Goal: Information Seeking & Learning: Learn about a topic

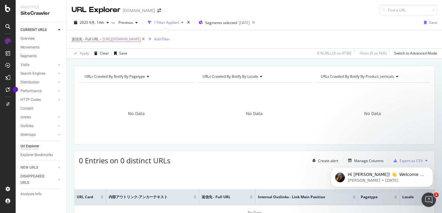
click at [146, 39] on icon at bounding box center [143, 39] width 5 height 6
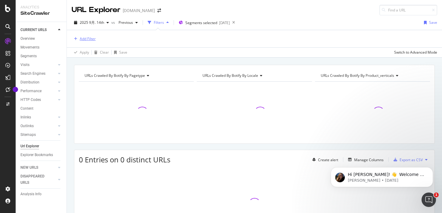
click at [88, 38] on div "Add Filter" at bounding box center [88, 38] width 16 height 5
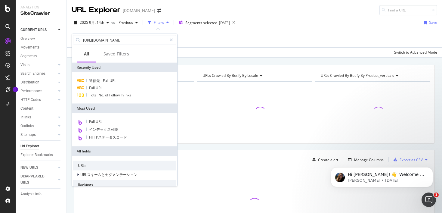
scroll to position [0, 74]
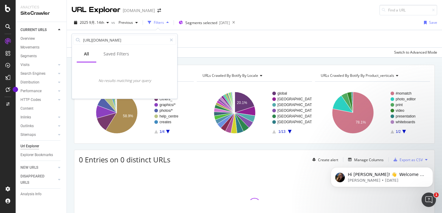
type input "[URL][DOMAIN_NAME]"
click at [209, 44] on div "Add Filter" at bounding box center [254, 38] width 365 height 17
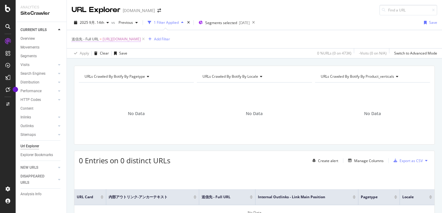
click at [115, 39] on span "[URL][DOMAIN_NAME]" at bounding box center [122, 39] width 38 height 8
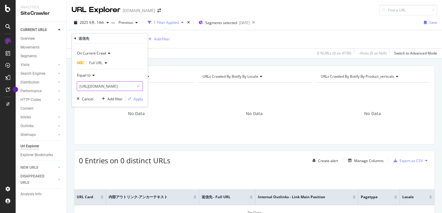
click at [103, 85] on input "https://www.canva.com/vi_vn/thiet-ke/ke-hoach-hang-ngay/" at bounding box center [105, 86] width 57 height 10
paste input "ja_jp/learn/50-best-food-instagram-accounts-makes-deliciously-good"
type input "https://www.canva.com/ja_jp/learn/50-best-food-instagram-accounts-makes-delicio…"
click at [136, 98] on div "Apply" at bounding box center [138, 98] width 9 height 5
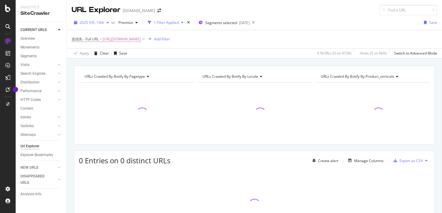
click at [99, 23] on span "2025 9月. 14th" at bounding box center [92, 22] width 24 height 5
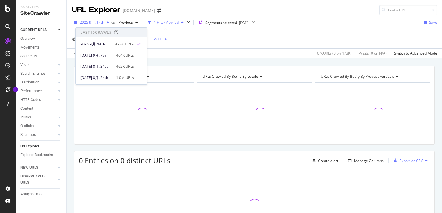
click at [99, 23] on span "2025 9月. 14th" at bounding box center [92, 22] width 24 height 5
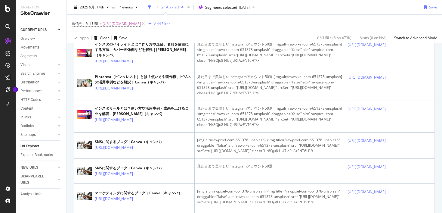
scroll to position [254, 0]
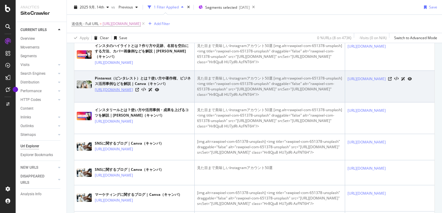
click at [133, 93] on link "https://www.canva.com/ja_jp/learn/what-is-pinterest/" at bounding box center [114, 90] width 38 height 6
drag, startPoint x: 198, startPoint y: 116, endPoint x: 270, endPoint y: 114, distance: 71.9
click at [270, 97] on div "見た目まで美味しいInstagramアカウント50選 [img.alt=rawpixel-com-651378-unsplash] <img title="r…" at bounding box center [269, 86] width 145 height 22
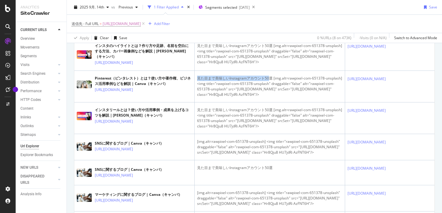
copy div "見た目まで美味しいInstagramアカウント50"
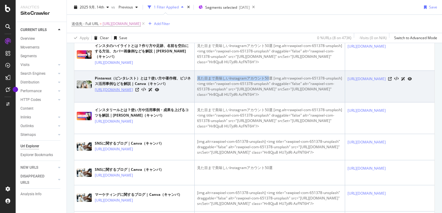
click at [131, 93] on link "https://www.canva.com/ja_jp/learn/what-is-pinterest/" at bounding box center [114, 90] width 38 height 6
drag, startPoint x: 198, startPoint y: 116, endPoint x: 291, endPoint y: 116, distance: 93.5
click at [291, 97] on div "見た目まで美味しいInstagramアカウント50選 [img.alt=rawpixel-com-651378-unsplash] <img title="r…" at bounding box center [269, 86] width 145 height 22
copy div "見た目まで美味しいInstagramアカウント50選 [img.alt=ra"
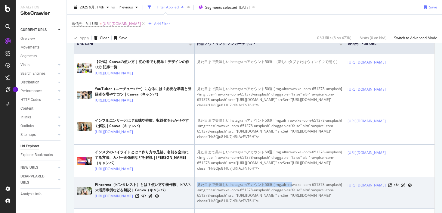
scroll to position [148, 0]
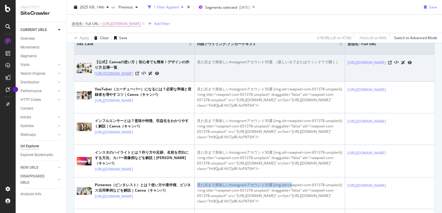
drag, startPoint x: 93, startPoint y: 73, endPoint x: 101, endPoint y: 78, distance: 9.3
click at [101, 76] on div "【公式】Canvaの使い方 | 初心者でも簡単！デザインの作り方 記事一覧 [URL][DOMAIN_NAME]" at bounding box center [134, 67] width 115 height 17
copy link "[URL][DOMAIN_NAME]"
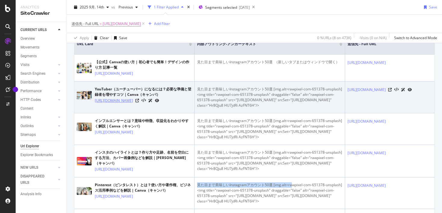
drag, startPoint x: 94, startPoint y: 105, endPoint x: 122, endPoint y: 113, distance: 29.9
click at [122, 103] on div "YouTuber（ユーチューバー）になるには？必要な準備と登録者を増やすコツ｜Canva（キャンバ） https://www.canva.com/ja_jp/…" at bounding box center [134, 94] width 115 height 17
copy link "https://www.canva.com/ja_jp/learn/how-to-be-youtuber/"
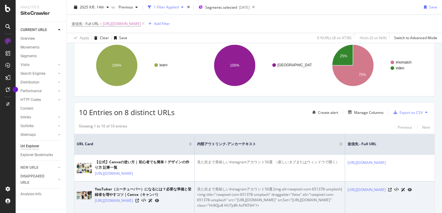
scroll to position [57, 0]
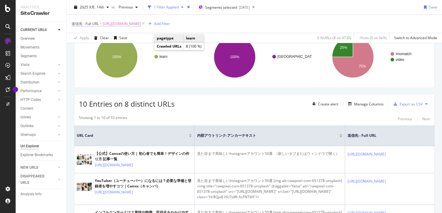
click at [140, 25] on span "https://www.canva.com/ja_jp/learn/50-best-food-instagram-accounts-makes-delicio…" at bounding box center [122, 24] width 38 height 8
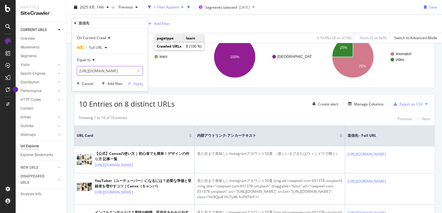
click at [120, 69] on input "https://www.canva.com/ja_jp/learn/50-best-food-instagram-accounts-makes-delicio…" at bounding box center [105, 71] width 57 height 10
paste input "social-distancing-tips"
type input "https://www.canva.com/ja_jp/learn/social-distancing-tips/"
click at [137, 85] on div "Apply" at bounding box center [138, 83] width 9 height 5
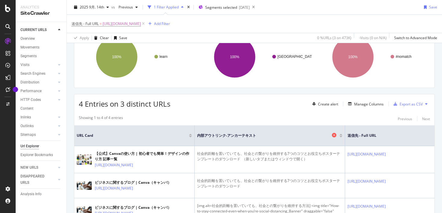
scroll to position [109, 0]
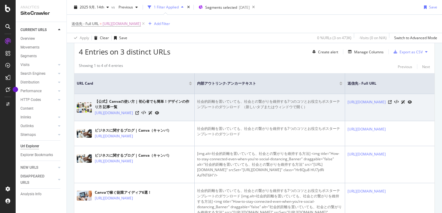
drag, startPoint x: 94, startPoint y: 113, endPoint x: 106, endPoint y: 122, distance: 14.4
click at [106, 121] on td "【公式】Canvaの使い方 | 初心者でも簡単！デザインの作り方 記事一覧 [URL][DOMAIN_NAME]" at bounding box center [134, 107] width 120 height 27
copy link "[URL][DOMAIN_NAME]"
drag, startPoint x: 198, startPoint y: 102, endPoint x: 301, endPoint y: 102, distance: 102.2
click at [301, 102] on div "社会的距離を置いていても、社会との繋がりを維持する7つのコツとお役立ちポスターテンプレートのダウンロード ⁠ （新しいタブまたはウィンドウで開く）" at bounding box center [269, 104] width 145 height 11
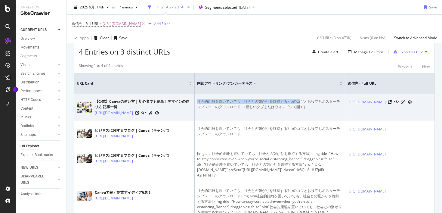
copy div "社会的距離を置いていても、社会との繋がりを維持する7つのコ"
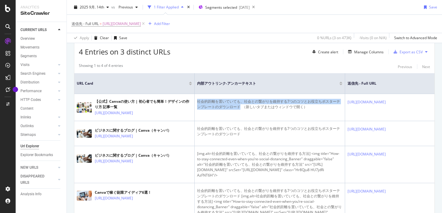
copy div "社会的距離を置いていても、社会との繋がりを維持する7つのコツとお役立ちポスターテンプレートのダウンロード"
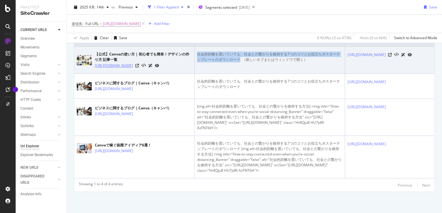
scroll to position [191, 0]
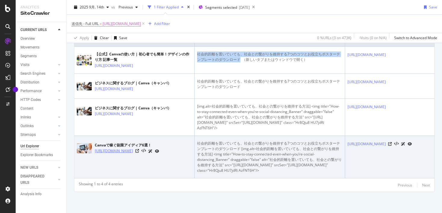
drag, startPoint x: 93, startPoint y: 132, endPoint x: 132, endPoint y: 139, distance: 39.2
click at [132, 140] on div "Canvaで稼ぐ副業アイディア6選！ [URL][DOMAIN_NAME]" at bounding box center [134, 147] width 115 height 15
copy link "[URL][DOMAIN_NAME]"
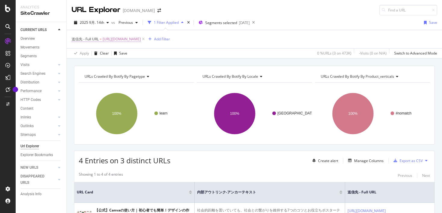
click at [141, 38] on span "https://www.canva.com/ja_jp/learn/social-distancing-tips/" at bounding box center [122, 39] width 38 height 8
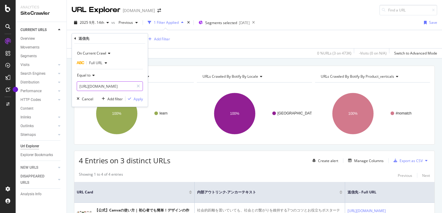
click at [101, 85] on input "https://www.canva.com/ja_jp/learn/social-distancing-tips/" at bounding box center [105, 86] width 57 height 10
paste input "effective-design-brief"
type input "https://www.canva.com/ja_jp/learn/effective-design-brief/"
click at [139, 98] on div "Apply" at bounding box center [138, 98] width 9 height 5
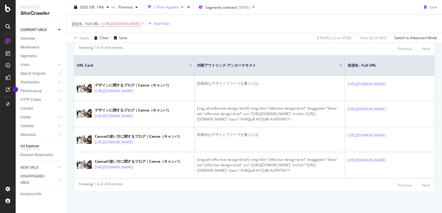
scroll to position [153, 0]
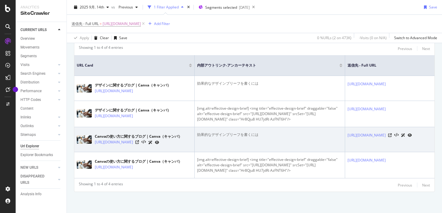
click at [89, 127] on td "Canvaの使い方に関するブログ｜Canva（キャンバ） https://www.canva.com/ja_jp/learn/howto/8/?s=desig…" at bounding box center [134, 139] width 120 height 25
drag, startPoint x: 93, startPoint y: 126, endPoint x: 165, endPoint y: 133, distance: 72.5
click at [165, 133] on div "Canvaの使い方に関するブログ｜Canva（キャンバ） https://www.canva.com/ja_jp/learn/howto/8/?s=desig…" at bounding box center [134, 139] width 115 height 15
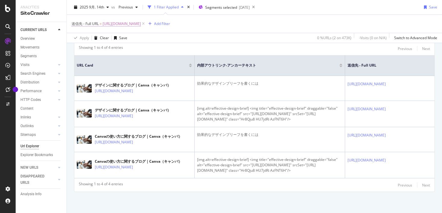
copy link "https://www.canva.com/ja_jp/learn/howto/8/?s=design&section=5b738651522d3"
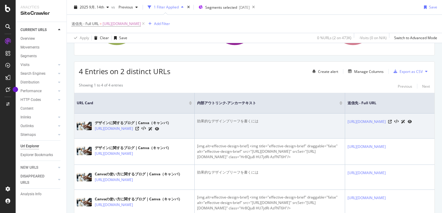
scroll to position [0, 0]
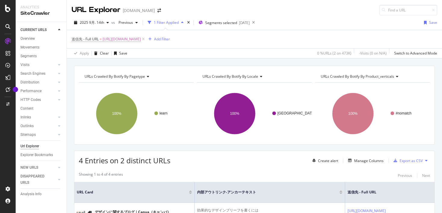
click at [141, 38] on span "https://www.canva.com/ja_jp/learn/effective-design-brief/" at bounding box center [122, 39] width 38 height 8
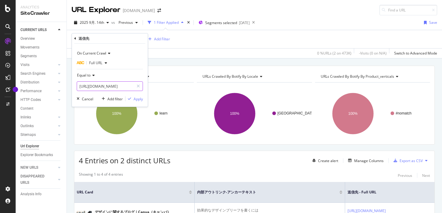
click at [109, 86] on input "https://www.canva.com/ja_jp/learn/effective-design-brief/" at bounding box center [105, 86] width 57 height 10
paste input "16-great-ways-to-promote-as-a-canva-pro-partner"
type input "https://www.canva.com/ja_jp/learn/16-great-ways-to-promote-as-a-canva-pro-partn…"
click at [139, 98] on div "Apply" at bounding box center [138, 98] width 9 height 5
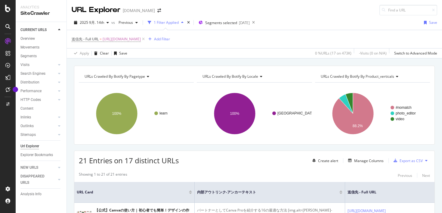
scroll to position [162, 0]
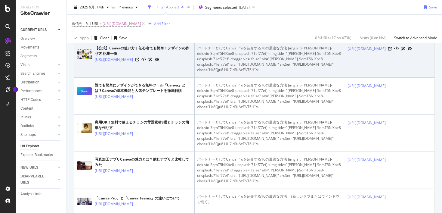
drag, startPoint x: 93, startPoint y: 59, endPoint x: 106, endPoint y: 71, distance: 18.1
click at [106, 71] on td "【公式】Canvaの使い方 | 初心者でも簡単！デザインの作り方 記事一覧 [URL][DOMAIN_NAME]" at bounding box center [134, 59] width 120 height 37
click at [90, 46] on div "【公式】Canvaの使い方 | 初心者でも簡単！デザインの作り方 記事一覧 [URL][DOMAIN_NAME]" at bounding box center [134, 53] width 115 height 17
drag, startPoint x: 94, startPoint y: 60, endPoint x: 100, endPoint y: 66, distance: 8.1
click at [100, 63] on div "【公式】Canvaの使い方 | 初心者でも簡単！デザインの作り方 記事一覧 [URL][DOMAIN_NAME]" at bounding box center [134, 53] width 115 height 17
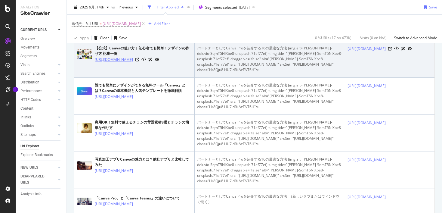
copy link "[URL][DOMAIN_NAME]"
drag, startPoint x: 197, startPoint y: 49, endPoint x: 279, endPoint y: 51, distance: 81.8
click at [279, 51] on div "パートナーとしてCanva Proを紹介する16の最適な方法 [img.alt=charles-deluvio-SqmT5NIXbe8-unsplash.71…" at bounding box center [269, 58] width 145 height 27
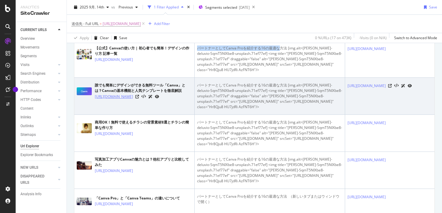
drag, startPoint x: 93, startPoint y: 113, endPoint x: 113, endPoint y: 119, distance: 20.4
click at [113, 100] on div "誰でも簡単にデザインができる無料ツール「Canva」とは？Canvaの基本機能と人気テンプレートを徹底解説 [URL][DOMAIN_NAME]" at bounding box center [134, 90] width 115 height 17
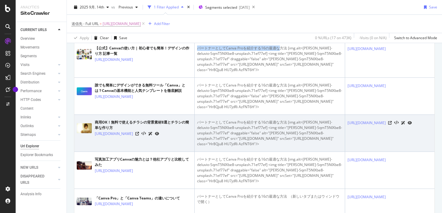
scroll to position [180, 0]
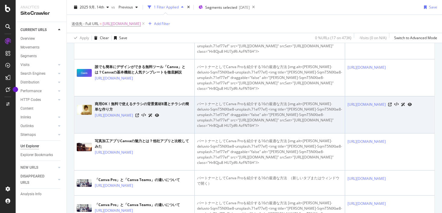
drag, startPoint x: 93, startPoint y: 146, endPoint x: 131, endPoint y: 158, distance: 39.6
click at [131, 133] on td "商用OK！無料で使えるチラシの背景素材8選とチラシの簡単な作り方 https://www.canva.com/ja_jp/learn/chirashi_bac…" at bounding box center [134, 114] width 120 height 37
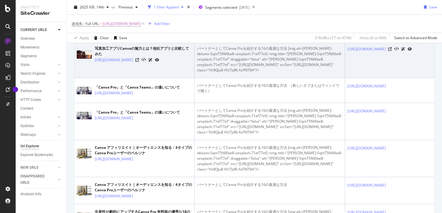
scroll to position [273, 0]
drag, startPoint x: 94, startPoint y: 110, endPoint x: 139, endPoint y: 117, distance: 46.3
click at [139, 78] on td "写真加工アプリCanvaの魅力とは？他社アプリと比較してみた https://www.canva.com/ja_jp/learn/photographic-p…" at bounding box center [134, 59] width 120 height 37
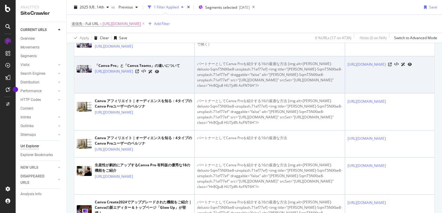
scroll to position [361, 0]
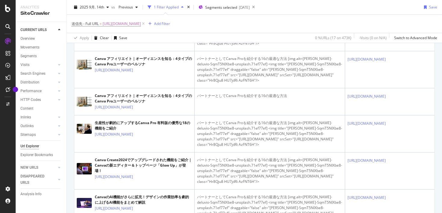
drag, startPoint x: 93, startPoint y: 66, endPoint x: 109, endPoint y: 76, distance: 18.1
click at [108, 9] on div "「Canva Pro」と「Canva Teams」の違いについて https://www.canva.com/ja_jp/learn/5-for-1/" at bounding box center [134, 1] width 115 height 15
drag, startPoint x: 195, startPoint y: 61, endPoint x: 287, endPoint y: 61, distance: 92.3
click at [287, 14] on td "パートナーとしてCanva Proを紹介する16の最適な方法 ⁠ （新しいタブまたはウィンドウで開く）" at bounding box center [270, 1] width 150 height 25
click at [141, 25] on span "https://www.canva.com/ja_jp/learn/16-great-ways-to-promote-as-a-canva-pro-partn…" at bounding box center [122, 24] width 38 height 8
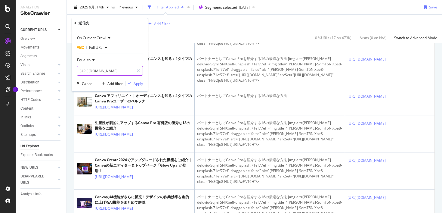
click at [117, 72] on input "https://www.canva.com/ja_jp/learn/16-great-ways-to-promote-as-a-canva-pro-partn…" at bounding box center [105, 71] width 57 height 10
click at [134, 85] on div "Apply" at bounding box center [138, 83] width 9 height 5
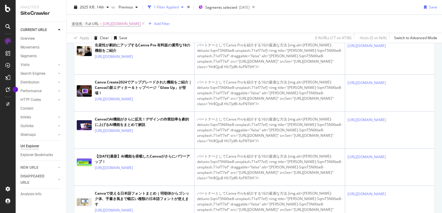
scroll to position [457, 0]
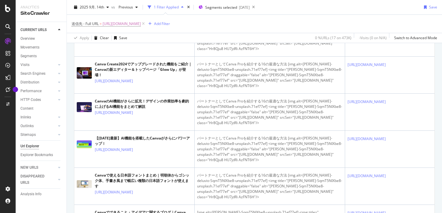
drag, startPoint x: 94, startPoint y: 109, endPoint x: 114, endPoint y: 122, distance: 23.9
click at [114, 14] on div "Canva アフィリエイト｜オーディエンスを知る：4タイプのCanva Proユーザーのペルソナ https://www.canva.com/ja_jp/le…" at bounding box center [134, 5] width 115 height 17
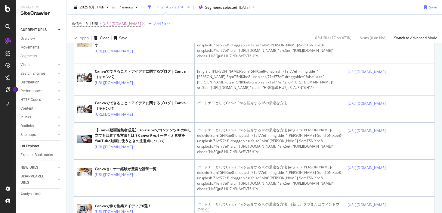
scroll to position [604, 0]
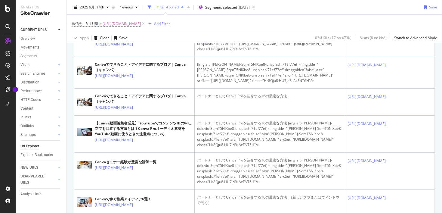
drag, startPoint x: 93, startPoint y: 107, endPoint x: 110, endPoint y: 116, distance: 19.7
drag, startPoint x: 94, startPoint y: 108, endPoint x: 103, endPoint y: 113, distance: 11.2
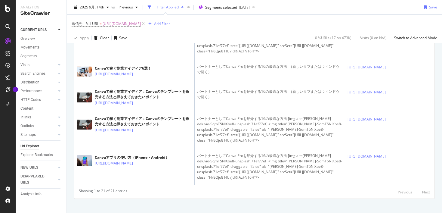
scroll to position [776, 0]
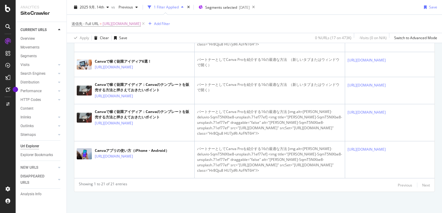
drag, startPoint x: 93, startPoint y: 143, endPoint x: 107, endPoint y: 156, distance: 19.4
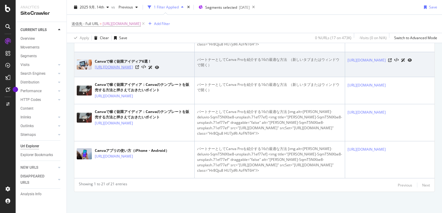
drag, startPoint x: 94, startPoint y: 137, endPoint x: 133, endPoint y: 146, distance: 40.1
click at [133, 72] on div "Canvaで稼ぐ副業アイディア6選！ https://www.canva.com/ja_jp/learn/side-hustle-with-canva/" at bounding box center [134, 64] width 115 height 15
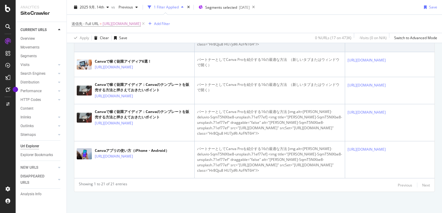
scroll to position [963, 0]
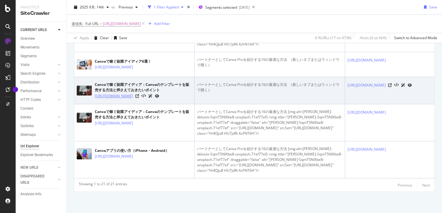
drag, startPoint x: 93, startPoint y: 128, endPoint x: 134, endPoint y: 136, distance: 41.3
click at [134, 99] on div "Canvaで稼ぐ副業アイディア：Canvaのテンプレートを販売する方法と押さえておきたいポイント https://www.canva.com/ja_jp/le…" at bounding box center [134, 90] width 115 height 17
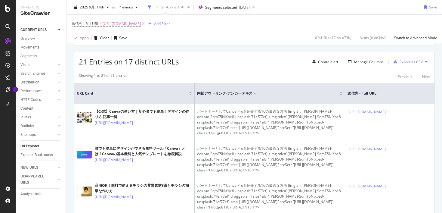
scroll to position [92, 0]
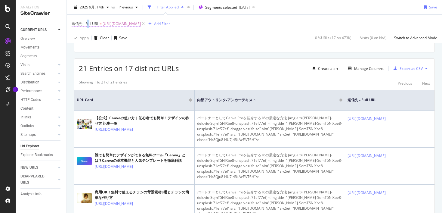
click at [88, 24] on span "送信先 - Full URL" at bounding box center [85, 23] width 27 height 5
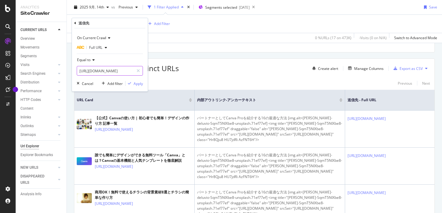
click at [101, 68] on input "https://www.canva.com/ja_jp/learn/16-great-ways-to-promote-as-a-canva-pro-partn…" at bounding box center [105, 71] width 57 height 10
paste input "travel-photos-create-original-items"
type input "https://www.canva.com/ja_jp/learn/travel-photos-create-original-items/"
click at [137, 84] on div "Apply" at bounding box center [138, 83] width 9 height 5
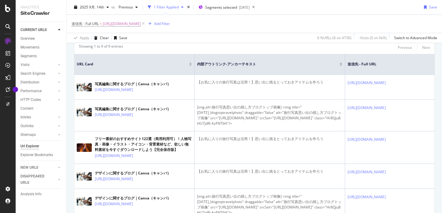
scroll to position [134, 0]
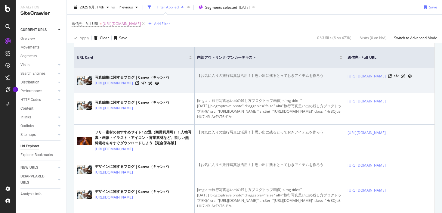
drag, startPoint x: 93, startPoint y: 80, endPoint x: 114, endPoint y: 89, distance: 22.9
click at [114, 88] on div "写真編集に関するブログ｜Canva（キャンバ） https://www.canva.com/ja_jp/learn/photography/" at bounding box center [134, 80] width 115 height 15
click at [102, 75] on div "写真編集に関するブログ｜Canva（キャンバ）" at bounding box center [133, 77] width 76 height 5
drag, startPoint x: 93, startPoint y: 81, endPoint x: 113, endPoint y: 93, distance: 22.9
click at [113, 93] on td "写真編集に関するブログ｜Canva（キャンバ） https://www.canva.com/ja_jp/learn/photography/" at bounding box center [134, 80] width 120 height 25
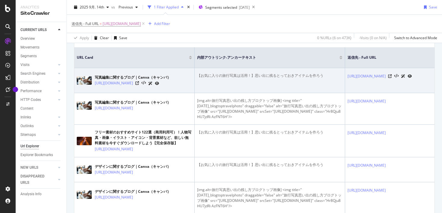
scroll to position [159, 0]
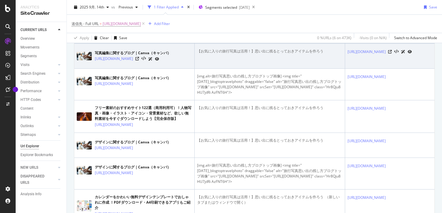
click at [98, 48] on td "写真編集に関するブログ｜Canva（キャンバ） https://www.canva.com/ja_jp/learn/photography/" at bounding box center [134, 56] width 120 height 25
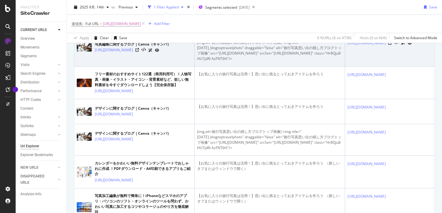
scroll to position [192, 0]
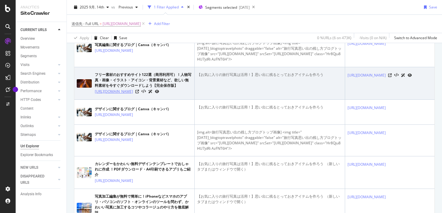
drag, startPoint x: 93, startPoint y: 104, endPoint x: 120, endPoint y: 113, distance: 28.1
click at [120, 94] on div "フリー素材のおすすめサイト122選（商用利用可）！人物写真・画像・イラスト・アイコン・背景素材など、欲しい無料素材を今すぐダウンロードしよう【完全保存版】 h…" at bounding box center [134, 83] width 115 height 23
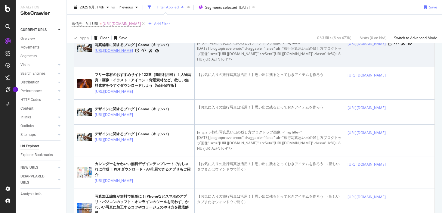
drag, startPoint x: 93, startPoint y: 53, endPoint x: 106, endPoint y: 60, distance: 14.7
click at [106, 55] on div "写真編集に関するブログ｜Canva（キャンバ） https://www.canva.com/ja_jp/learn/photography/" at bounding box center [134, 47] width 115 height 15
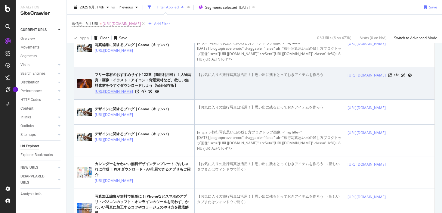
drag, startPoint x: 93, startPoint y: 105, endPoint x: 117, endPoint y: 110, distance: 25.2
click at [117, 94] on div "フリー素材のおすすめサイト122選（商用利用可）！人物写真・画像・イラスト・アイコン・背景素材など、欲しい無料素材を今すぐダウンロードしよう【完全保存版】 h…" at bounding box center [134, 83] width 115 height 23
click at [107, 88] on div "フリー素材のおすすめサイト122選（商用利用可）！人物写真・画像・イラスト・アイコン・背景素材など、欲しい無料素材を今すぐダウンロードしよう【完全保存版】" at bounding box center [143, 80] width 97 height 16
drag, startPoint x: 93, startPoint y: 106, endPoint x: 103, endPoint y: 108, distance: 10.3
click at [103, 94] on div "フリー素材のおすすめサイト122選（商用利用可）！人物写真・画像・イラスト・アイコン・背景素材など、欲しい無料素材を今すぐダウンロードしよう【完全保存版】 h…" at bounding box center [134, 83] width 115 height 23
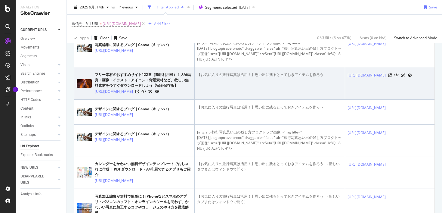
click at [106, 88] on div "フリー素材のおすすめサイト122選（商用利用可）！人物写真・画像・イラスト・アイコン・背景素材など、欲しい無料素材を今すぐダウンロードしよう【完全保存版】" at bounding box center [143, 80] width 97 height 16
drag, startPoint x: 97, startPoint y: 107, endPoint x: 118, endPoint y: 114, distance: 22.0
click at [118, 100] on td "フリー素材のおすすめサイト122選（商用利用可）！人物写真・画像・イラスト・アイコン・背景素材など、欲しい無料素材を今すぐダウンロードしよう【完全保存版】 h…" at bounding box center [134, 83] width 120 height 32
drag, startPoint x: 199, startPoint y: 88, endPoint x: 283, endPoint y: 88, distance: 83.9
click at [283, 77] on div "【お気に入りの旅行写真は活用！】思い出に残るとっておきアイテムを作ろう" at bounding box center [269, 74] width 145 height 5
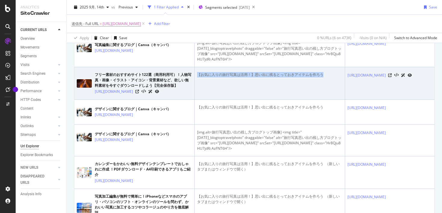
drag, startPoint x: 326, startPoint y: 88, endPoint x: 198, endPoint y: 89, distance: 127.8
click at [198, 77] on div "【お気に入りの旅行写真は活用！】思い出に残るとっておきアイテムを作ろう" at bounding box center [269, 74] width 145 height 5
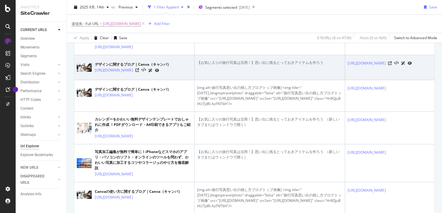
scroll to position [285, 0]
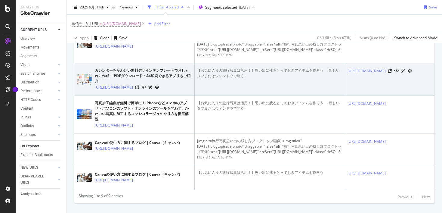
drag, startPoint x: 93, startPoint y: 114, endPoint x: 137, endPoint y: 119, distance: 44.0
click at [137, 90] on div "カレンダーをかわいい無料デザインテンプレートでおしゃれに作成 ！PDFダウンロード・A4印刷できるアプリもご紹介 https://www.canva.com/…" at bounding box center [134, 79] width 115 height 23
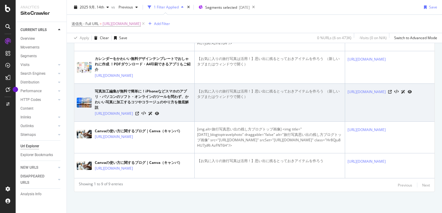
scroll to position [316, 0]
drag, startPoint x: 93, startPoint y: 122, endPoint x: 118, endPoint y: 127, distance: 25.7
click at [118, 116] on div "写真加工編集が無料で簡単に！iPhoneなどスマホのアプリ・パソコンのソフト・オンラインのツールを問わず、かわいい写真に加工するコツやコラージュのやり方を徹底…" at bounding box center [134, 102] width 115 height 28
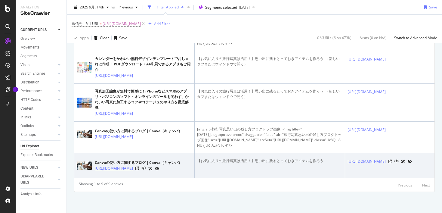
scroll to position [0, 0]
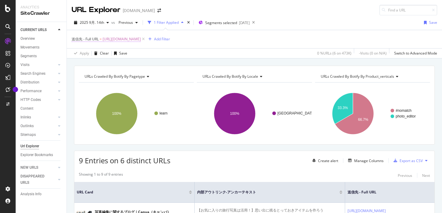
click at [137, 38] on span "https://www.canva.com/ja_jp/learn/travel-photos-create-original-items/" at bounding box center [122, 39] width 38 height 8
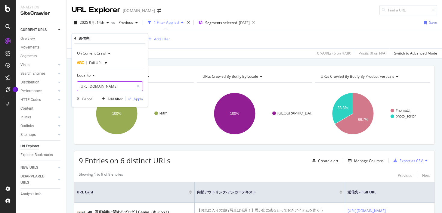
click at [116, 83] on input "https://www.canva.com/ja_jp/learn/travel-photos-create-original-items/" at bounding box center [105, 86] width 57 height 10
paste input "about-greeting-card"
type input "https://www.canva.com/ja_jp/learn/about-greeting-cards/"
click at [139, 101] on div "Apply" at bounding box center [138, 98] width 9 height 5
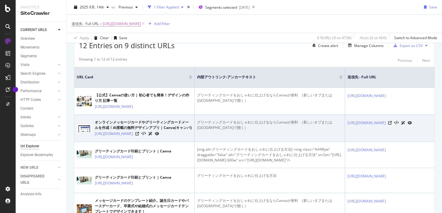
scroll to position [115, 0]
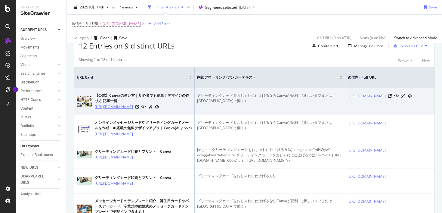
drag, startPoint x: 94, startPoint y: 107, endPoint x: 101, endPoint y: 112, distance: 8.8
click at [101, 110] on div "【公式】Canvaの使い方 | 初心者でも簡単！デザインの作り方 記事一覧 https://www.canva.com/ja_jp/learn/how-to/" at bounding box center [134, 101] width 115 height 17
drag, startPoint x: 198, startPoint y: 96, endPoint x: 312, endPoint y: 99, distance: 114.0
click at [312, 99] on div "グリーティングカードをおしゃれに仕上げるならCanvaが便利 ⁠ （新しいタブまたはウィンドウで開く）" at bounding box center [269, 98] width 145 height 11
click at [297, 97] on div "グリーティングカードをおしゃれに仕上げるならCanvaが便利 ⁠ （新しいタブまたはウィンドウで開く）" at bounding box center [269, 98] width 145 height 11
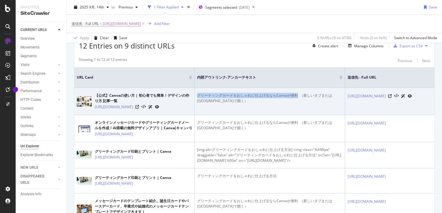
drag, startPoint x: 296, startPoint y: 95, endPoint x: 197, endPoint y: 95, distance: 99.5
click at [197, 95] on div "グリーティングカードをおしゃれに仕上げるならCanvaが便利 ⁠ （新しいタブまたはウィンドウで開く）" at bounding box center [269, 98] width 145 height 11
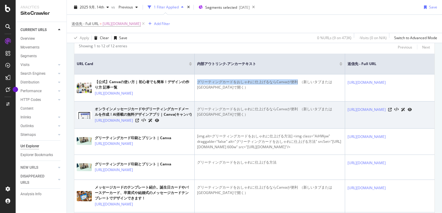
scroll to position [128, 0]
drag, startPoint x: 93, startPoint y: 127, endPoint x: 104, endPoint y: 131, distance: 11.9
click at [104, 123] on div "オンラインメッセージカードやグリーティングカードメールを作成！AI搭載の無料デザインアプリ | Canva(キャンバ) https://www.canva.c…" at bounding box center [134, 114] width 115 height 17
click at [103, 117] on div "オンラインメッセージカードやグリーティングカードメールを作成！AI搭載の無料デザインアプリ | Canva(キャンバ)" at bounding box center [143, 111] width 97 height 11
drag, startPoint x: 94, startPoint y: 126, endPoint x: 101, endPoint y: 131, distance: 8.6
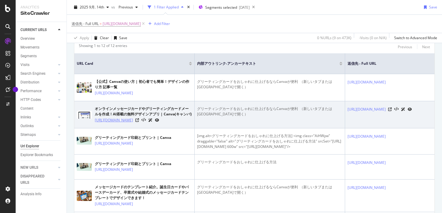
click at [101, 123] on div "オンラインメッセージカードやグリーティングカードメールを作成！AI搭載の無料デザインアプリ | Canva(キャンバ) https://www.canva.c…" at bounding box center [134, 114] width 115 height 17
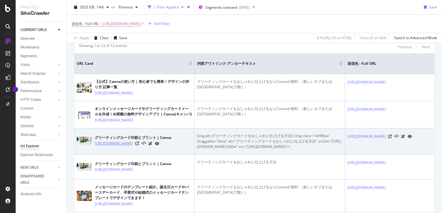
scroll to position [158, 0]
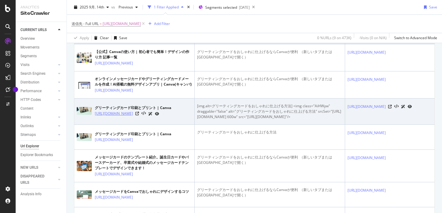
drag, startPoint x: 94, startPoint y: 122, endPoint x: 100, endPoint y: 125, distance: 5.8
click at [100, 116] on link "https://www.canva.com/ja_jp/greeting-cards/" at bounding box center [114, 113] width 38 height 6
drag, startPoint x: 92, startPoint y: 123, endPoint x: 111, endPoint y: 128, distance: 19.4
click at [111, 118] on div "グリーティングカード印刷とプリント | Canva https://www.canva.com/ja_jp/greeting-cards/" at bounding box center [134, 110] width 115 height 15
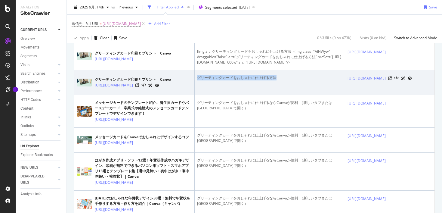
drag, startPoint x: 198, startPoint y: 110, endPoint x: 300, endPoint y: 109, distance: 102.2
click at [300, 80] on div "グリーティングカードをおしゃれに仕上げる方法" at bounding box center [269, 77] width 145 height 5
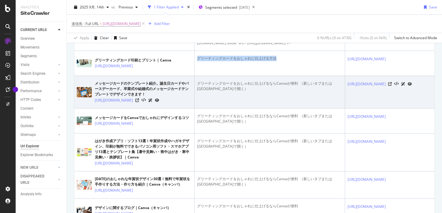
scroll to position [235, 0]
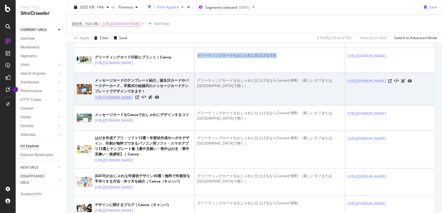
drag, startPoint x: 94, startPoint y: 133, endPoint x: 111, endPoint y: 137, distance: 17.1
click at [111, 100] on div "メッセージカードのテンプレート紹介。誕生日カードやバースデーカード、卒業式や結婚式のメッセージカードテンプレートでデザインできます！ https://www.…" at bounding box center [134, 89] width 115 height 23
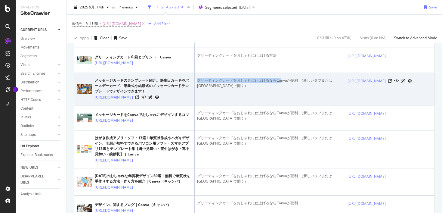
drag, startPoint x: 198, startPoint y: 115, endPoint x: 281, endPoint y: 115, distance: 83.6
click at [281, 88] on div "グリーティングカードをおしゃれに仕上げるならCanvaが便利 ⁠ （新しいタブまたはウィンドウで開く）" at bounding box center [269, 83] width 145 height 11
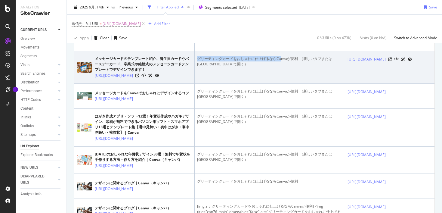
scroll to position [266, 0]
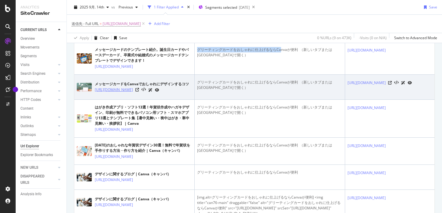
drag, startPoint x: 94, startPoint y: 131, endPoint x: 155, endPoint y: 132, distance: 61.3
click at [155, 94] on div "メッセージカードをCanvaでおしゃれにデザインするコツ https://www.canva.com/ja_jp/learn/cards/" at bounding box center [134, 86] width 115 height 15
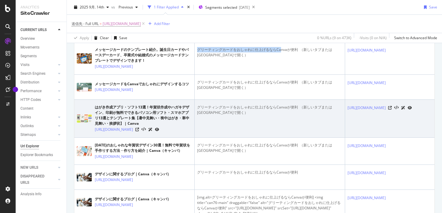
scroll to position [321, 0]
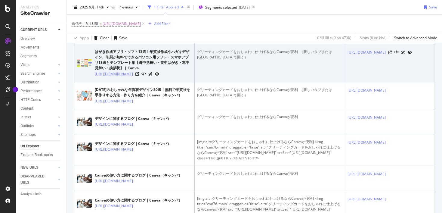
drag, startPoint x: 94, startPoint y: 115, endPoint x: 113, endPoint y: 119, distance: 20.1
click at [113, 77] on div "はがき作成アプリ・ソフト13選！年賀状作成やハガキデザイン、印刷が無料でできるパソコン用ソフト・スマホアプリ13選とテンプレート集【暑中見舞い・喪中はがき・寒…" at bounding box center [134, 63] width 115 height 28
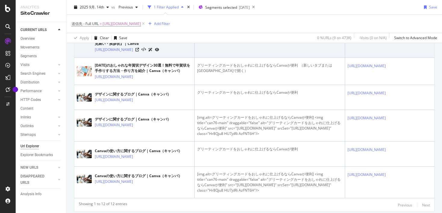
scroll to position [354, 0]
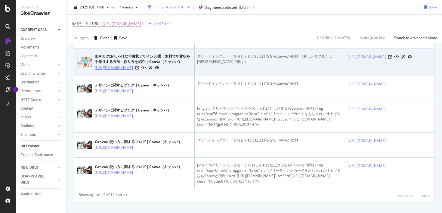
drag, startPoint x: 94, startPoint y: 115, endPoint x: 104, endPoint y: 121, distance: 12.5
click at [104, 71] on div "2025年のおしゃれな年賀状デザイン30選！無料で年賀状を手作りする方法・作り方を紹介 | Canva（キャンバ） https://www.canva.com…" at bounding box center [134, 62] width 115 height 17
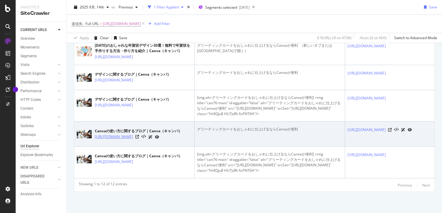
scroll to position [434, 0]
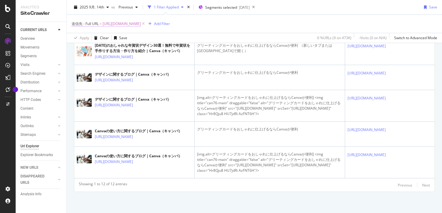
click at [141, 24] on span "https://www.canva.com/ja_jp/learn/about-greeting-cards/" at bounding box center [122, 24] width 38 height 8
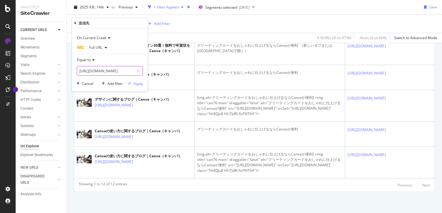
click at [116, 71] on input "https://www.canva.com/ja_jp/learn/about-greeting-cards/" at bounding box center [105, 71] width 57 height 10
paste input "message"
type input "https://www.canva.com/ja_jp/learn/message-cards/"
click at [137, 82] on div "Apply" at bounding box center [138, 83] width 9 height 5
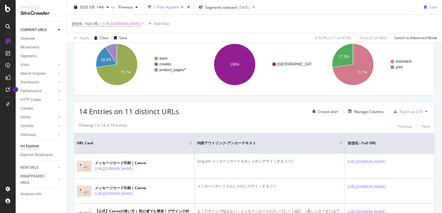
scroll to position [434, 0]
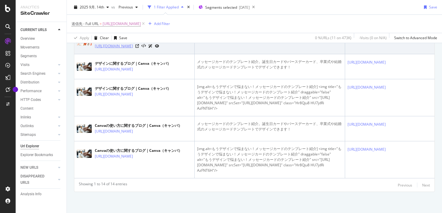
drag, startPoint x: 94, startPoint y: 71, endPoint x: 98, endPoint y: 74, distance: 5.8
click at [98, 49] on div "2025年のおしゃれな年賀状デザイン30選！無料で年賀状を手作りする方法・作り方を紹介 | Canva（キャンバ） https://www.canva.com…" at bounding box center [134, 40] width 115 height 17
drag, startPoint x: 198, startPoint y: 60, endPoint x: 273, endPoint y: 60, distance: 75.5
click at [274, 43] on div "もうデザインで悩まない！メッセージカードのテンプレート紹介 ⁠ （新しいタブまたはウィンドウで開く）" at bounding box center [269, 37] width 145 height 11
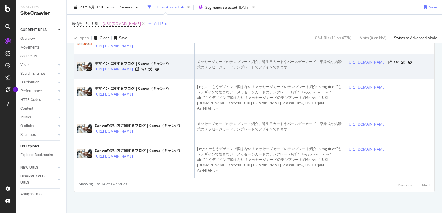
scroll to position [468, 0]
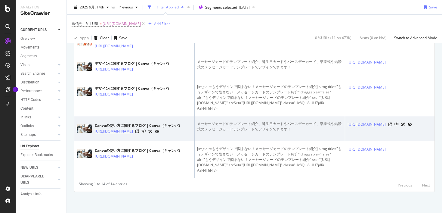
drag, startPoint x: 94, startPoint y: 126, endPoint x: 163, endPoint y: 131, distance: 69.3
click at [163, 131] on div "Canvaの使い方に関するブログ｜Canva（キャンバ） https://www.canva.com/ja_jp/learn/howto/8/?s=desig…" at bounding box center [134, 128] width 115 height 15
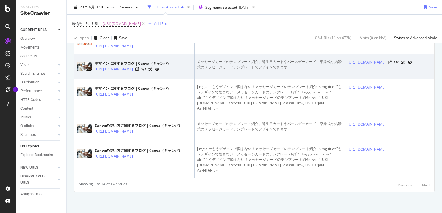
scroll to position [365, 0]
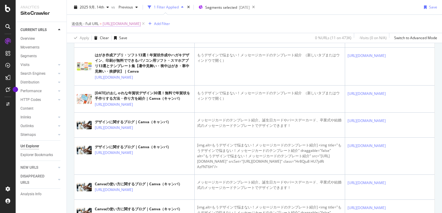
click at [137, 23] on span "https://www.canva.com/ja_jp/learn/message-cards/" at bounding box center [122, 24] width 38 height 8
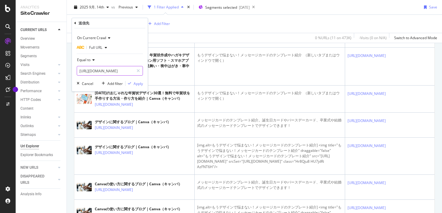
click at [118, 69] on input "https://www.canva.com/ja_jp/learn/message-cards/" at bounding box center [105, 71] width 57 height 10
paste input "canva-create-2024-upgrade"
type input "https://www.canva.com/ja_jp/learn/canva-create-2024-upgrade/"
click at [136, 83] on div "Apply" at bounding box center [138, 83] width 9 height 5
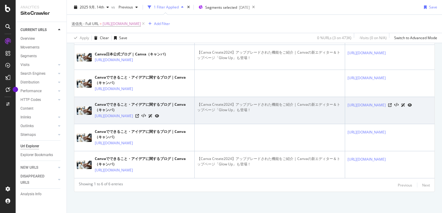
scroll to position [130, 0]
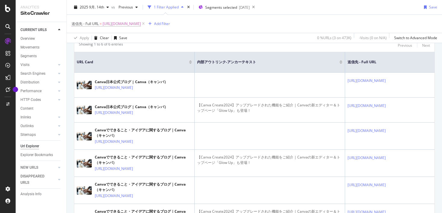
click at [141, 24] on span "https://www.canva.com/ja_jp/learn/canva-create-2024-upgrade/" at bounding box center [122, 24] width 38 height 8
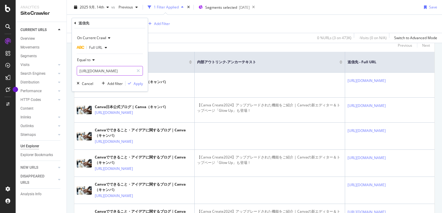
click at [116, 70] on input "https://www.canva.com/ja_jp/learn/canva-create-2024-upgrade/" at bounding box center [105, 71] width 57 height 10
paste input "photo-books"
type input "https://www.canva.com/ja_jp/learn/photo-books/"
click at [136, 84] on div "Apply" at bounding box center [138, 83] width 9 height 5
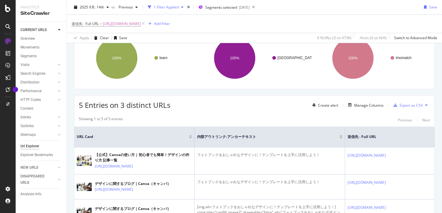
scroll to position [86, 0]
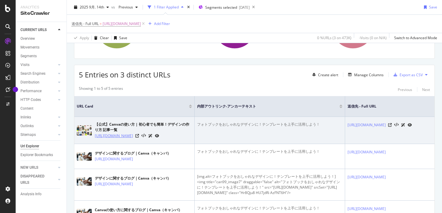
drag, startPoint x: 93, startPoint y: 135, endPoint x: 106, endPoint y: 138, distance: 12.7
click at [106, 138] on div "【公式】Canvaの使い方 | 初心者でも簡単！デザインの作り方 記事一覧 https://www.canva.com/ja_jp/learn/how-to/" at bounding box center [134, 129] width 115 height 17
drag, startPoint x: 198, startPoint y: 124, endPoint x: 307, endPoint y: 124, distance: 108.8
click at [307, 124] on div "フォトブックをおしゃれなデザインに！テンプレートを上手に活用しよう！" at bounding box center [269, 123] width 145 height 5
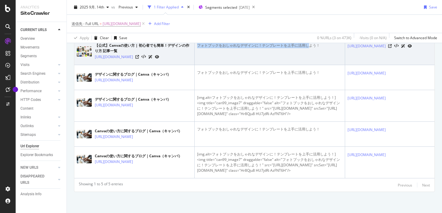
scroll to position [181, 0]
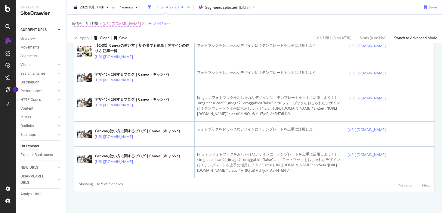
click at [141, 25] on span "https://www.canva.com/ja_jp/learn/photo-books/" at bounding box center [122, 24] width 38 height 8
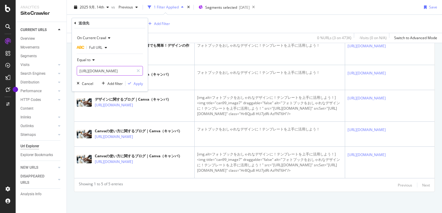
click at [119, 70] on input "https://www.canva.com/ja_jp/learn/photo-books/" at bounding box center [105, 71] width 57 height 10
paste input "blog-header-design"
type input "https://www.canva.com/ja_jp/learn/blog-header-design/"
click at [137, 83] on div "Apply" at bounding box center [138, 83] width 9 height 5
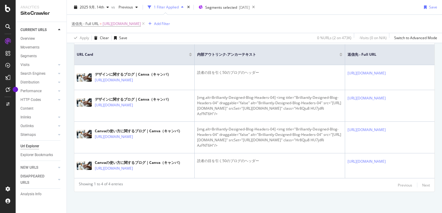
scroll to position [135, 0]
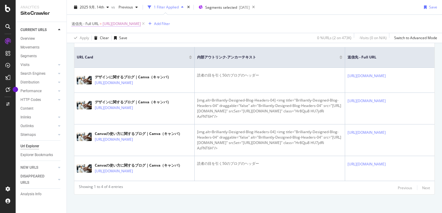
click at [141, 24] on span "https://www.canva.com/ja_jp/learn/blog-header-design/" at bounding box center [122, 24] width 38 height 8
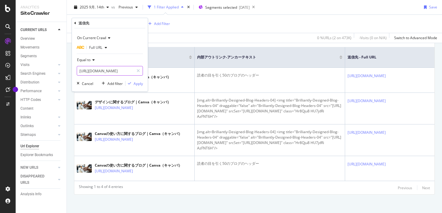
click at [114, 70] on input "https://www.canva.com/ja_jp/learn/blog-header-design/" at bounding box center [105, 71] width 57 height 10
paste input "rand-strategy"
type input "https://www.canva.com/ja_jp/learn/brand-strategy/"
click at [137, 83] on div "Apply" at bounding box center [138, 83] width 9 height 5
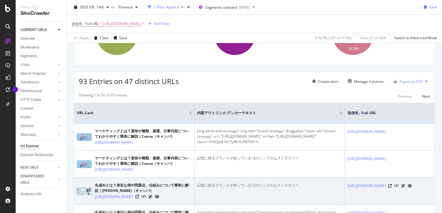
scroll to position [113, 0]
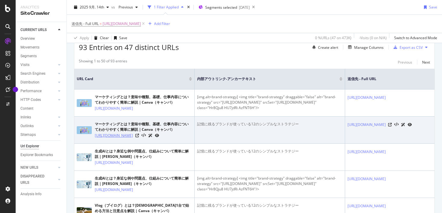
drag, startPoint x: 94, startPoint y: 140, endPoint x: 125, endPoint y: 145, distance: 31.3
click at [125, 138] on div "マーケティングとは？意味や種類、基礎、仕事内容についてわかりやすく簡単に解説｜Canva（キャンバ） https://www.canva.com/ja_jp/…" at bounding box center [134, 129] width 115 height 17
drag, startPoint x: 197, startPoint y: 130, endPoint x: 297, endPoint y: 129, distance: 99.8
click at [297, 127] on div "記憶に残るブランドが使っている12のシンプルなストラテジー" at bounding box center [269, 123] width 145 height 5
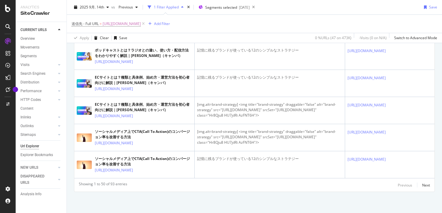
scroll to position [1663, 0]
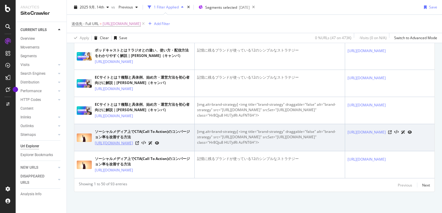
drag, startPoint x: 94, startPoint y: 131, endPoint x: 113, endPoint y: 136, distance: 20.6
click at [113, 136] on div "ソーシャルメディア上でCTA(Call To Action)のコンバージョン率を改善する方法 https://www.canva.com/ja_jp/lear…" at bounding box center [134, 137] width 115 height 17
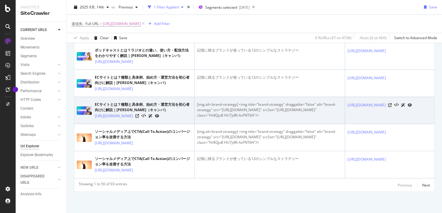
scroll to position [1372, 0]
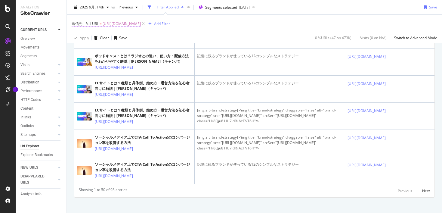
click at [141, 26] on span "https://www.canva.com/ja_jp/learn/brand-strategy/" at bounding box center [122, 24] width 38 height 8
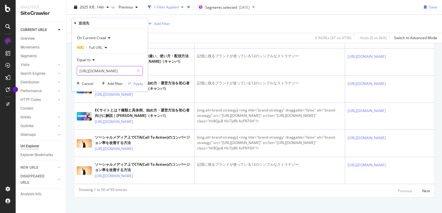
click at [117, 73] on input "https://www.canva.com/ja_jp/learn/brand-strategy/" at bounding box center [105, 71] width 57 height 10
paste input "five-principles-design-can"
type input "https://www.canva.com/ja_jp/learn/five-principles-design-can/"
drag, startPoint x: 138, startPoint y: 83, endPoint x: 177, endPoint y: 23, distance: 71.7
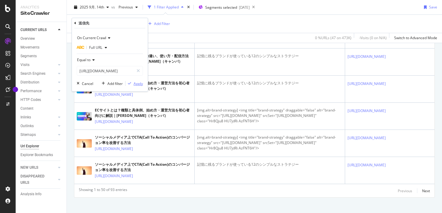
click at [138, 83] on div "Apply" at bounding box center [138, 83] width 9 height 5
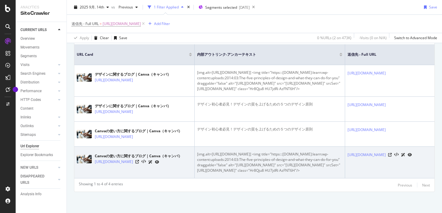
scroll to position [212, 0]
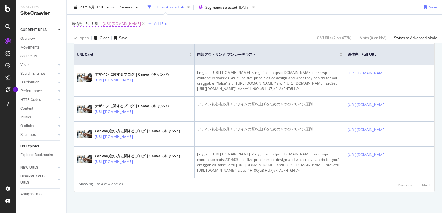
click at [141, 22] on span "https://www.canva.com/ja_jp/learn/five-principles-design-can/" at bounding box center [122, 24] width 38 height 8
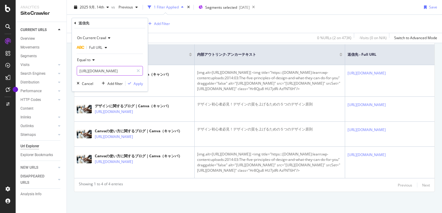
click at [109, 71] on input "https://www.canva.com/ja_jp/learn/five-principles-design-can/" at bounding box center [105, 71] width 57 height 10
paste input "visual-design-compositio"
type input "https://www.canva.com/ja_jp/learn/visual-design-composition/"
click at [138, 82] on div "Apply" at bounding box center [138, 83] width 9 height 5
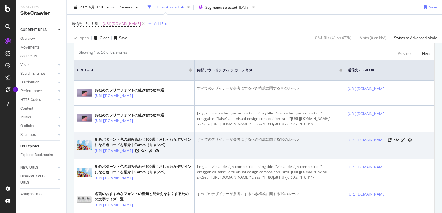
scroll to position [123, 0]
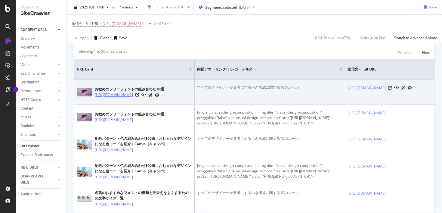
drag, startPoint x: 94, startPoint y: 93, endPoint x: 143, endPoint y: 101, distance: 49.7
click at [143, 100] on div "お勧めのフリーフォントの組み合わせ30選 https://www.canva.com/ja_jp/learn/the-ultimate-guide-to-fo…" at bounding box center [134, 91] width 115 height 15
drag, startPoint x: 198, startPoint y: 85, endPoint x: 319, endPoint y: 86, distance: 121.2
click at [319, 86] on div "すべてのデザイナーが参考にするべき構成に関する10のルール" at bounding box center [269, 86] width 145 height 5
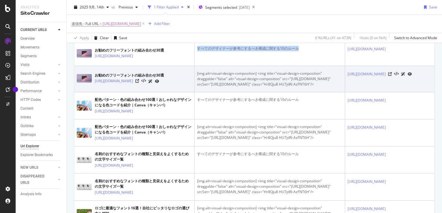
scroll to position [171, 0]
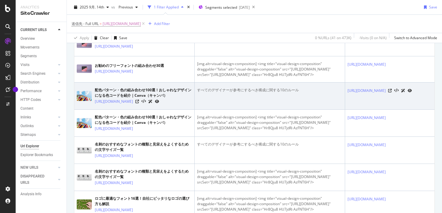
drag, startPoint x: 93, startPoint y: 115, endPoint x: 127, endPoint y: 124, distance: 35.4
click at [127, 109] on td "配色パターン・色の組み合わせ100選！おしゃれなデザインになる色コードを紹介｜Canva（キャンバ） https://www.canva.com/ja_jp/…" at bounding box center [134, 95] width 120 height 27
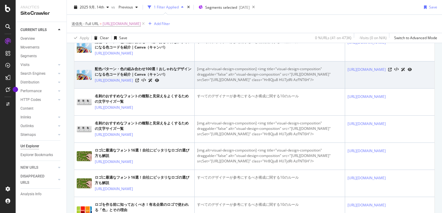
scroll to position [242, 0]
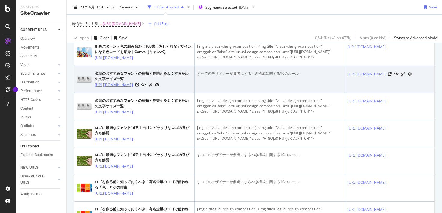
drag, startPoint x: 94, startPoint y: 114, endPoint x: 121, endPoint y: 120, distance: 28.2
click at [121, 88] on div "名刺のおすすめなフォントの種類と見栄えをよくするための文字サイズ一覧 https://www.canva.com/ja_jp/learn/business-c…" at bounding box center [134, 79] width 115 height 17
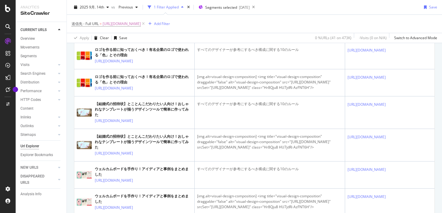
scroll to position [424, 0]
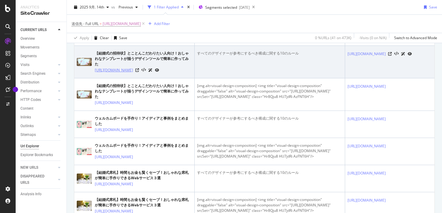
drag, startPoint x: 94, startPoint y: 148, endPoint x: 143, endPoint y: 154, distance: 50.0
click at [143, 73] on div "【結婚式の招待状】とことんこだわりたい人向け！おしゃれなテンプレートが揃うデザインツールで簡単に作ってみた https://www.canva.com/ja_…" at bounding box center [134, 62] width 115 height 23
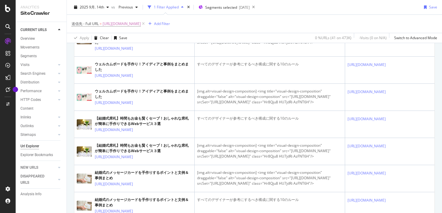
scroll to position [503, 0]
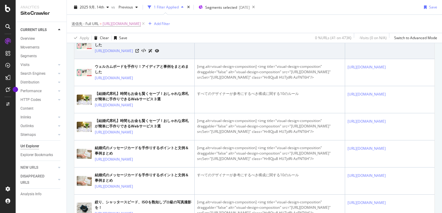
drag, startPoint x: 94, startPoint y: 139, endPoint x: 130, endPoint y: 149, distance: 37.6
click at [130, 59] on td "ウェルカムボードを手作り！アイディアと事例をまとめました https://www.canva.com/ja_jp/learn/welcome_board/" at bounding box center [134, 45] width 120 height 27
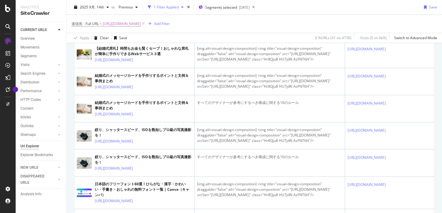
scroll to position [597, 0]
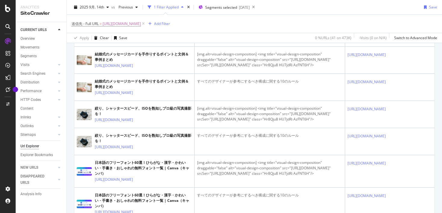
drag, startPoint x: 94, startPoint y: 116, endPoint x: 161, endPoint y: 124, distance: 67.4
click at [161, 14] on div "【結婚式席札】時間もお金も賢くセーブ！おしゃれな席札が簡単に手作りできるWebサービス３選 https://www.canva.com/ja_jp/learn…" at bounding box center [134, 5] width 115 height 17
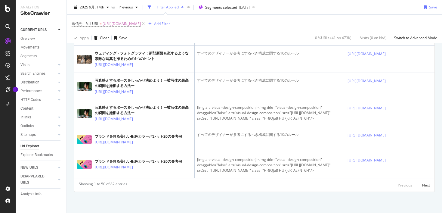
scroll to position [1532, 0]
drag, startPoint x: 94, startPoint y: 138, endPoint x: 115, endPoint y: 142, distance: 21.4
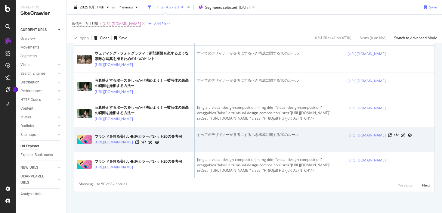
drag, startPoint x: 94, startPoint y: 127, endPoint x: 118, endPoint y: 132, distance: 24.3
click at [118, 132] on div "ブランドを彩る美しい配色カラーパレット20の参考例 https://www.canva.com/ja_jp/learn/brand-color-palette/" at bounding box center [134, 139] width 115 height 15
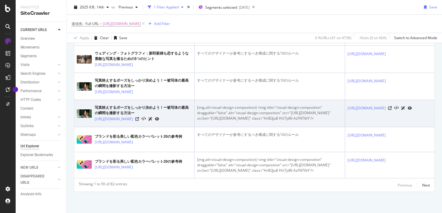
scroll to position [1259, 0]
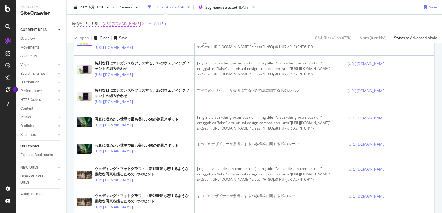
click at [141, 25] on span "https://www.canva.com/ja_jp/learn/visual-design-composition/" at bounding box center [122, 24] width 38 height 8
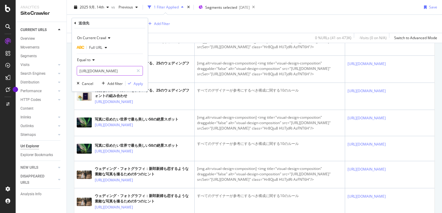
click at [122, 71] on input "https://www.canva.com/ja_jp/learn/visual-design-composition/" at bounding box center [105, 71] width 57 height 10
paste input "nail-pose-make-subjects-look-best-photos"
type input "https://www.canva.com/ja_jp/learn/nail-pose-make-subjects-look-best-photos/"
click at [139, 84] on div "Apply" at bounding box center [138, 83] width 9 height 5
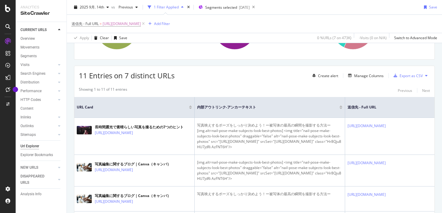
scroll to position [122, 0]
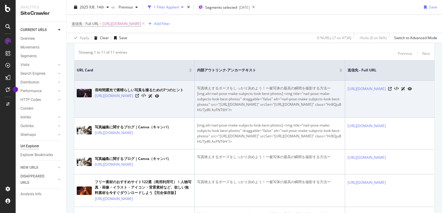
drag, startPoint x: 94, startPoint y: 94, endPoint x: 119, endPoint y: 112, distance: 30.3
click at [119, 112] on td "長時間露光で素晴らしい写真を撮るための7つのヒント https://www.canva.com/ja_jp/learn/7-tips-create-majes…" at bounding box center [134, 99] width 120 height 37
drag, startPoint x: 197, startPoint y: 90, endPoint x: 264, endPoint y: 91, distance: 66.5
click at [264, 90] on div "写真映えするポーズをしっかり決めよう！ー被写体の最高の瞬間を撮影する方法ー [img.alt=nail-pose-make-subjects-look-bes…" at bounding box center [269, 98] width 145 height 27
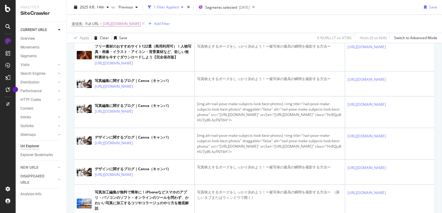
scroll to position [257, 0]
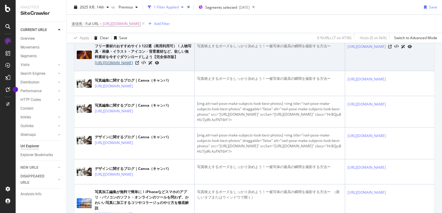
drag, startPoint x: 94, startPoint y: 98, endPoint x: 84, endPoint y: 99, distance: 10.0
click at [84, 66] on div "フリー素材のおすすめサイト122選（商用利用可）！人物写真・画像・イラスト・アイコン・背景素材など、欲しい無料素材を今すぐダウンロードしよう【完全保存版】 h…" at bounding box center [134, 54] width 115 height 23
drag, startPoint x: 92, startPoint y: 98, endPoint x: 120, endPoint y: 106, distance: 29.0
click at [120, 66] on div "フリー素材のおすすめサイト122選（商用利用可）！人物写真・画像・イラスト・アイコン・背景素材など、欲しい無料素材を今すぐダウンロードしよう【完全保存版】 h…" at bounding box center [134, 54] width 115 height 23
click at [116, 60] on div "フリー素材のおすすめサイト122選（商用利用可）！人物写真・画像・イラスト・アイコン・背景素材など、欲しい無料素材を今すぐダウンロードしよう【完全保存版】" at bounding box center [143, 51] width 97 height 16
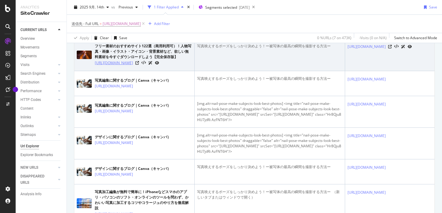
drag, startPoint x: 93, startPoint y: 98, endPoint x: 121, endPoint y: 104, distance: 28.3
click at [121, 66] on div "フリー素材のおすすめサイト122選（商用利用可）！人物写真・画像・イラスト・アイコン・背景素材など、欲しい無料素材を今すぐダウンロードしよう【完全保存版】 h…" at bounding box center [134, 54] width 115 height 23
drag, startPoint x: 198, startPoint y: 82, endPoint x: 330, endPoint y: 83, distance: 132.3
click at [330, 49] on div "写真映えするポーズをしっかり決めよう！ー被写体の最高の瞬間を撮影する方法ー" at bounding box center [269, 45] width 145 height 5
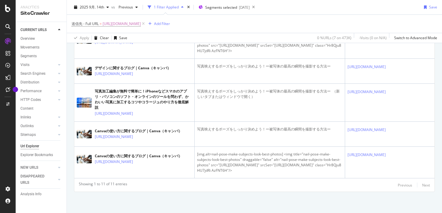
scroll to position [422, 0]
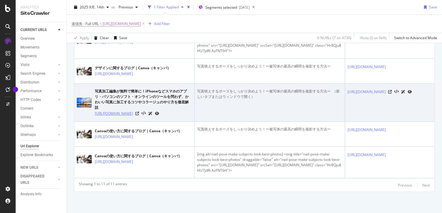
drag, startPoint x: 93, startPoint y: 128, endPoint x: 119, endPoint y: 132, distance: 26.1
click at [119, 116] on div "写真加工編集が無料で簡単に！iPhoneなどスマホのアプリ・パソコンのソフト・オンラインのツールを問わず、かわいい写真に加工するコツやコラージュのやり方を徹底…" at bounding box center [134, 102] width 115 height 28
click at [116, 110] on div "写真加工編集が無料で簡単に！iPhoneなどスマホのアプリ・パソコンのソフト・オンラインのツールを問わず、かわいい写真に加工するコツやコラージュのやり方を徹底…" at bounding box center [143, 99] width 97 height 22
drag, startPoint x: 94, startPoint y: 128, endPoint x: 119, endPoint y: 134, distance: 26.0
click at [119, 116] on div "写真加工編集が無料で簡単に！iPhoneなどスマホのアプリ・パソコンのソフト・オンラインのツールを問わず、かわいい写真に加工するコツやコラージュのやり方を徹底…" at bounding box center [134, 102] width 115 height 28
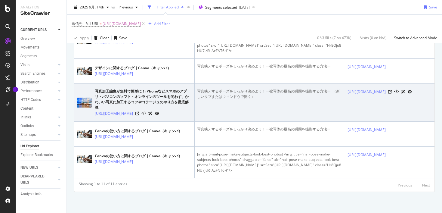
scroll to position [461, 0]
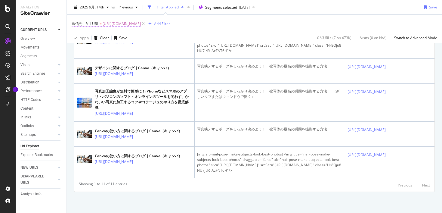
click at [141, 25] on span "https://www.canva.com/ja_jp/learn/nail-pose-make-subjects-look-best-photos/" at bounding box center [122, 24] width 38 height 8
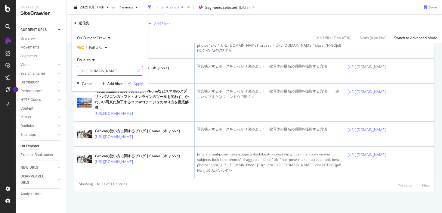
click at [117, 72] on input "https://www.canva.com/ja_jp/learn/nail-pose-make-subjects-look-best-photos/" at bounding box center [105, 71] width 57 height 10
paste input "banner_design"
type input "https://www.canva.com/ja_jp/learn/banner_design/"
click at [141, 84] on div "Apply" at bounding box center [138, 83] width 9 height 5
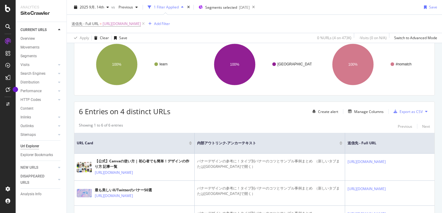
scroll to position [252, 0]
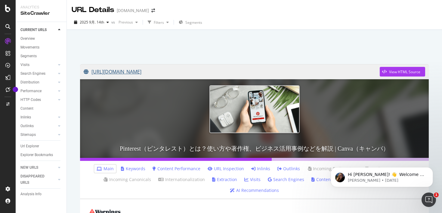
click at [165, 73] on link "https://www.canva.com/ja_jp/learn/what-is-pinterest/" at bounding box center [232, 71] width 296 height 15
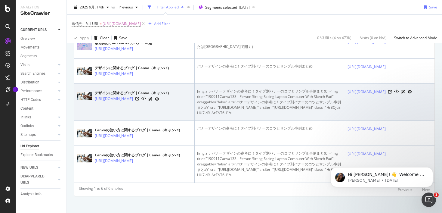
scroll to position [132, 0]
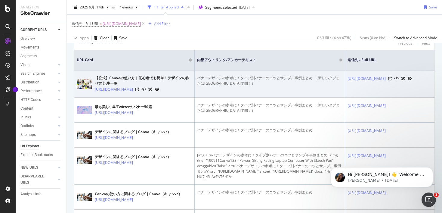
drag, startPoint x: 94, startPoint y: 88, endPoint x: 103, endPoint y: 98, distance: 13.6
click at [103, 97] on td "【公式】Canvaの使い方 | 初心者でも簡単！デザインの作り方 記事一覧 [URL][DOMAIN_NAME]" at bounding box center [134, 83] width 120 height 27
copy link "[URL][DOMAIN_NAME]"
drag, startPoint x: 197, startPoint y: 79, endPoint x: 270, endPoint y: 79, distance: 72.8
click at [270, 79] on div "バナーデザインの参考に！タイプ別バナーのコツとサンプル事例まとめ ⁠ （新しいタブまたは[GEOGRAPHIC_DATA]で開く）" at bounding box center [269, 80] width 145 height 11
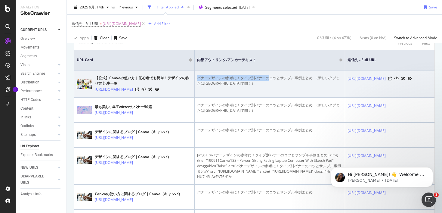
copy div "バナーデザインの参考に！タイプ別バナーの"
click at [312, 78] on div "バナーデザインの参考に！タイプ別バナーのコツとサンプル事例まとめ ⁠ （新しいタブまたは[GEOGRAPHIC_DATA]で開く）" at bounding box center [269, 80] width 145 height 11
copy div "バナーデザインの参考に！タイプ別バナーのコツとサンプル事例まとめ"
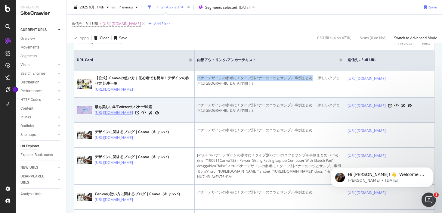
drag, startPoint x: 94, startPoint y: 116, endPoint x: 108, endPoint y: 126, distance: 17.0
click at [108, 117] on div "最も美しいX/Twitterのバナー50選 [URL][DOMAIN_NAME]" at bounding box center [134, 109] width 115 height 15
copy link "[URL][DOMAIN_NAME]"
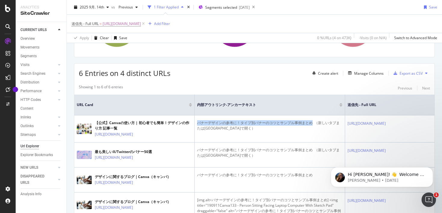
scroll to position [45, 0]
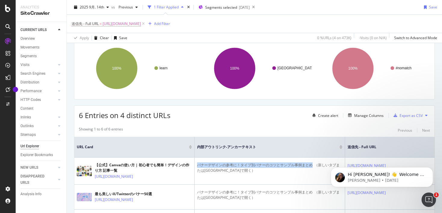
click at [141, 24] on span "[URL][DOMAIN_NAME]" at bounding box center [122, 24] width 38 height 8
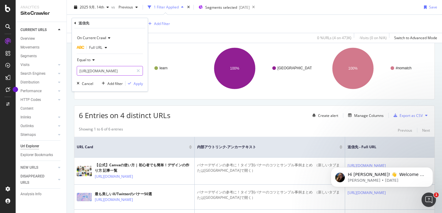
click at [118, 69] on input "[URL][DOMAIN_NAME]" at bounding box center [105, 71] width 57 height 10
paste input "curriculum-vitae"
type input "[URL][DOMAIN_NAME]"
click at [139, 83] on div "Apply" at bounding box center [138, 83] width 9 height 5
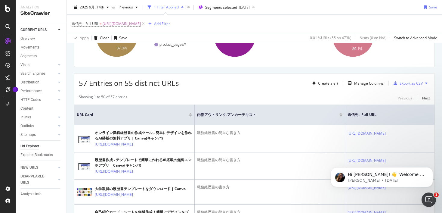
scroll to position [90, 0]
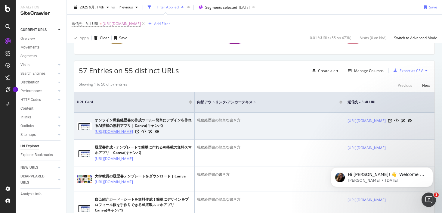
drag, startPoint x: 94, startPoint y: 131, endPoint x: 141, endPoint y: 131, distance: 46.9
click at [141, 131] on div "オンライン職務経歴書の作成ツール - 簡単にデザインを作れるAI搭載の無料アプリ | Canva(キャンバ) [URL][DOMAIN_NAME]" at bounding box center [134, 125] width 115 height 17
click at [128, 118] on div "オンライン職務経歴書の作成ツール - 簡単にデザインを作れるAI搭載の無料アプリ | Canva(キャンバ)" at bounding box center [143, 122] width 97 height 11
drag, startPoint x: 94, startPoint y: 131, endPoint x: 157, endPoint y: 135, distance: 63.6
click at [157, 135] on td "オンライン職務経歴書の作成ツール - 簡単にデザインを作れるAI搭載の無料アプリ | Canva(キャンバ) [URL][DOMAIN_NAME]" at bounding box center [134, 125] width 120 height 27
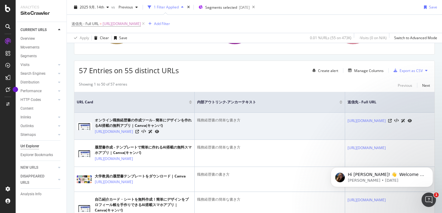
copy link "[URL][DOMAIN_NAME]"
drag, startPoint x: 198, startPoint y: 121, endPoint x: 254, endPoint y: 122, distance: 56.2
click at [254, 122] on div "職務経歴書の簡単な書き方" at bounding box center [269, 119] width 145 height 5
copy div "職務経歴書の簡単な書き方"
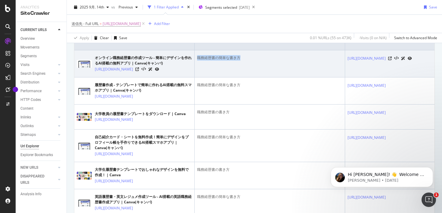
scroll to position [161, 0]
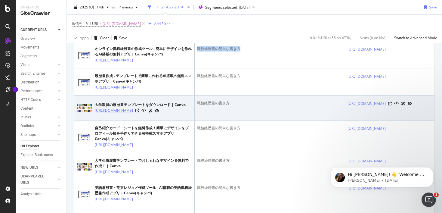
drag, startPoint x: 94, startPoint y: 115, endPoint x: 135, endPoint y: 119, distance: 41.7
click at [135, 115] on div "大学教員の履歴書テンプレートをダウンロード | Canva [URL][DOMAIN_NAME]" at bounding box center [134, 107] width 115 height 15
copy link "[URL][DOMAIN_NAME]"
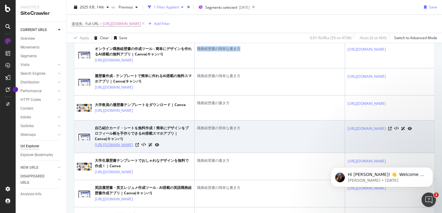
drag, startPoint x: 93, startPoint y: 153, endPoint x: 143, endPoint y: 157, distance: 50.0
click at [143, 148] on div "自己紹介カード・シートを無料作成！簡単にデザインをプロフィール帳を手作りできるAI搭載スマホアプリ | Canva(キャンバ) [URL][DOMAIN_NA…" at bounding box center [134, 136] width 115 height 23
copy link "[URL][DOMAIN_NAME]"
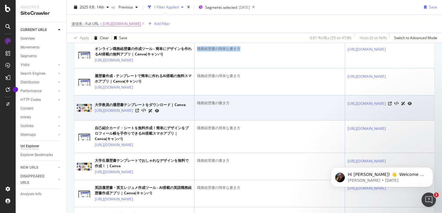
scroll to position [222, 0]
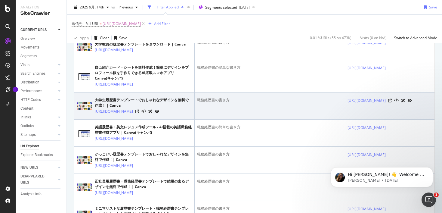
drag, startPoint x: 94, startPoint y: 127, endPoint x: 126, endPoint y: 132, distance: 33.2
click at [126, 114] on div "大学生履歴書テンプレートでおしゃれなデザインを無料で作成！ | Canva [URL][DOMAIN_NAME]" at bounding box center [134, 105] width 115 height 17
copy link "[URL][DOMAIN_NAME]"
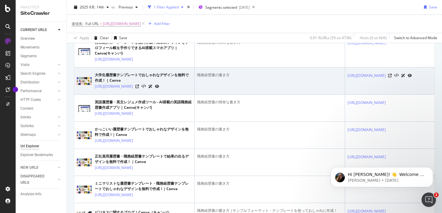
scroll to position [250, 0]
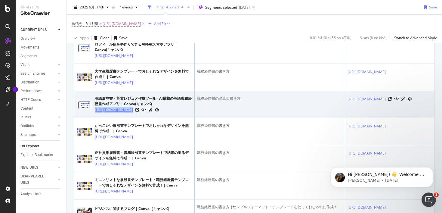
drag, startPoint x: 94, startPoint y: 130, endPoint x: 127, endPoint y: 132, distance: 33.7
click at [127, 113] on div "英語履歴書・英文レジュメ作成ツール - AI搭載の英語職務経歴書作成アプリ | Canva(キャンバ) [URL][DOMAIN_NAME]" at bounding box center [134, 104] width 115 height 17
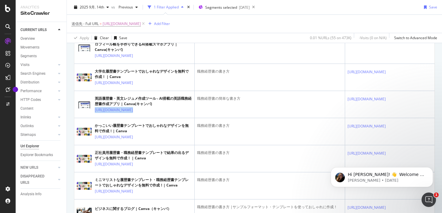
copy link "[URL][DOMAIN_NAME]"
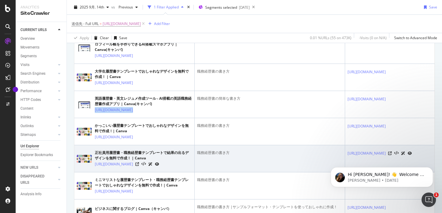
scroll to position [325, 0]
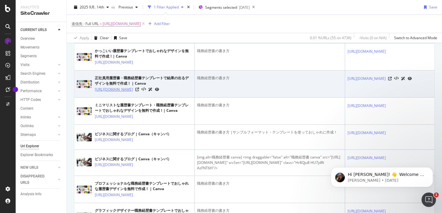
drag, startPoint x: 94, startPoint y: 121, endPoint x: 134, endPoint y: 124, distance: 40.2
click at [134, 92] on div "正社員用履歴書・職務経歴書テンプレートで結果の出るデザインを無料で作成！ | Canva [URL][DOMAIN_NAME]" at bounding box center [134, 83] width 115 height 17
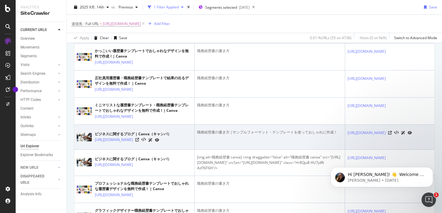
scroll to position [360, 0]
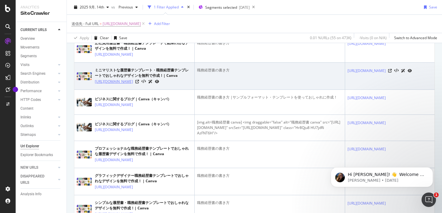
drag, startPoint x: 94, startPoint y: 118, endPoint x: 142, endPoint y: 122, distance: 48.3
click at [142, 84] on div "ミニマリストな履歴書テンプレート・職務経歴書テンプレートでおしゃれなデザインを無料で作成！| Canva [URL][DOMAIN_NAME]" at bounding box center [134, 75] width 115 height 17
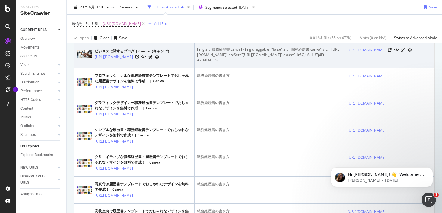
scroll to position [458, 0]
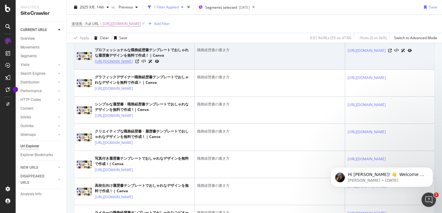
drag, startPoint x: 94, startPoint y: 107, endPoint x: 140, endPoint y: 114, distance: 46.2
click at [140, 64] on div "プロフェッショナルな職務経歴書テンプレートでおしゃれな履歴書デザインを無料で作成！ | Canva [URL][DOMAIN_NAME]" at bounding box center [134, 55] width 115 height 17
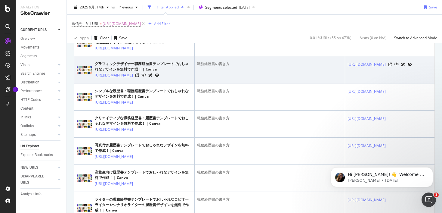
scroll to position [475, 0]
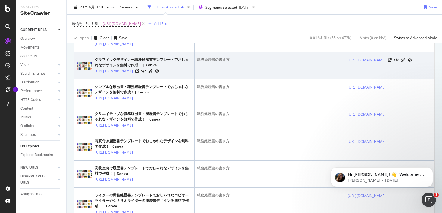
drag, startPoint x: 94, startPoint y: 123, endPoint x: 157, endPoint y: 127, distance: 63.3
click at [157, 74] on div "グラフィックデザイナー職務経歴書テンプレートでおしゃれなデザインを無料で作成！ | Canva [URL][DOMAIN_NAME]" at bounding box center [134, 65] width 115 height 17
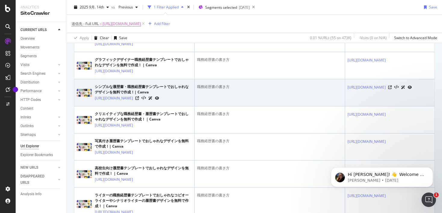
scroll to position [533, 0]
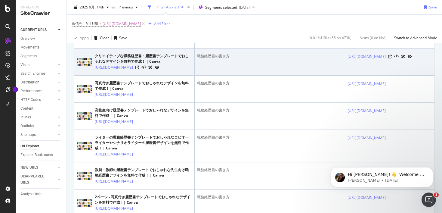
drag, startPoint x: 94, startPoint y: 130, endPoint x: 140, endPoint y: 136, distance: 46.4
click at [140, 70] on div "クリエイティブな職務経歴書・履歴書テンプレートでおしゃれなデザインを無料で作成！ | Canva https://www.canva.com/ja_jp/re…" at bounding box center [134, 61] width 115 height 17
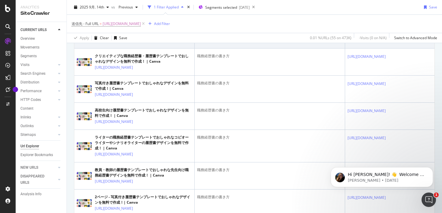
scroll to position [527, 0]
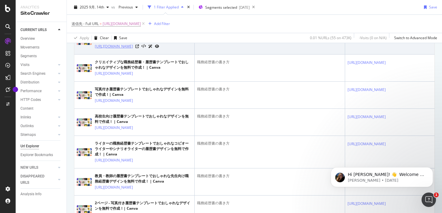
drag, startPoint x: 94, startPoint y: 102, endPoint x: 129, endPoint y: 108, distance: 35.6
click at [129, 49] on div "シンプルな履歴書・職務経歴書テンプレートでおしゃれなデザインを無料で作成！| Canva https://www.canva.com/ja_jp/resume…" at bounding box center [134, 40] width 115 height 17
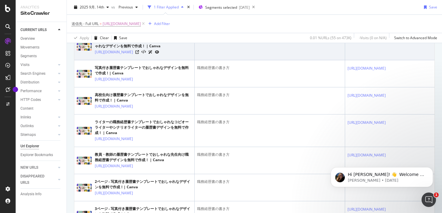
scroll to position [549, 0]
drag, startPoint x: 94, startPoint y: 115, endPoint x: 126, endPoint y: 121, distance: 32.8
click at [126, 55] on div "クリエイティブな職務経歴書・履歴書テンプレートでおしゃれなデザインを無料で作成！ | Canva https://www.canva.com/ja_jp/re…" at bounding box center [134, 46] width 115 height 17
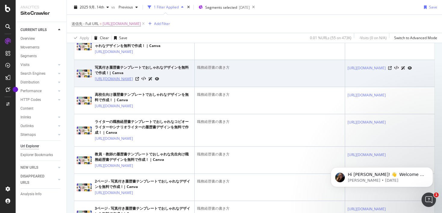
drag, startPoint x: 93, startPoint y: 148, endPoint x: 128, endPoint y: 155, distance: 35.5
click at [128, 82] on div "写真付き履歴書テンプレートでおしゃれなデザインを無料で作成！| Canva https://www.canva.com/ja_jp/resumes/templ…" at bounding box center [134, 73] width 115 height 17
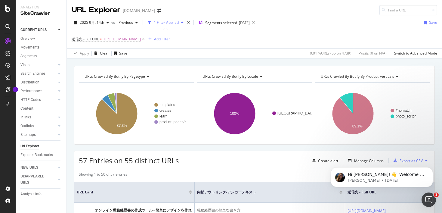
scroll to position [132, 0]
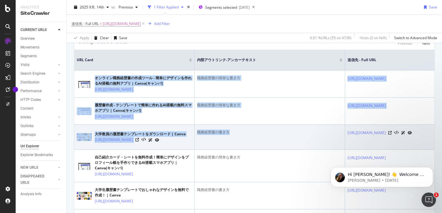
drag, startPoint x: 96, startPoint y: 78, endPoint x: 243, endPoint y: 144, distance: 161.6
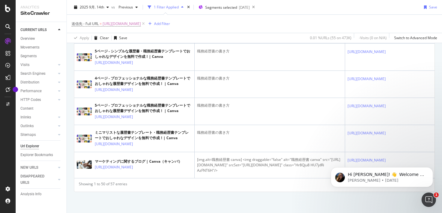
scroll to position [1646, 0]
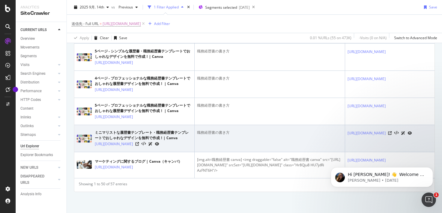
click at [409, 144] on td "https://www.canva.com/ja_jp/learn/curriculum-vitae/" at bounding box center [420, 138] width 150 height 27
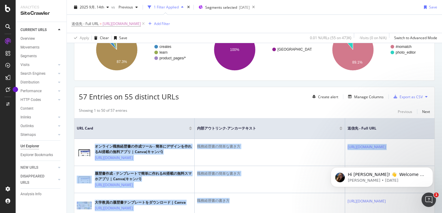
scroll to position [88, 0]
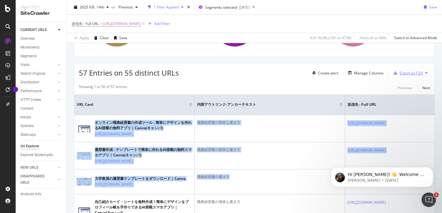
click at [410, 72] on div "Export as CSV" at bounding box center [410, 72] width 23 height 5
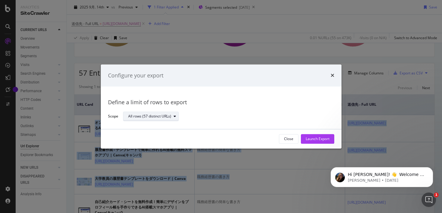
click at [170, 115] on div "All rows (57 distinct URLs)" at bounding box center [149, 117] width 43 height 4
click at [315, 140] on div "Launch Export" at bounding box center [318, 138] width 24 height 5
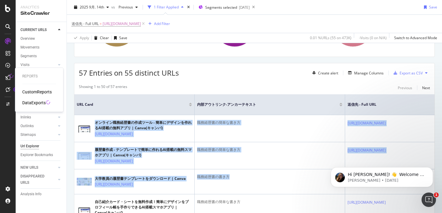
click at [35, 101] on div "DataExports" at bounding box center [33, 103] width 23 height 6
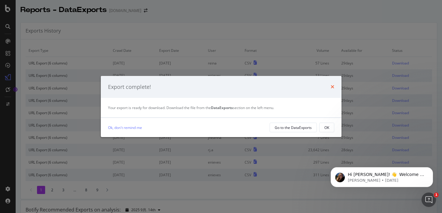
click at [333, 85] on icon "times" at bounding box center [332, 86] width 4 height 5
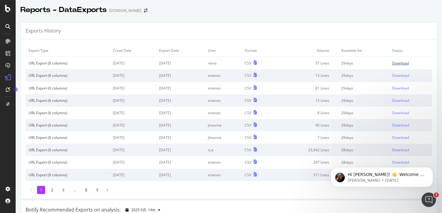
click at [401, 63] on div "Download" at bounding box center [400, 62] width 17 height 5
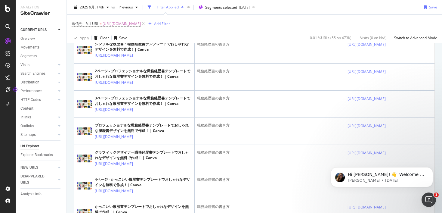
scroll to position [985, 0]
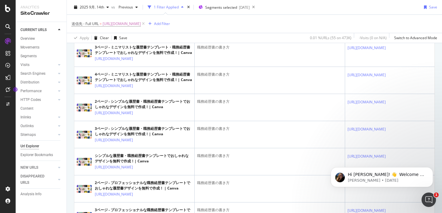
drag, startPoint x: 93, startPoint y: 137, endPoint x: 137, endPoint y: 141, distance: 43.9
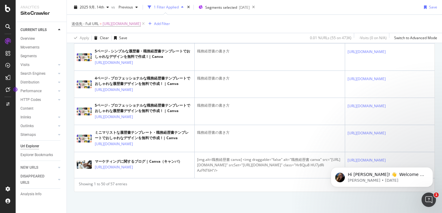
scroll to position [1646, 0]
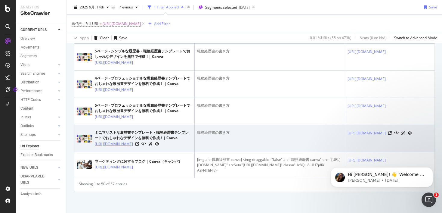
drag, startPoint x: 93, startPoint y: 136, endPoint x: 155, endPoint y: 141, distance: 61.9
click at [155, 141] on div "ミニマリストな履歴書テンプレート・職務経歴書テンプレートでおしゃれなデザインを無料で作成！| Canva https://www.canva.com/ja_j…" at bounding box center [134, 138] width 115 height 17
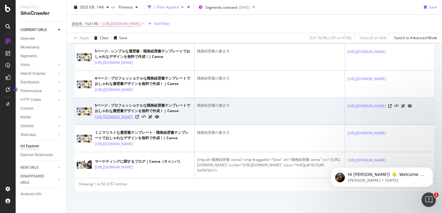
drag, startPoint x: 94, startPoint y: 104, endPoint x: 164, endPoint y: 109, distance: 70.5
click at [164, 109] on div "5ページ - プロフェッショナルな職務経歴書テンプレートでおしゃれな履歴書デザインを無料で作成！ | Canva https://www.canva.com/…" at bounding box center [134, 111] width 115 height 17
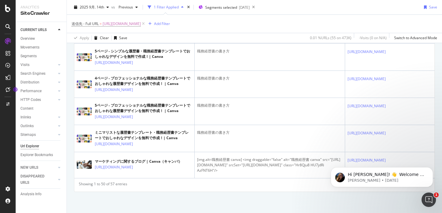
scroll to position [1492, 0]
click at [141, 25] on span "https://www.canva.com/ja_jp/learn/curriculum-vitae/" at bounding box center [122, 24] width 38 height 8
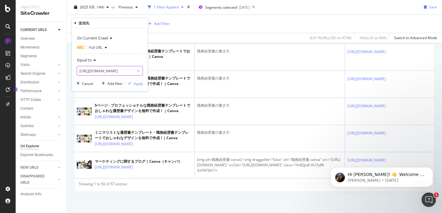
click at [118, 68] on input "https://www.canva.com/ja_jp/learn/curriculum-vitae/" at bounding box center [105, 71] width 57 height 10
paste input "poster-illustrations"
type input "https://www.canva.com/ja_jp/learn/poster-illustrations/"
click at [137, 85] on div "Apply" at bounding box center [138, 83] width 9 height 5
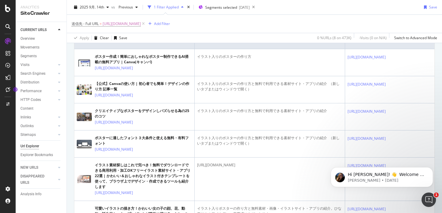
scroll to position [117, 0]
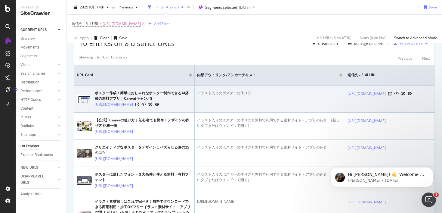
drag, startPoint x: 93, startPoint y: 105, endPoint x: 104, endPoint y: 109, distance: 11.5
click at [104, 107] on div "ポスター作成！簡単におしゃれなポスター制作できるAI搭載の無料アプリ | Canva(キャンバ) https://www.canva.com/ja_jp/cr…" at bounding box center [134, 98] width 115 height 17
drag, startPoint x: 198, startPoint y: 94, endPoint x: 267, endPoint y: 94, distance: 68.9
click at [267, 94] on div "イラスト入りのポスターの作り方" at bounding box center [269, 92] width 145 height 5
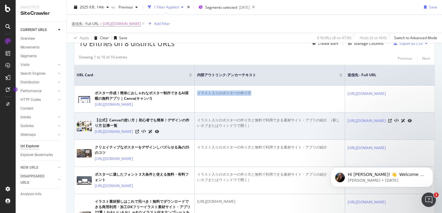
scroll to position [145, 0]
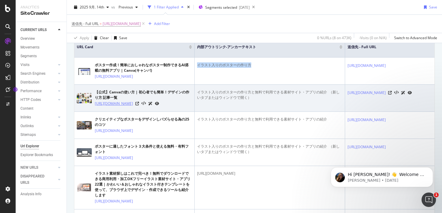
drag, startPoint x: 94, startPoint y: 109, endPoint x: 112, endPoint y: 118, distance: 21.1
click at [112, 106] on div "【公式】Canvaの使い方 | 初心者でも簡単！デザインの作り方 記事一覧 https://www.canva.com/ja_jp/learn/how-to/" at bounding box center [134, 97] width 115 height 17
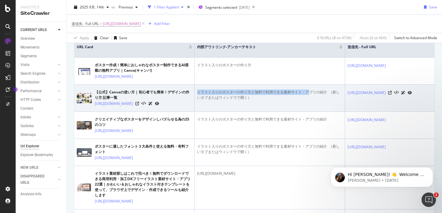
drag, startPoint x: 198, startPoint y: 99, endPoint x: 314, endPoint y: 98, distance: 115.8
click at [314, 98] on div "イラスト入りのポスターの作り方と無料で利用できる素材サイト・アプリの紹介 ⁠ （新しいタブまたはウィンドウで開く）" at bounding box center [269, 94] width 145 height 11
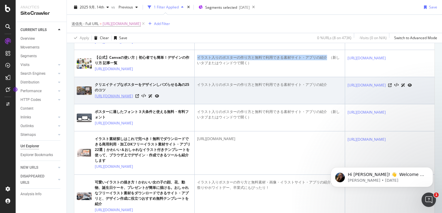
drag, startPoint x: 94, startPoint y: 107, endPoint x: 147, endPoint y: 118, distance: 54.4
click at [147, 99] on div "クリエイティブなポスターをデザインしバズらせる為の25のコツ https://www.canva.com/ja_jp/learn/25-ways-to-des…" at bounding box center [134, 90] width 115 height 17
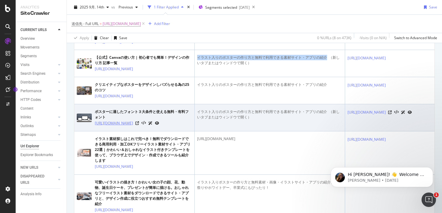
scroll to position [207, 0]
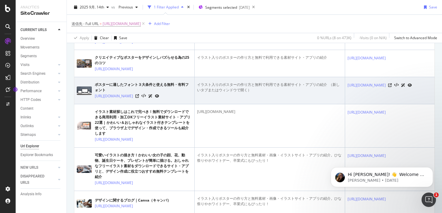
drag, startPoint x: 94, startPoint y: 119, endPoint x: 134, endPoint y: 130, distance: 41.7
click at [134, 104] on td "ポスターに適したフォント３大条件と使える無料・有料フォント https://www.canva.com/ja_jp/learn/poster-japan-fo…" at bounding box center [134, 90] width 120 height 27
drag, startPoint x: 197, startPoint y: 108, endPoint x: 325, endPoint y: 107, distance: 128.1
click at [325, 93] on div "イラスト入りのポスターの作り方と無料で利用できる素材サイト・アプリの紹介 ⁠ （新しいタブまたはウィンドウで開く）" at bounding box center [269, 87] width 145 height 11
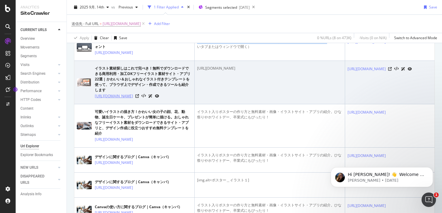
drag, startPoint x: 93, startPoint y: 126, endPoint x: 119, endPoint y: 131, distance: 26.1
click at [119, 99] on div "イラスト素材探しはこれで完ぺき！無料でダウンロードできる商用利用・加工OKフリーイラスト素材サイト・アプリ22選 | かわいい＆おしゃれなイラスト付きテンプレ…" at bounding box center [134, 82] width 115 height 33
drag, startPoint x: 291, startPoint y: 96, endPoint x: 197, endPoint y: 97, distance: 94.4
click at [197, 71] on div "https://www.canva.com/ja_jp/learn/poster-illustrations/" at bounding box center [269, 68] width 145 height 5
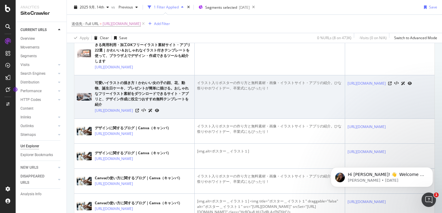
scroll to position [282, 0]
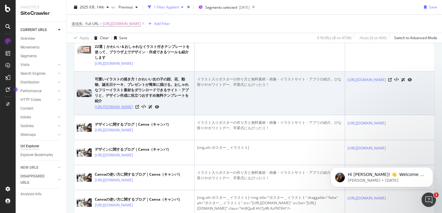
drag, startPoint x: 93, startPoint y: 142, endPoint x: 140, endPoint y: 146, distance: 46.5
click at [140, 110] on div "可愛いイラストの描き方！かわいい女の子の顔、花、動物、誕生日ケーキ、プレゼントが簡単に描ける。おしゃれなフリーイラスト素材をダウンロードできるサイト・アプリと…" at bounding box center [134, 92] width 115 height 33
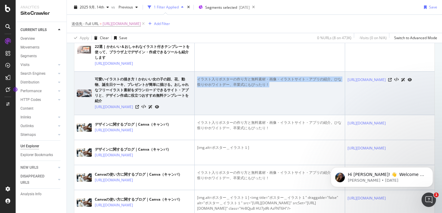
drag, startPoint x: 198, startPoint y: 115, endPoint x: 276, endPoint y: 126, distance: 79.3
click at [276, 115] on td "イラスト入りポスターの作り方と無料素材・画像・イラストサイト・アプリの紹介。ひな祭りやホワイトデー、卒業式にもぴったり！" at bounding box center [270, 93] width 150 height 43
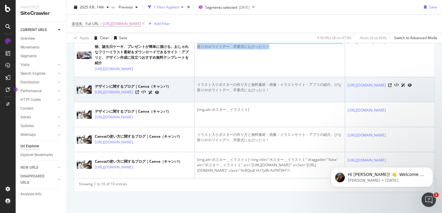
scroll to position [333, 0]
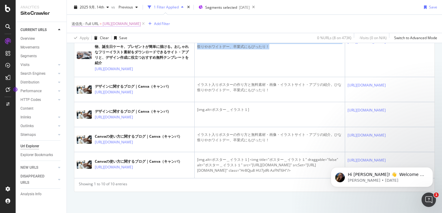
click at [141, 23] on span "https://www.canva.com/ja_jp/learn/poster-illustrations/" at bounding box center [122, 24] width 38 height 8
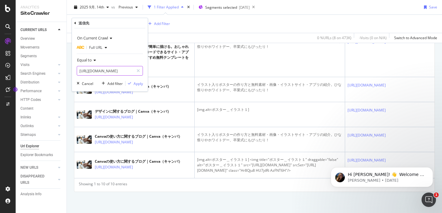
click at [123, 75] on input "https://www.canva.com/ja_jp/learn/poster-illustrations/" at bounding box center [105, 71] width 57 height 10
paste input "50-funny-birthday-card-idea"
type input "https://www.canva.com/ja_jp/learn/50-funny-birthday-card-ideas/"
click at [135, 83] on div "Apply" at bounding box center [138, 83] width 9 height 5
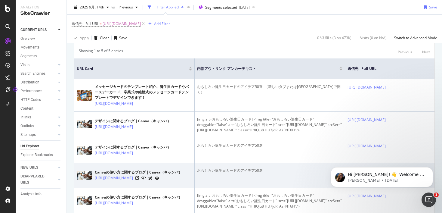
scroll to position [136, 0]
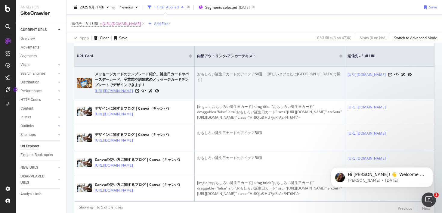
drag, startPoint x: 94, startPoint y: 91, endPoint x: 121, endPoint y: 98, distance: 27.4
click at [121, 94] on div "メッセージカードのテンプレート紹介。誕生日カードやバースデーカード、卒業式や結婚式のメッセージカードテンプレートでデザインできます！ https://www.…" at bounding box center [134, 82] width 115 height 23
drag, startPoint x: 198, startPoint y: 74, endPoint x: 260, endPoint y: 74, distance: 62.2
click at [260, 74] on div "おもしろい誕生日カードのアイデア50選 ⁠ （新しいタブまたはウィンドウで開く）" at bounding box center [269, 76] width 145 height 11
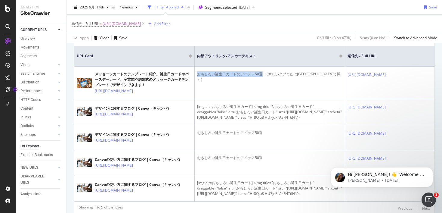
scroll to position [122, 0]
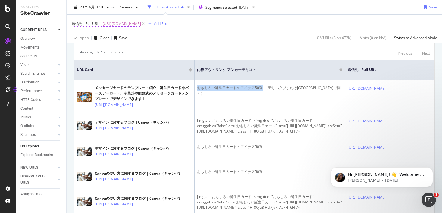
click at [141, 24] on span "https://www.canva.com/ja_jp/learn/50-funny-birthday-card-ideas/" at bounding box center [122, 24] width 38 height 8
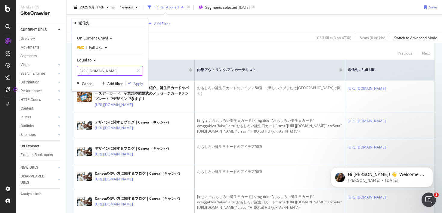
click at [112, 71] on input "https://www.canva.com/ja_jp/learn/50-funny-birthday-card-ideas/" at bounding box center [105, 71] width 57 height 10
paste input "simple-business-card"
type input "https://www.canva.com/ja_jp/learn/simple-business-card/"
click at [137, 83] on div "Apply" at bounding box center [138, 83] width 9 height 5
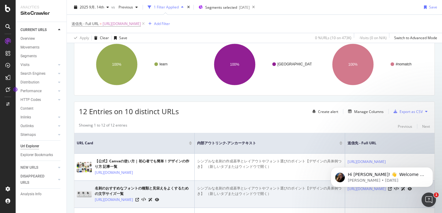
scroll to position [122, 0]
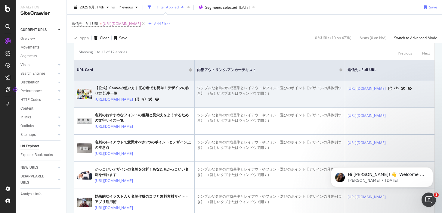
drag, startPoint x: 94, startPoint y: 100, endPoint x: 103, endPoint y: 110, distance: 13.0
click at [103, 107] on td "【公式】Canvaの使い方 | 初心者でも簡単！デザインの作り方 記事一覧 https://www.canva.com/ja_jp/learn/how-to/" at bounding box center [134, 93] width 120 height 27
drag, startPoint x: 198, startPoint y: 88, endPoint x: 267, endPoint y: 89, distance: 69.8
click at [267, 89] on div "シンプルな名刺の作成基準とレイアウトやフォント選びのポイント【デザインの具体例つき】 ⁠ （新しいタブまたはウィンドウで開く）" at bounding box center [269, 90] width 145 height 11
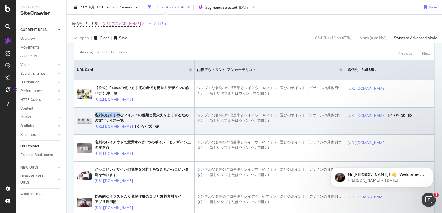
drag, startPoint x: 94, startPoint y: 121, endPoint x: 121, endPoint y: 122, distance: 27.4
click at [121, 122] on div "名刺のおすすめなフォントの種類と見栄えをよくするための文字サイズ一覧 https://www.canva.com/ja_jp/learn/business-c…" at bounding box center [134, 120] width 115 height 17
drag, startPoint x: 94, startPoint y: 131, endPoint x: 121, endPoint y: 138, distance: 27.9
click at [121, 129] on div "名刺のおすすめなフォントの種類と見栄えをよくするための文字サイズ一覧 https://www.canva.com/ja_jp/learn/business-c…" at bounding box center [134, 120] width 115 height 17
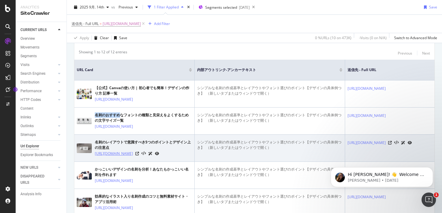
drag, startPoint x: 94, startPoint y: 165, endPoint x: 125, endPoint y: 171, distance: 31.8
click at [125, 156] on div "名刺のレイアウトで意識すべき5つのポイントとデザイン上の注意点 https://www.canva.com/ja_jp/learn/business-card…" at bounding box center [134, 147] width 115 height 17
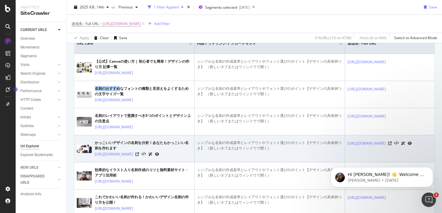
scroll to position [177, 0]
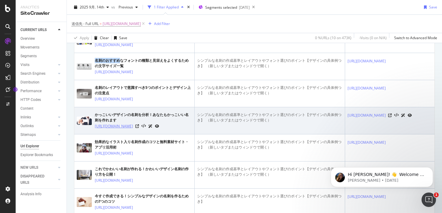
drag, startPoint x: 94, startPoint y: 142, endPoint x: 117, endPoint y: 147, distance: 24.3
click at [117, 129] on div "かっこいいデザインの名刺を分析！あなたもかっこいい名刺を作れます https://www.canva.com/ja_jp/learn/cool-busines…" at bounding box center [134, 120] width 115 height 17
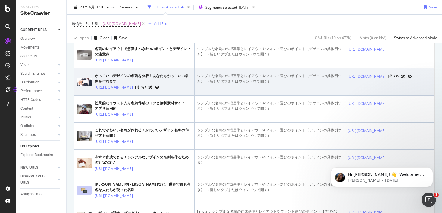
scroll to position [220, 0]
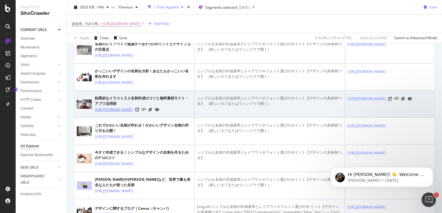
drag, startPoint x: 93, startPoint y: 132, endPoint x: 125, endPoint y: 140, distance: 32.9
click at [125, 112] on div "効果的なイラスト入り名刺作成のコツと無料素材サイト・ アプリ活用術 https://www.canva.com/ja_jp/learn/business-ca…" at bounding box center [134, 103] width 115 height 17
click at [100, 106] on div "効果的なイラスト入り名刺作成のコツと無料素材サイト・ アプリ活用術" at bounding box center [143, 100] width 97 height 11
drag, startPoint x: 94, startPoint y: 133, endPoint x: 120, endPoint y: 139, distance: 26.3
click at [120, 112] on div "効果的なイラスト入り名刺作成のコツと無料素材サイト・ アプリ活用術 https://www.canva.com/ja_jp/learn/business-ca…" at bounding box center [134, 103] width 115 height 17
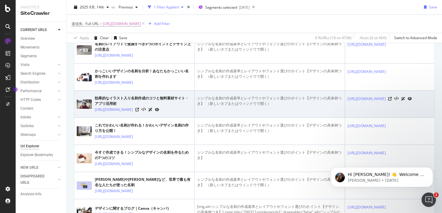
scroll to position [258, 0]
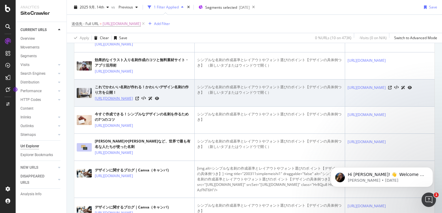
drag, startPoint x: 94, startPoint y: 127, endPoint x: 123, endPoint y: 131, distance: 29.2
click at [123, 101] on div "これでかわいい名刺が作れる！かわいいデザイン名刺の作り方を公開！ https://www.canva.com/ja_jp/learn/kawaii-busin…" at bounding box center [134, 92] width 115 height 17
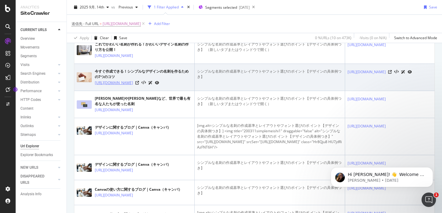
drag, startPoint x: 94, startPoint y: 118, endPoint x: 141, endPoint y: 124, distance: 48.1
click at [141, 86] on div "今すぐ作成できる！シンプルなデザインの名刺を作るための7つのコツ https://www.canva.com/ja_jp/learn/simple-busin…" at bounding box center [134, 77] width 115 height 17
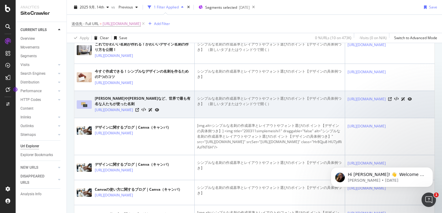
scroll to position [341, 0]
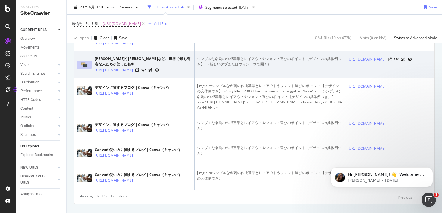
drag, startPoint x: 94, startPoint y: 110, endPoint x: 160, endPoint y: 123, distance: 66.9
click at [160, 78] on td "スティーブ・ジョブズやビル・ゲイツなど、世界で最も有名な人たちが使った名刺 https://www.canva.com/ja_jp/learn/busines…" at bounding box center [134, 64] width 120 height 27
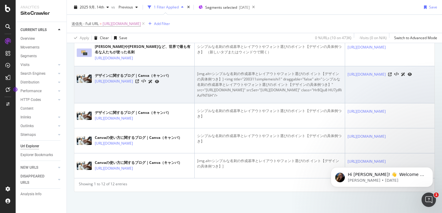
scroll to position [408, 0]
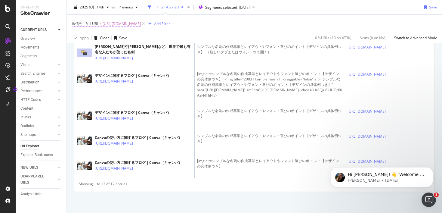
click at [126, 24] on span "https://www.canva.com/ja_jp/learn/simple-business-card/" at bounding box center [122, 24] width 38 height 8
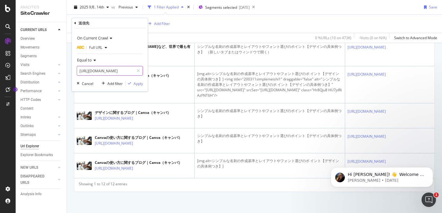
click at [114, 70] on input "https://www.canva.com/ja_jp/learn/simple-business-card/" at bounding box center [105, 71] width 57 height 10
paste input "wedding_"
type input "https://www.canva.com/ja_jp/learn/wedding_card/"
click at [134, 83] on div "Apply" at bounding box center [138, 83] width 9 height 5
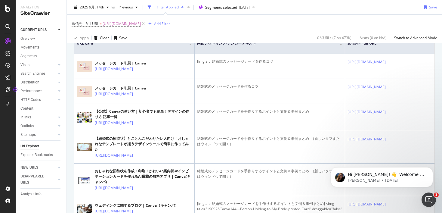
scroll to position [131, 0]
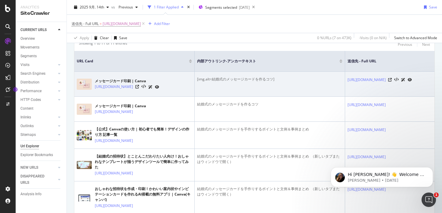
drag, startPoint x: 94, startPoint y: 86, endPoint x: 156, endPoint y: 87, distance: 61.9
click at [156, 87] on div "メッセージカード印刷 | Canva https://www.canva.com/ja_jp/cards/" at bounding box center [134, 83] width 115 height 15
drag, startPoint x: 272, startPoint y: 78, endPoint x: 213, endPoint y: 79, distance: 58.9
click at [213, 79] on div "[img.alt=結婚式のメッセージカードを作るコツ]" at bounding box center [269, 78] width 145 height 5
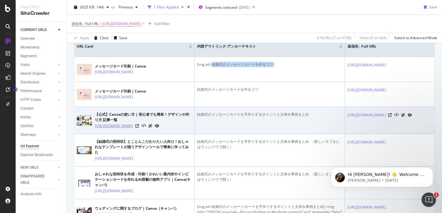
scroll to position [149, 0]
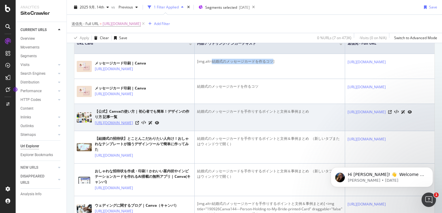
drag, startPoint x: 94, startPoint y: 123, endPoint x: 103, endPoint y: 130, distance: 11.7
click at [103, 126] on div "【公式】Canvaの使い方 | 初心者でも簡単！デザインの作り方 記事一覧 https://www.canva.com/ja_jp/learn/how-to/" at bounding box center [134, 117] width 115 height 17
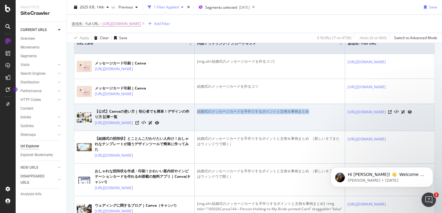
drag, startPoint x: 200, startPoint y: 112, endPoint x: 317, endPoint y: 112, distance: 116.4
click at [317, 112] on div "結婚式のメッセージカードを手作りするポイントと文例＆事例まとめ" at bounding box center [269, 111] width 145 height 5
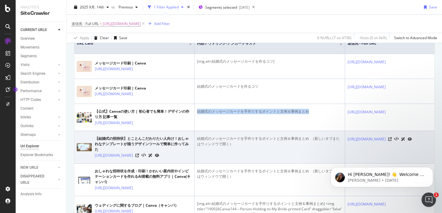
scroll to position [178, 0]
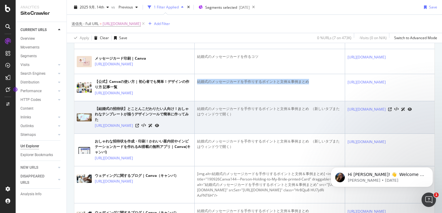
drag, startPoint x: 94, startPoint y: 126, endPoint x: 156, endPoint y: 134, distance: 62.8
click at [156, 134] on td "【結婚式の招待状】とことんこだわりたい人向け！おしゃれなテンプレートが揃うデザインツールで簡単に作ってみた https://www.canva.com/ja_…" at bounding box center [134, 117] width 120 height 32
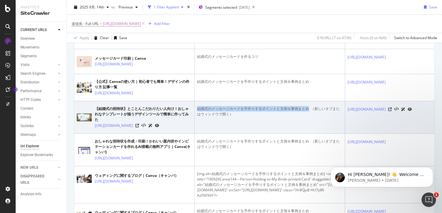
drag, startPoint x: 197, startPoint y: 115, endPoint x: 308, endPoint y: 114, distance: 111.0
click at [308, 114] on div "結婚式のメッセージカードを手作りするポイントと文例＆事例まとめ ⁠ （新しいタブまたはウィンドウで開く）" at bounding box center [269, 111] width 145 height 11
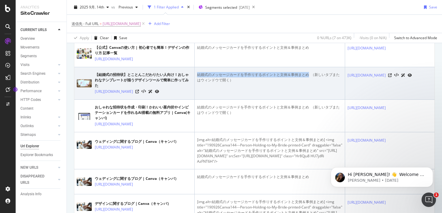
scroll to position [217, 0]
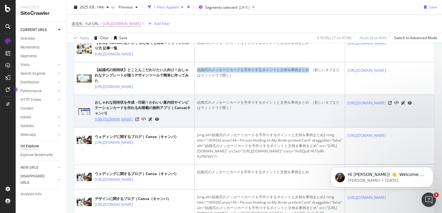
drag, startPoint x: 94, startPoint y: 126, endPoint x: 134, endPoint y: 128, distance: 40.4
click at [134, 122] on div "おしゃれな招待状を作成・印刷！かわいい案内状やインビテーションカードを作れるAI搭載の無料アプリ | Canva(キャンバ) https://www.canv…" at bounding box center [134, 111] width 115 height 23
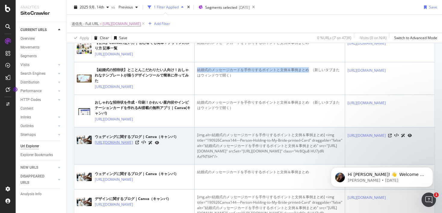
scroll to position [250, 0]
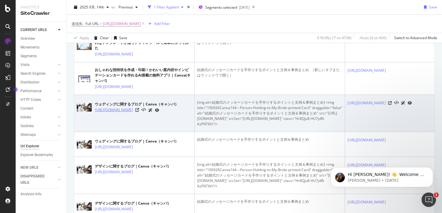
drag, startPoint x: 93, startPoint y: 121, endPoint x: 104, endPoint y: 123, distance: 12.0
click at [104, 115] on div "ウェディングに関するブログ | Canva（キャンバ） https://www.canva.com/ja_jp/learn/wedding/" at bounding box center [134, 107] width 115 height 15
click at [103, 107] on div "ウェディングに関するブログ | Canva（キャンバ）" at bounding box center [137, 103] width 84 height 5
drag, startPoint x: 94, startPoint y: 121, endPoint x: 103, endPoint y: 129, distance: 12.6
click at [103, 129] on td "ウェディングに関するブログ | Canva（キャンバ） https://www.canva.com/ja_jp/learn/wedding/" at bounding box center [134, 113] width 120 height 37
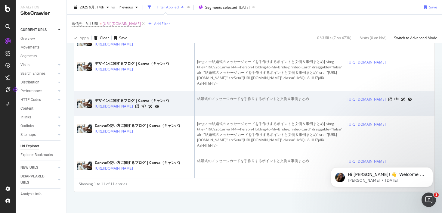
scroll to position [416, 0]
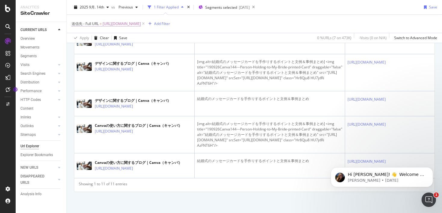
click at [140, 24] on span "https://www.canva.com/ja_jp/learn/wedding_card/" at bounding box center [122, 24] width 38 height 8
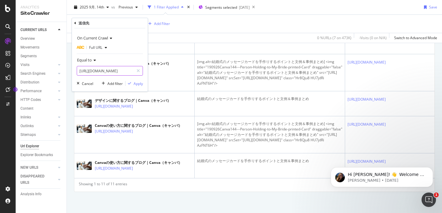
click at [120, 73] on input "https://www.canva.com/ja_jp/learn/wedding_card/" at bounding box center [105, 71] width 57 height 10
paste input "cards"
type input "https://www.canva.com/ja_jp/learn/cards/"
click at [137, 84] on div "Apply" at bounding box center [138, 83] width 9 height 5
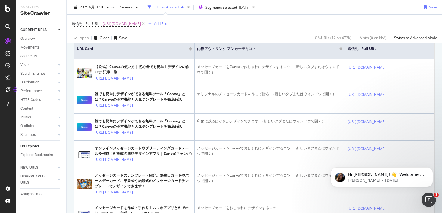
scroll to position [151, 0]
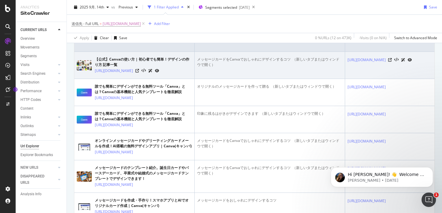
drag, startPoint x: 94, startPoint y: 71, endPoint x: 112, endPoint y: 81, distance: 21.1
click at [112, 79] on td "【公式】Canvaの使い方 | 初心者でも簡単！デザインの作り方 記事一覧 https://www.canva.com/ja_jp/learn/how-to/" at bounding box center [134, 65] width 120 height 27
drag, startPoint x: 199, startPoint y: 60, endPoint x: 292, endPoint y: 59, distance: 93.2
click at [292, 59] on div "メッセージカードをCanvaでおしゃれにデザインするコツ ⁠ （新しいタブまたはウィンドウで開く）" at bounding box center [269, 62] width 145 height 11
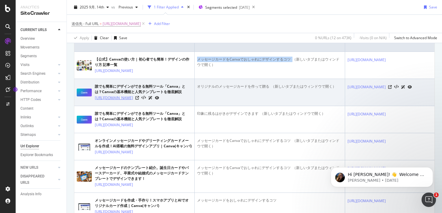
drag, startPoint x: 93, startPoint y: 104, endPoint x: 121, endPoint y: 110, distance: 28.2
click at [121, 101] on div "誰でも簡単にデザインができる無料ツール「Canva」とは？Canvaの基本機能と人気テンプレートを徹底解説 https://www.canva.com/ja_…" at bounding box center [134, 92] width 115 height 17
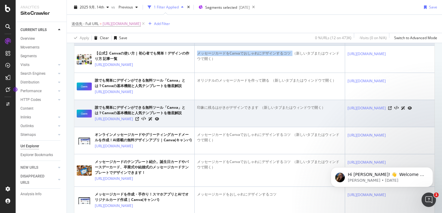
scroll to position [158, 0]
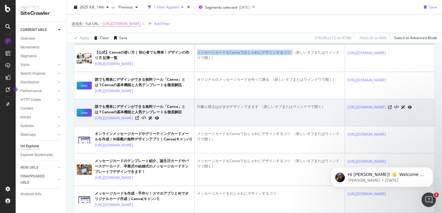
drag, startPoint x: 94, startPoint y: 130, endPoint x: 119, endPoint y: 139, distance: 26.3
click at [119, 126] on td "誰でも簡単にデザインができる無料ツール「Canva」とは？Canvaの基本機能と人気テンプレートを徹底解説 https://www.canva.com/ja_…" at bounding box center [134, 112] width 120 height 27
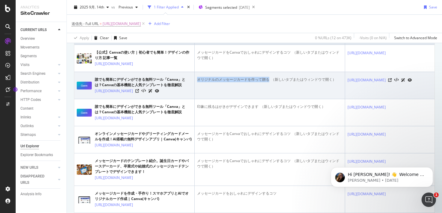
drag, startPoint x: 197, startPoint y: 85, endPoint x: 267, endPoint y: 84, distance: 69.8
click at [267, 82] on div "オリジナルのメッセージカードを作って贈る ⁠ （新しいタブまたはウィンドウで開く）" at bounding box center [269, 79] width 145 height 5
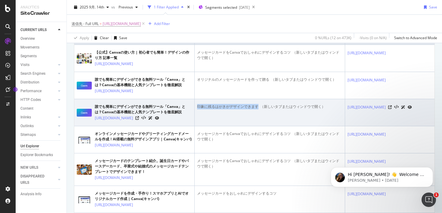
drag, startPoint x: 257, startPoint y: 117, endPoint x: 196, endPoint y: 117, distance: 60.4
click at [196, 117] on td "印象に残るはがきがデザインできます ⁠ （新しいタブまたはウィンドウで開く）" at bounding box center [270, 112] width 150 height 27
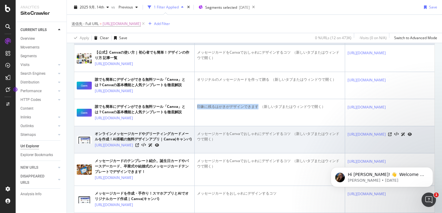
scroll to position [216, 0]
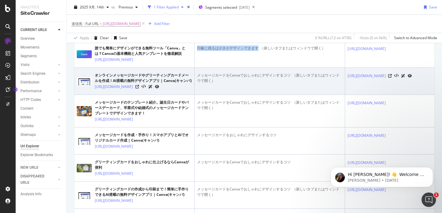
drag, startPoint x: 94, startPoint y: 104, endPoint x: 104, endPoint y: 113, distance: 14.5
click at [104, 95] on td "オンラインメッセージカードやグリーティングカードメールを作成！AI搭載の無料デザインアプリ | Canva(キャンバ) https://www.canva.c…" at bounding box center [134, 81] width 120 height 27
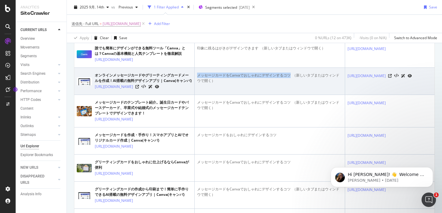
drag, startPoint x: 198, startPoint y: 91, endPoint x: 289, endPoint y: 93, distance: 90.5
click at [289, 83] on div "メッセージカードをCanvaでおしゃれにデザインするコツ ⁠ （新しいタブまたはウィンドウで開く）" at bounding box center [269, 77] width 145 height 11
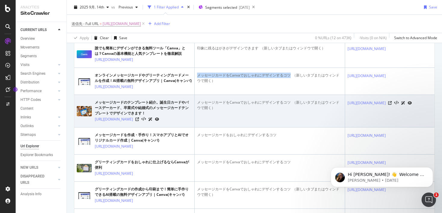
scroll to position [249, 0]
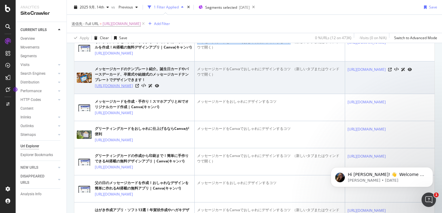
drag, startPoint x: 94, startPoint y: 107, endPoint x: 119, endPoint y: 112, distance: 25.5
click at [119, 89] on div "メッセージカードのテンプレート紹介。誕生日カードやバースデーカード、卒業式や結婚式のメッセージカードテンプレートでデザインできます！ https://www.…" at bounding box center [134, 77] width 115 height 23
drag, startPoint x: 290, startPoint y: 91, endPoint x: 196, endPoint y: 89, distance: 93.5
click at [196, 89] on td "メッセージカードをCanvaでおしゃれにデザインするコツ ⁠ （新しいタブまたはウィンドウで開く）" at bounding box center [270, 77] width 150 height 32
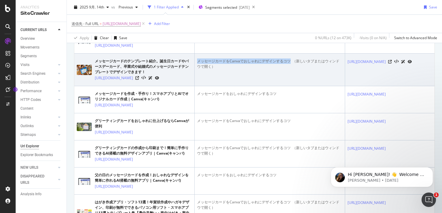
scroll to position [266, 0]
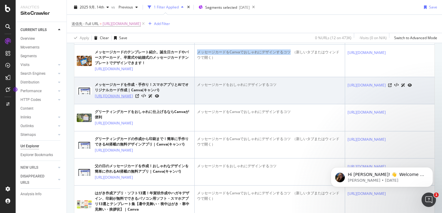
drag, startPoint x: 94, startPoint y: 125, endPoint x: 108, endPoint y: 132, distance: 16.1
click at [108, 99] on div "メッセージカードを作成・手作り！スマホアプリとAIでオリジナルカード作成 | Canva(キャンバ) https://www.canva.com/ja_jp/…" at bounding box center [134, 90] width 115 height 17
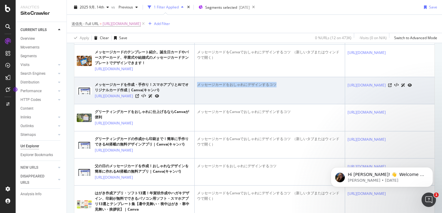
drag, startPoint x: 197, startPoint y: 113, endPoint x: 299, endPoint y: 112, distance: 101.6
click at [299, 87] on div "メッセージカードをおしゃれにデザインするコツ" at bounding box center [269, 84] width 145 height 5
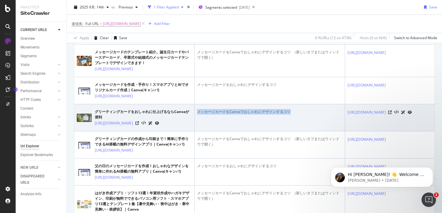
drag, startPoint x: 197, startPoint y: 146, endPoint x: 316, endPoint y: 146, distance: 119.1
click at [316, 114] on div "メッセージカードをCanvaでおしゃれにデザインするコツ" at bounding box center [269, 111] width 145 height 5
drag, startPoint x: 94, startPoint y: 157, endPoint x: 125, endPoint y: 164, distance: 31.0
click at [125, 126] on div "グリーティングカードをおしゃれに仕上げるならCanvaが便利 https://www.canva.com/ja_jp/learn/about-greeting…" at bounding box center [134, 117] width 115 height 17
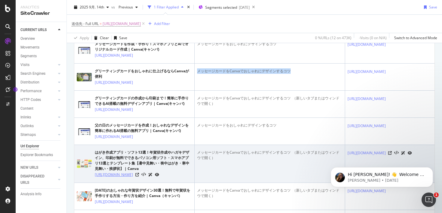
scroll to position [303, 0]
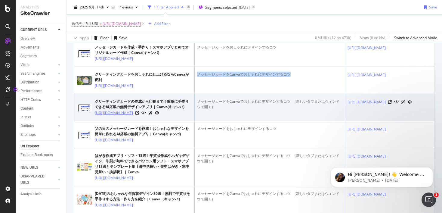
drag, startPoint x: 94, startPoint y: 152, endPoint x: 133, endPoint y: 158, distance: 39.9
click at [133, 116] on div "グリーティングカードの作成から印刷まで！簡単に手作りできるAI搭載の無料デザインアプリ | Canva(キャンバ) https://www.canva.com…" at bounding box center [134, 107] width 115 height 17
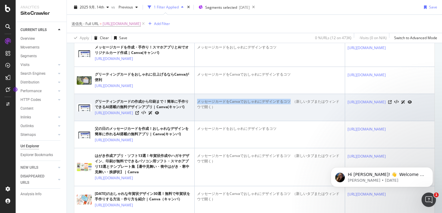
drag, startPoint x: 290, startPoint y: 141, endPoint x: 196, endPoint y: 140, distance: 93.5
click at [196, 121] on td "メッセージカードをCanvaでおしゃれにデザインするコツ ⁠ （新しいタブまたはウィンドウで開く）" at bounding box center [270, 107] width 150 height 27
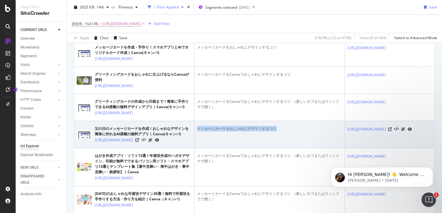
drag, startPoint x: 198, startPoint y: 176, endPoint x: 279, endPoint y: 175, distance: 81.2
click at [279, 131] on div "メッセージカードをおしゃれにデザインするコツ" at bounding box center [269, 128] width 145 height 5
drag, startPoint x: 94, startPoint y: 186, endPoint x: 127, endPoint y: 190, distance: 33.3
click at [127, 143] on div "父の日のメッセージカードを作成！おしゃれなデザインを簡単に作れるAI搭載の無料アプリ | Canva(キャンバ) https://www.canva.com/…" at bounding box center [134, 134] width 115 height 17
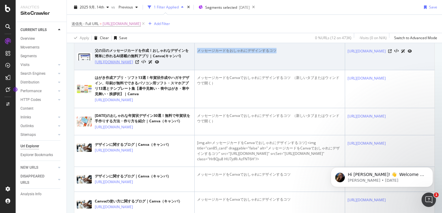
scroll to position [382, 0]
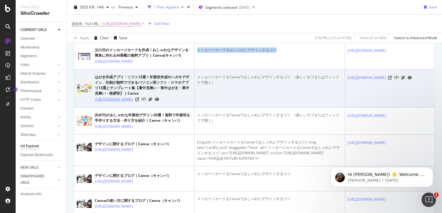
drag, startPoint x: 94, startPoint y: 150, endPoint x: 120, endPoint y: 156, distance: 26.4
click at [120, 102] on div "はがき作成アプリ・ソフト13選！年賀状作成やハガキデザイン、印刷が無料でできるパソコン用ソフト・スマホアプリ13選とテンプレート集【暑中見舞い・喪中はがき・寒…" at bounding box center [134, 88] width 115 height 28
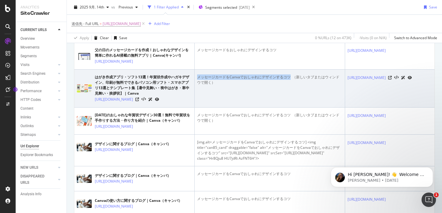
drag, startPoint x: 197, startPoint y: 129, endPoint x: 290, endPoint y: 127, distance: 92.9
click at [290, 85] on div "メッセージカードをCanvaでおしゃれにデザインするコツ ⁠ （新しいタブまたはウィンドウで開く）" at bounding box center [269, 79] width 145 height 11
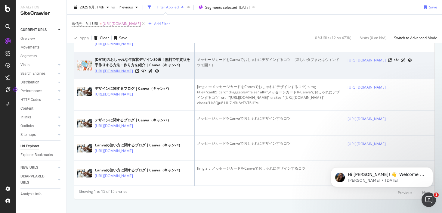
drag, startPoint x: 94, startPoint y: 128, endPoint x: 106, endPoint y: 133, distance: 12.7
click at [106, 74] on div "2025年のおしゃれな年賀状デザイン30選！無料で年賀状を手作りする方法・作り方を紹介 | Canva（キャンバ） https://www.canva.com…" at bounding box center [134, 65] width 115 height 17
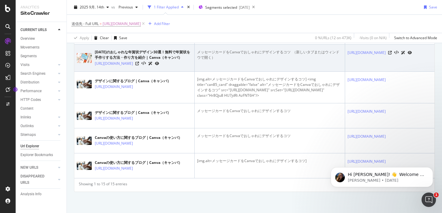
scroll to position [520, 0]
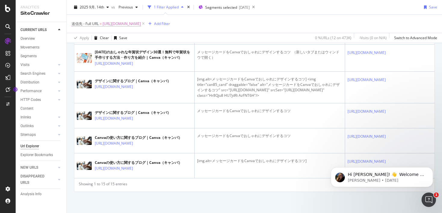
click at [133, 22] on span "https://www.canva.com/ja_jp/learn/cards/" at bounding box center [122, 24] width 38 height 8
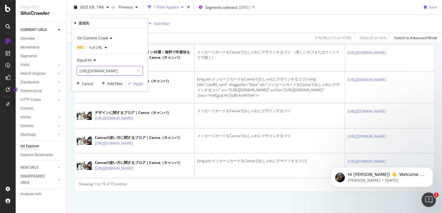
click at [108, 72] on input "https://www.canva.com/ja_jp/learn/cards/" at bounding box center [105, 71] width 57 height 10
paste input "7-tips-create-majestic-shots-long-exposure-photography"
type input "https://www.canva.com/ja_jp/learn/7-tips-create-majestic-shots-long-exposure-ph…"
click at [139, 83] on div "Apply" at bounding box center [138, 83] width 9 height 5
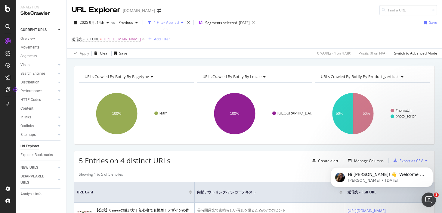
scroll to position [130, 0]
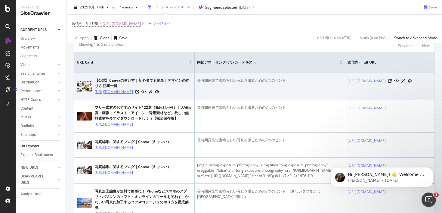
drag, startPoint x: 93, startPoint y: 91, endPoint x: 108, endPoint y: 100, distance: 18.1
click at [108, 95] on div "【公式】Canvaの使い方 | 初心者でも簡単！デザインの作り方 記事一覧 https://www.canva.com/ja_jp/learn/how-to/" at bounding box center [134, 86] width 115 height 17
click at [100, 81] on div "【公式】Canvaの使い方 | 初心者でも簡単！デザインの作り方 記事一覧" at bounding box center [143, 83] width 97 height 11
drag, startPoint x: 94, startPoint y: 92, endPoint x: 107, endPoint y: 101, distance: 16.4
click at [107, 100] on td "【公式】Canvaの使い方 | 初心者でも簡単！デザインの作り方 記事一覧 https://www.canva.com/ja_jp/learn/how-to/" at bounding box center [134, 86] width 120 height 27
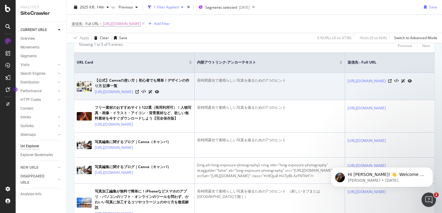
click at [88, 95] on div "【公式】Canvaの使い方 | 初心者でも簡単！デザインの作り方 記事一覧 https://www.canva.com/ja_jp/learn/how-to/" at bounding box center [134, 86] width 115 height 17
drag, startPoint x: 92, startPoint y: 90, endPoint x: 114, endPoint y: 103, distance: 24.9
click at [114, 100] on td "【公式】Canvaの使い方 | 初心者でも簡単！デザインの作り方 記事一覧 https://www.canva.com/ja_jp/learn/how-to/" at bounding box center [134, 86] width 120 height 27
click at [103, 81] on div "【公式】Canvaの使い方 | 初心者でも簡単！デザインの作り方 記事一覧" at bounding box center [143, 83] width 97 height 11
drag, startPoint x: 94, startPoint y: 92, endPoint x: 101, endPoint y: 100, distance: 11.3
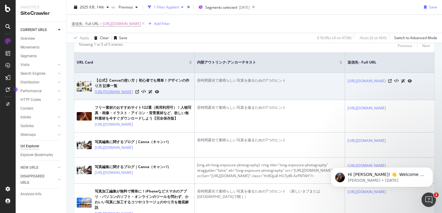
click at [101, 95] on div "【公式】Canvaの使い方 | 初心者でも簡単！デザインの作り方 記事一覧 https://www.canva.com/ja_jp/learn/how-to/" at bounding box center [134, 86] width 115 height 17
drag, startPoint x: 198, startPoint y: 80, endPoint x: 284, endPoint y: 80, distance: 86.3
click at [284, 80] on div "長時間露光で素晴らしい写真を撮るための7つのヒント" at bounding box center [269, 80] width 145 height 5
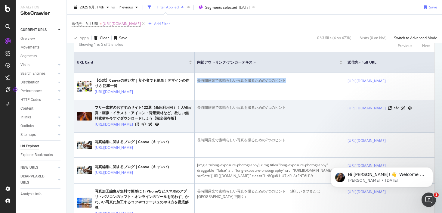
drag, startPoint x: 93, startPoint y: 131, endPoint x: 122, endPoint y: 140, distance: 30.4
click at [122, 132] on td "フリー素材のおすすめサイト122選（商用利用可）！人物写真・画像・イラスト・アイコン・背景素材など、欲しい無料素材を今すぐダウンロードしよう【完全保存版】 h…" at bounding box center [134, 116] width 120 height 32
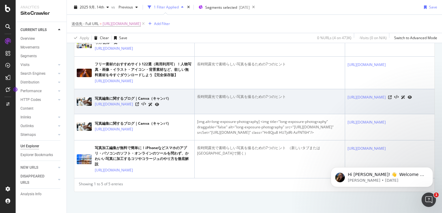
scroll to position [204, 0]
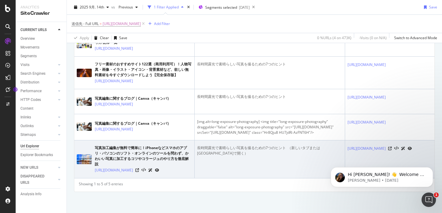
drag, startPoint x: 94, startPoint y: 164, endPoint x: 122, endPoint y: 173, distance: 29.6
click at [122, 173] on td "写真加工編集が無料で簡単に！iPhoneなどスマホのアプリ・パソコンのソフト・オンラインのツールを問わず、かわいい写真に加工するコツやコラージュのやり方を徹底…" at bounding box center [134, 159] width 120 height 38
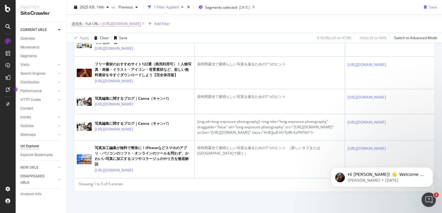
click at [121, 25] on span "https://www.canva.com/ja_jp/learn/7-tips-create-majestic-shots-long-exposure-ph…" at bounding box center [122, 24] width 38 height 8
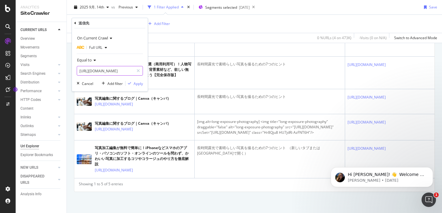
click at [121, 71] on input "https://www.canva.com/ja_jp/learn/7-tips-create-majestic-shots-long-exposure-ph…" at bounding box center [105, 71] width 57 height 10
paste input "the-beginners-guide-to-small-business"
type input "https://www.canva.com/ja_jp/learn/the-beginners-guide-to-small-business/"
click at [138, 85] on div "Apply" at bounding box center [138, 83] width 9 height 5
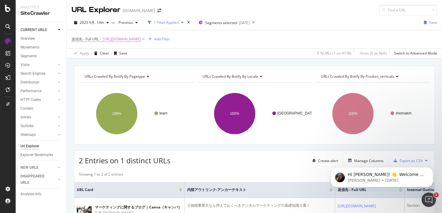
click at [285, 21] on div "2025 9月. 14th vs Previous 1 Filter Applied Segments selected 2025-05-26 Save" at bounding box center [254, 24] width 375 height 12
click at [141, 39] on span "[URL][DOMAIN_NAME]" at bounding box center [122, 39] width 38 height 8
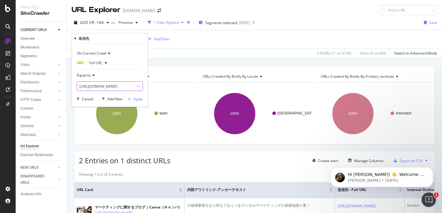
click at [117, 85] on input "[URL][DOMAIN_NAME]" at bounding box center [105, 86] width 57 height 10
paste input "grid-design"
type input "https://www.canva.com/ja_jp/learn/grid-design/"
click at [136, 98] on div "Apply" at bounding box center [138, 98] width 9 height 5
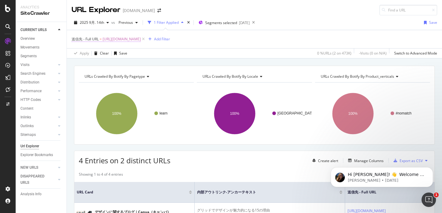
click at [141, 42] on span "https://www.canva.com/ja_jp/learn/grid-design/" at bounding box center [122, 39] width 38 height 8
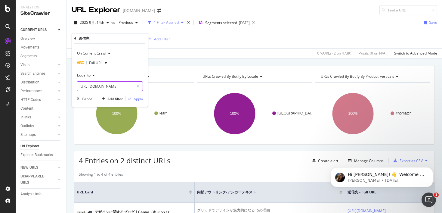
click at [114, 89] on input "https://www.canva.com/ja_jp/learn/grid-design/" at bounding box center [105, 86] width 57 height 10
paste input "portfolio"
type input "https://www.canva.com/ja_jp/learn/portfolio/"
click at [134, 97] on div "Apply" at bounding box center [138, 98] width 9 height 5
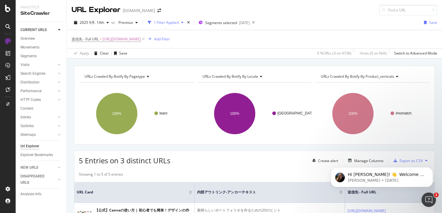
scroll to position [144, 0]
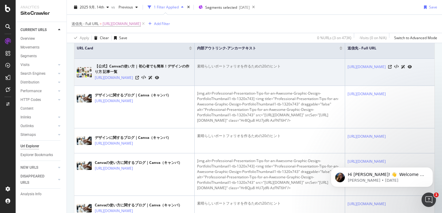
drag, startPoint x: 94, startPoint y: 79, endPoint x: 112, endPoint y: 91, distance: 21.5
click at [112, 86] on td "【公式】Canvaの使い方 | 初心者でも簡単！デザインの作り方 記事一覧 [URL][DOMAIN_NAME]" at bounding box center [134, 72] width 120 height 27
copy link "[URL][DOMAIN_NAME]"
drag, startPoint x: 198, startPoint y: 66, endPoint x: 297, endPoint y: 66, distance: 99.5
click at [297, 66] on div "素晴らしいポートフォリオを作るための20のヒント" at bounding box center [269, 65] width 145 height 5
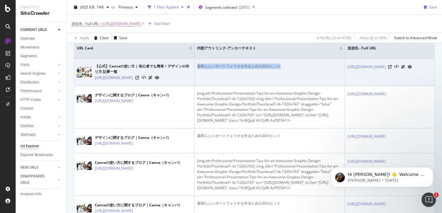
copy div "素晴らしいポートフォリオを作るための20のヒント"
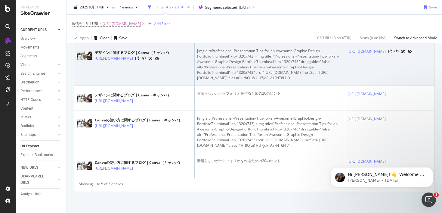
scroll to position [229, 0]
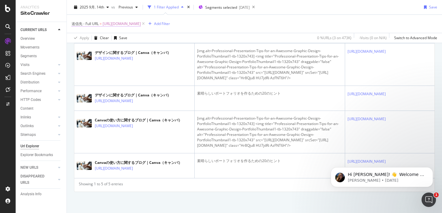
click at [136, 24] on span "https://www.canva.com/ja_jp/learn/portfolio/" at bounding box center [122, 24] width 38 height 8
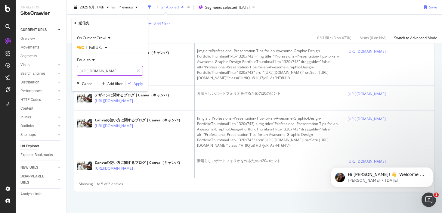
click at [118, 70] on input "https://www.canva.com/ja_jp/learn/portfolio/" at bounding box center [105, 71] width 57 height 10
paste input "visual-content"
type input "https://www.canva.com/ja_jp/learn/visual-content/"
click at [139, 83] on div "Apply" at bounding box center [138, 83] width 9 height 5
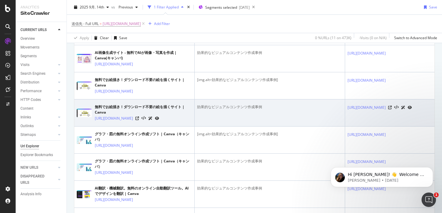
scroll to position [111, 0]
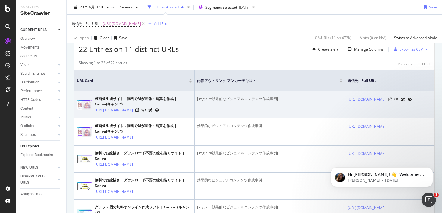
drag, startPoint x: 94, startPoint y: 109, endPoint x: 129, endPoint y: 119, distance: 36.7
click at [129, 113] on div "AI画像生成サイト - 無料でAIが画像・写真を作成 | Canva(キャンバ) https://www.canva.com/ja_jp/ai-image-g…" at bounding box center [134, 104] width 115 height 17
copy link "https://www.canva.com/ja_jp/ai-image-generator/"
drag, startPoint x: 213, startPoint y: 99, endPoint x: 276, endPoint y: 99, distance: 63.7
click at [276, 99] on div "[img.alt=効果的なビジュアルコンテンツ作成事例]" at bounding box center [269, 98] width 145 height 5
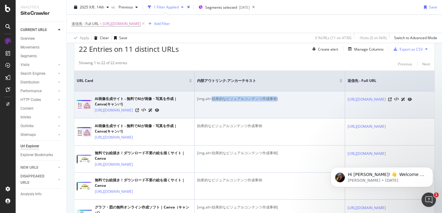
copy div "効果的なビジュアルコンテンツ作成事例"
drag, startPoint x: 94, startPoint y: 109, endPoint x: 113, endPoint y: 117, distance: 20.4
click at [113, 113] on div "AI画像生成サイト - 無料でAIが画像・写真を作成 | Canva(キャンバ) https://www.canva.com/ja_jp/ai-image-g…" at bounding box center [134, 104] width 115 height 17
copy link "https://www.canva.com/ja_jp/ai-image-generator/"
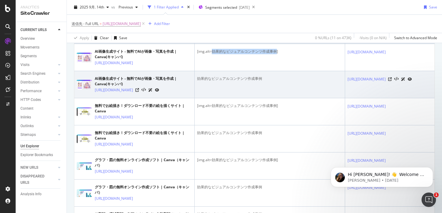
scroll to position [172, 0]
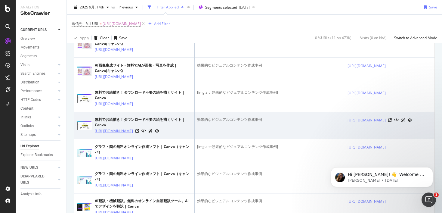
drag, startPoint x: 92, startPoint y: 143, endPoint x: 143, endPoint y: 144, distance: 50.2
click at [143, 134] on div "無料でお絵描き！ダウンロード不要の絵を描くサイト | Canva https://www.canva.com/ja_jp/draw/" at bounding box center [134, 125] width 115 height 17
click at [126, 127] on div "無料でお絵描き！ダウンロード不要の絵を描くサイト | Canva" at bounding box center [143, 122] width 97 height 11
drag, startPoint x: 94, startPoint y: 143, endPoint x: 155, endPoint y: 143, distance: 61.0
click at [155, 134] on div "無料でお絵描き！ダウンロード不要の絵を描くサイト | Canva https://www.canva.com/ja_jp/draw/" at bounding box center [134, 125] width 115 height 17
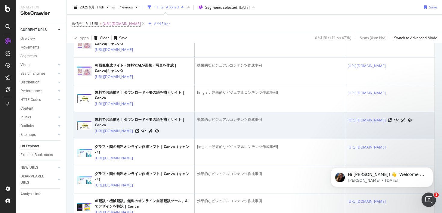
copy link "https://www.canva.com/ja_jp/draw/"
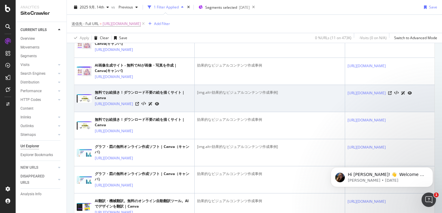
scroll to position [213, 0]
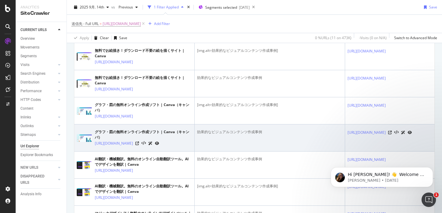
drag, startPoint x: 94, startPoint y: 155, endPoint x: 158, endPoint y: 155, distance: 64.0
click at [158, 146] on div "グラフ・図の無料オンライン作成ソフト | Canva（キャンバ） https://www.canva.com/ja_jp/graphs/" at bounding box center [134, 137] width 115 height 17
copy link "https://www.canva.com/ja_jp/graphs/"
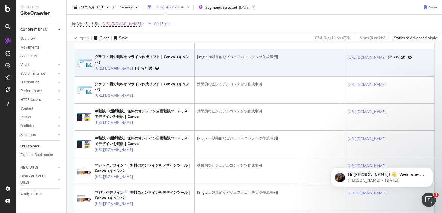
scroll to position [262, 0]
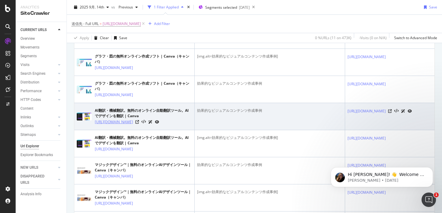
drag, startPoint x: 94, startPoint y: 135, endPoint x: 153, endPoint y: 135, distance: 59.8
click at [153, 125] on div "AI翻訳・機械翻訳。無料のオンライン自動翻訳ツール。AIでデザインを翻訳 | Canva https://www.canva.com/ja_jp/transl…" at bounding box center [134, 116] width 115 height 17
copy link "https://www.canva.com/ja_jp/translate/"
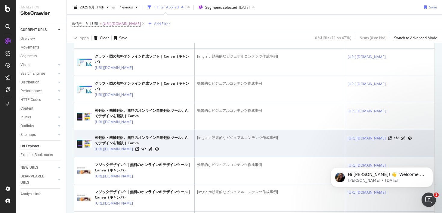
scroll to position [303, 0]
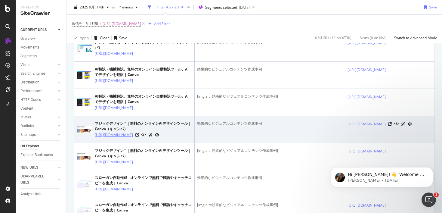
drag, startPoint x: 93, startPoint y: 146, endPoint x: 106, endPoint y: 151, distance: 13.7
click at [106, 138] on div "マジックデザイン™｜無料のオンラインAIデザインツール｜Canva（キャンバ） https://www.canva.com/ja_jp/magic-desig…" at bounding box center [134, 129] width 115 height 17
copy link "https://www.canva.com/ja_jp/magic-design/"
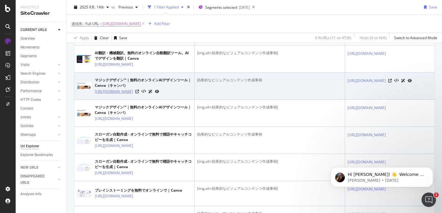
scroll to position [363, 0]
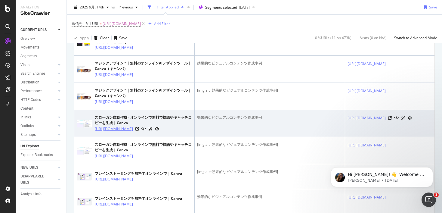
drag, startPoint x: 94, startPoint y: 150, endPoint x: 114, endPoint y: 155, distance: 20.4
click at [114, 132] on div "スローガン自動作成 - オンラインで無料で標語やキャッチコピーを生成 | Canva https://www.canva.com/ja_jp/slogan-g…" at bounding box center [134, 123] width 115 height 17
copy link "https://www.canva.com/ja_jp/slogan-generator/"
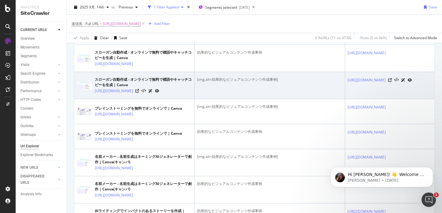
scroll to position [432, 0]
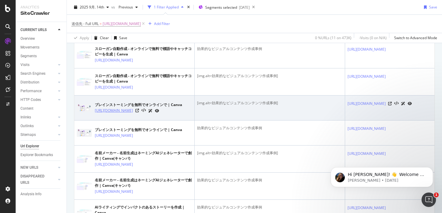
drag, startPoint x: 93, startPoint y: 143, endPoint x: 118, endPoint y: 151, distance: 26.3
click at [118, 115] on div "ブレインストーミングを無料でオンラインで | Canva https://www.canva.com/ja_jp/brainstorming/" at bounding box center [134, 107] width 115 height 15
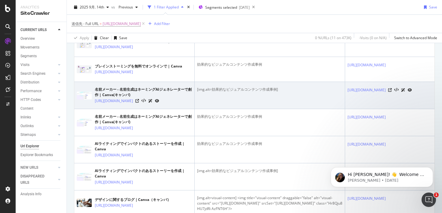
scroll to position [499, 0]
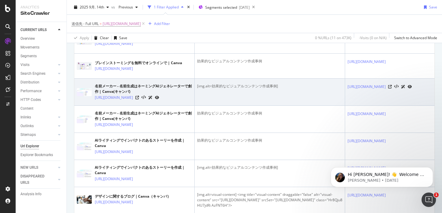
drag, startPoint x: 94, startPoint y: 137, endPoint x: 110, endPoint y: 146, distance: 18.3
click at [110, 106] on td "名前メーカー - 名前生成はネーミングAIジェネレーターで創作 | Canva(キャンバ) https://www.canva.com/ja_jp/name-…" at bounding box center [134, 91] width 120 height 27
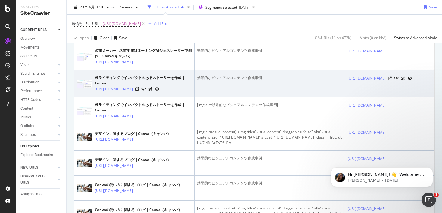
scroll to position [566, 0]
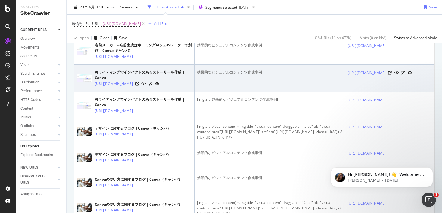
drag, startPoint x: 93, startPoint y: 134, endPoint x: 110, endPoint y: 144, distance: 20.5
click at [110, 92] on td "AIライティングでインパクトのあるストーリーを作成 | Canva https://www.canva.com/ja_jp/ai-storytelling/" at bounding box center [134, 78] width 120 height 27
click at [101, 80] on div "AIライティングでインパクトのあるストーリーを作成 | Canva" at bounding box center [143, 74] width 97 height 11
drag, startPoint x: 94, startPoint y: 134, endPoint x: 106, endPoint y: 142, distance: 13.3
click at [106, 87] on div "AIライティングでインパクトのあるストーリーを作成 | Canva https://www.canva.com/ja_jp/ai-storytelling/" at bounding box center [134, 77] width 115 height 17
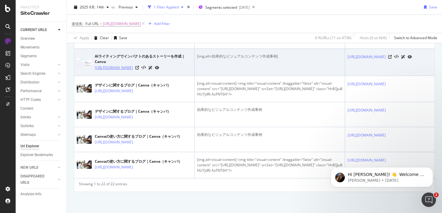
scroll to position [687, 0]
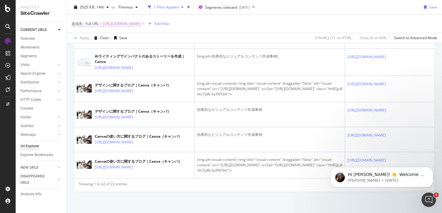
click at [139, 23] on span "https://www.canva.com/ja_jp/learn/visual-content/" at bounding box center [122, 24] width 38 height 8
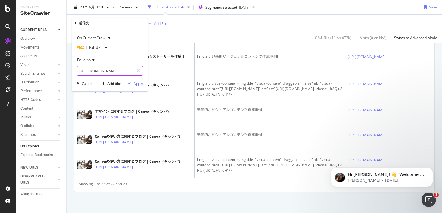
click at [119, 70] on input "https://www.canva.com/ja_jp/learn/visual-content/" at bounding box center [105, 71] width 57 height 10
paste input "original-wedding-invitation-card"
type input "https://www.canva.com/ja_jp/learn/original-wedding-invitation-card/"
click at [136, 82] on div "Apply" at bounding box center [138, 83] width 9 height 5
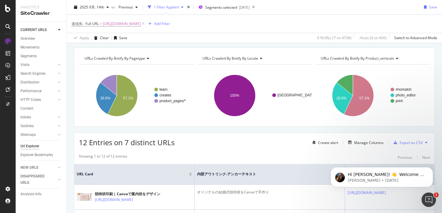
scroll to position [132, 0]
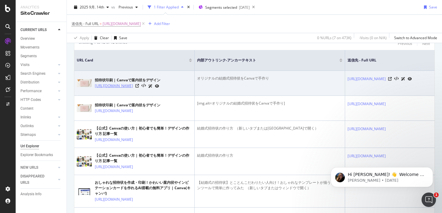
drag, startPoint x: 93, startPoint y: 87, endPoint x: 146, endPoint y: 87, distance: 53.2
click at [146, 87] on div "招待状印刷 | Canvaで案内状をデザイン https://www.canva.com/ja_jp/invitations/" at bounding box center [134, 82] width 115 height 15
drag, startPoint x: 198, startPoint y: 78, endPoint x: 296, endPoint y: 78, distance: 97.7
click at [296, 78] on div "オリジナルの結婚式招待状をCanvaで手作り" at bounding box center [269, 77] width 145 height 5
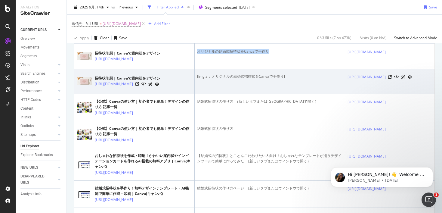
scroll to position [169, 0]
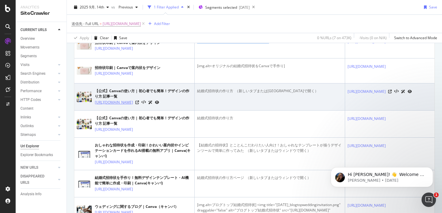
drag, startPoint x: 94, startPoint y: 103, endPoint x: 106, endPoint y: 109, distance: 14.3
click at [106, 105] on div "【公式】Canvaの使い方 | 初心者でも簡単！デザインの作り方 記事一覧 https://www.canva.com/ja_jp/learn/how-to/" at bounding box center [134, 96] width 115 height 17
drag, startPoint x: 232, startPoint y: 92, endPoint x: 198, endPoint y: 92, distance: 34.6
click at [198, 92] on div "結婚式招待状の作り方 ⁠ （新しいタブまたはウィンドウで開く）" at bounding box center [269, 90] width 145 height 5
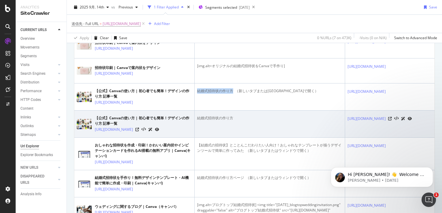
scroll to position [200, 0]
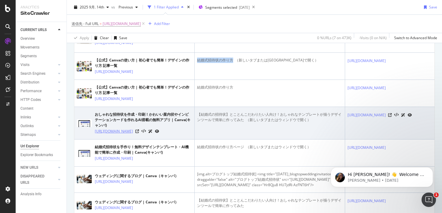
drag, startPoint x: 93, startPoint y: 141, endPoint x: 134, endPoint y: 151, distance: 41.5
click at [134, 134] on div "おしゃれな招待状を作成・印刷！かわいい案内状やインビテーションカードを作れるAI搭載の無料アプリ | Canva(キャンバ) https://www.canv…" at bounding box center [134, 123] width 115 height 23
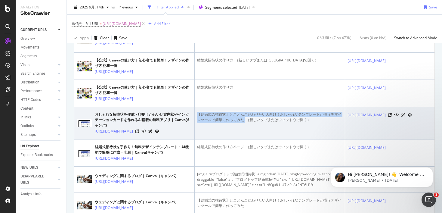
drag, startPoint x: 244, startPoint y: 131, endPoint x: 197, endPoint y: 124, distance: 48.3
click at [197, 122] on div "【結婚式の招待状】とことんこだわりたい人向け！おしゃれなテンプレートが揃うデザインツールで簡単に作ってみた ⁠ （新しいタブまたはウィンドウで開く）" at bounding box center [269, 117] width 145 height 11
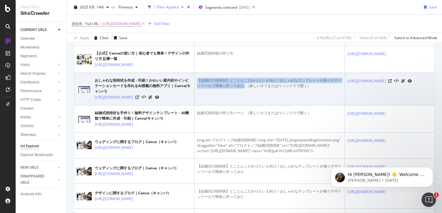
scroll to position [262, 0]
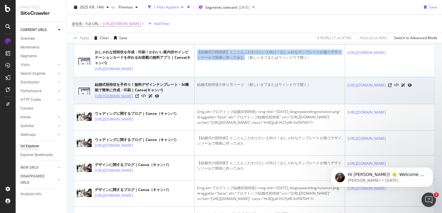
drag, startPoint x: 94, startPoint y: 114, endPoint x: 142, endPoint y: 120, distance: 48.5
click at [142, 99] on div "結婚式招待状を手作り！無料デザインテンプレート・AI機能で簡単に作成・印刷 | Canva(キャンバ) https://www.canva.com/ja_jp…" at bounding box center [134, 90] width 115 height 17
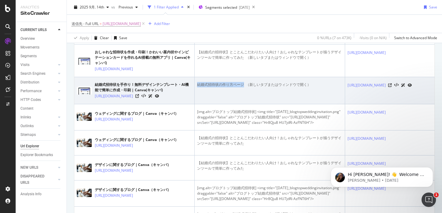
drag, startPoint x: 196, startPoint y: 103, endPoint x: 243, endPoint y: 101, distance: 46.6
click at [243, 101] on td "結婚式招待状の作り方ページ ⁠ （新しいタブまたはウィンドウで開く）" at bounding box center [270, 90] width 150 height 27
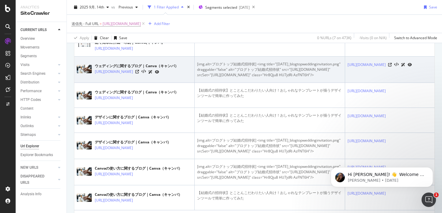
scroll to position [306, 0]
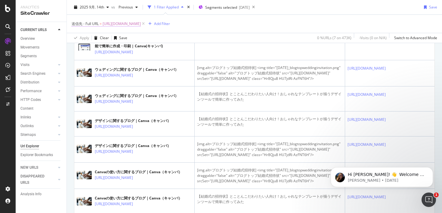
click at [141, 23] on span "https://www.canva.com/ja_jp/learn/original-wedding-invitation-card/" at bounding box center [122, 24] width 38 height 8
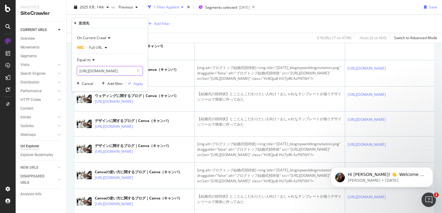
click at [112, 72] on input "https://www.canva.com/ja_jp/learn/original-wedding-invitation-card/" at bounding box center [105, 71] width 57 height 10
paste input "50-inspiring-resume-designs"
type input "https://www.canva.com/ja_jp/learn/50-inspiring-resume-designs/"
click at [140, 84] on div "Apply" at bounding box center [138, 83] width 9 height 5
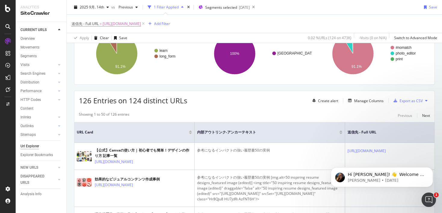
scroll to position [82, 0]
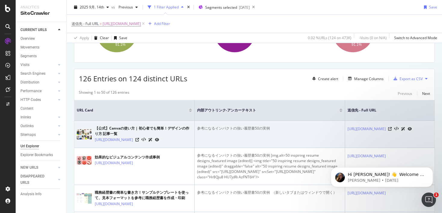
drag, startPoint x: 93, startPoint y: 139, endPoint x: 108, endPoint y: 152, distance: 19.2
click at [108, 148] on td "【公式】Canvaの使い方 | 初心者でも簡単！デザインの作り方 記事一覧 https://www.canva.com/ja_jp/learn/how-to/" at bounding box center [134, 134] width 120 height 27
drag, startPoint x: 198, startPoint y: 128, endPoint x: 310, endPoint y: 128, distance: 112.2
click at [310, 128] on div "参考になるインパクトの強い履歴書50の実例" at bounding box center [269, 127] width 145 height 5
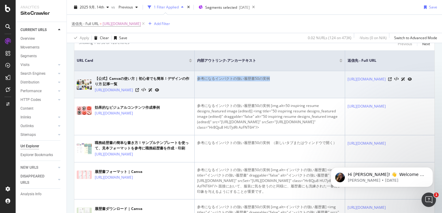
scroll to position [148, 0]
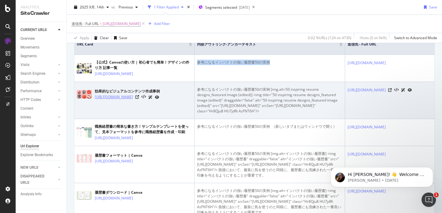
drag, startPoint x: 94, startPoint y: 101, endPoint x: 116, endPoint y: 106, distance: 22.6
click at [116, 102] on div "効果的なビジュアルコンテンツ作成事例 https://www.canva.com/ja_jp/learn/visual-content/" at bounding box center [134, 94] width 115 height 15
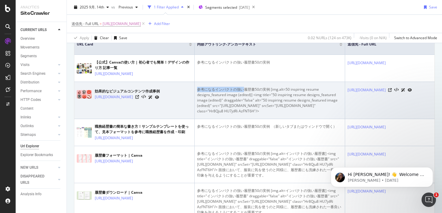
drag, startPoint x: 198, startPoint y: 96, endPoint x: 244, endPoint y: 96, distance: 46.3
click at [244, 96] on div "参考になるインパクトの強い履歴書50の実例 [img.alt=50 inspiring resume designs_featured image (edit…" at bounding box center [269, 100] width 145 height 27
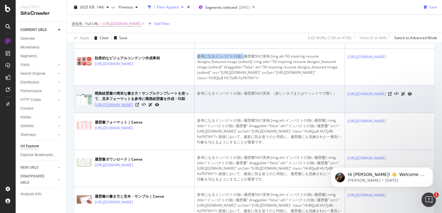
drag, startPoint x: 94, startPoint y: 127, endPoint x: 128, endPoint y: 132, distance: 34.7
click at [128, 108] on div "職務経歴書の簡単な書き方！サンプルテンプレートを使って、見本フォーマットを参考に職務経歴書を作成・印刷 https://www.canva.com/ja_jp…" at bounding box center [134, 99] width 115 height 17
drag, startPoint x: 198, startPoint y: 115, endPoint x: 268, endPoint y: 114, distance: 69.8
click at [268, 96] on div "参考になるインパクトの強い履歴書50の実例 ⁠ （新しいタブまたはウィンドウで開く）" at bounding box center [269, 93] width 145 height 5
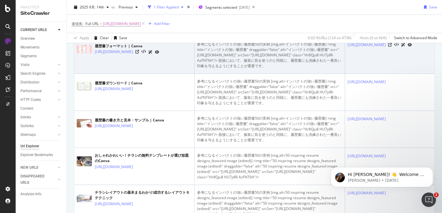
scroll to position [300, 0]
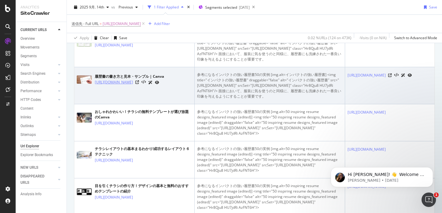
drag, startPoint x: 94, startPoint y: 129, endPoint x: 104, endPoint y: 133, distance: 10.5
click at [104, 87] on div "履歴書の書き方と見本・サンプル | Canva https://www.canva.com/ja_jp/resumes/guide/" at bounding box center [134, 79] width 115 height 15
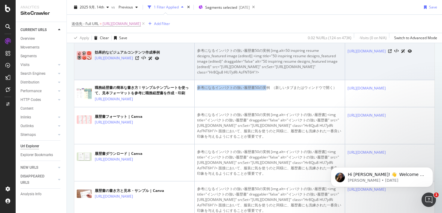
scroll to position [214, 0]
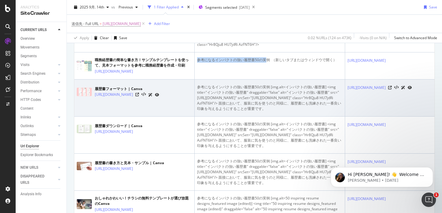
drag, startPoint x: 94, startPoint y: 120, endPoint x: 119, endPoint y: 135, distance: 29.5
click at [119, 116] on td "履歴書フォーマット | Canva https://www.canva.com/ja_jp/resumes/format/" at bounding box center [134, 97] width 120 height 37
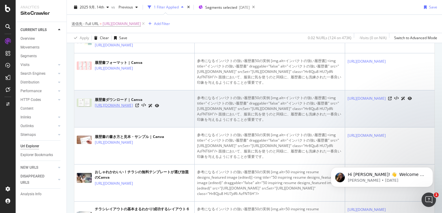
drag, startPoint x: 94, startPoint y: 142, endPoint x: 121, endPoint y: 147, distance: 27.5
click at [121, 110] on div "履歴書ダウンロード | Canva https://www.canva.com/ja_jp/resumes/download/" at bounding box center [134, 102] width 115 height 15
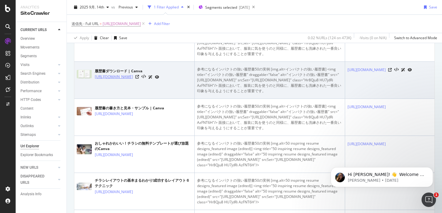
scroll to position [302, 0]
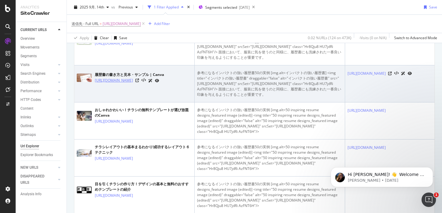
drag, startPoint x: 94, startPoint y: 128, endPoint x: 109, endPoint y: 137, distance: 17.5
click at [109, 85] on div "履歴書の書き方と見本・サンプル | Canva https://www.canva.com/ja_jp/resumes/guide/" at bounding box center [134, 77] width 115 height 15
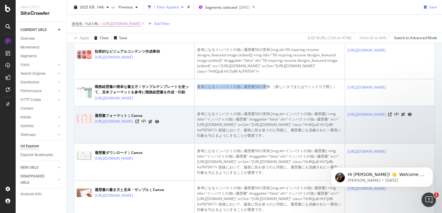
scroll to position [128, 0]
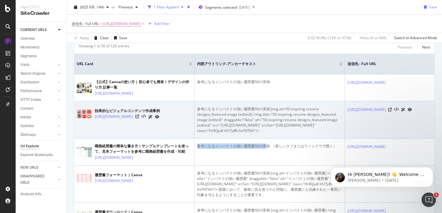
drag, startPoint x: 94, startPoint y: 120, endPoint x: 126, endPoint y: 130, distance: 33.4
click at [126, 130] on td "効果的なビジュアルコンテンツ作成事例 https://www.canva.com/ja_jp/learn/visual-content/" at bounding box center [134, 119] width 120 height 37
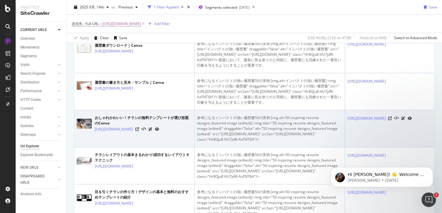
scroll to position [342, 0]
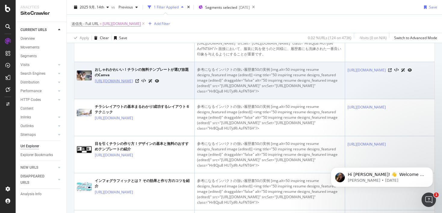
drag, startPoint x: 93, startPoint y: 141, endPoint x: 159, endPoint y: 141, distance: 66.5
click at [159, 84] on div "おしゃれかわいい！チラシの無料テンプレートが選び放題のCanva https://www.canva.com/ja_jp/learn/flyers/" at bounding box center [134, 75] width 115 height 17
click at [135, 99] on td "おしゃれかわいい！チラシの無料テンプレートが選び放題のCanva https://www.canva.com/ja_jp/learn/flyers/" at bounding box center [134, 80] width 120 height 37
drag, startPoint x: 94, startPoint y: 141, endPoint x: 165, endPoint y: 141, distance: 71.6
click at [165, 84] on div "おしゃれかわいい！チラシの無料テンプレートが選び放題のCanva https://www.canva.com/ja_jp/learn/flyers/" at bounding box center [134, 75] width 115 height 17
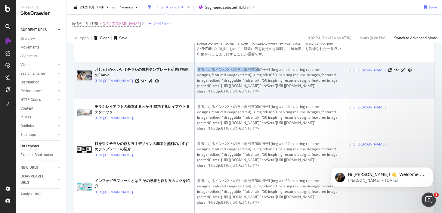
drag, startPoint x: 197, startPoint y: 129, endPoint x: 259, endPoint y: 129, distance: 61.6
click at [259, 94] on div "参考になるインパクトの強い履歴書50の実例 [img.alt=50 inspiring resume designs_featured image (edit…" at bounding box center [269, 80] width 145 height 27
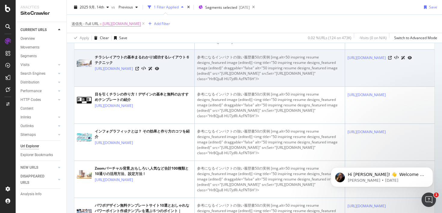
scroll to position [404, 0]
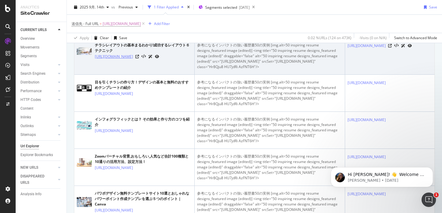
drag, startPoint x: 94, startPoint y: 133, endPoint x: 136, endPoint y: 140, distance: 42.0
click at [136, 60] on div "チラシレイアウトの基本まるわかり!成功するレイアウト６テクニック https://www.canva.com/ja_jp/learn/6-layout-tec…" at bounding box center [134, 50] width 115 height 17
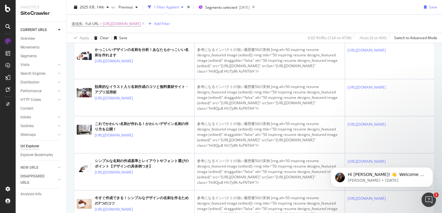
scroll to position [635, 0]
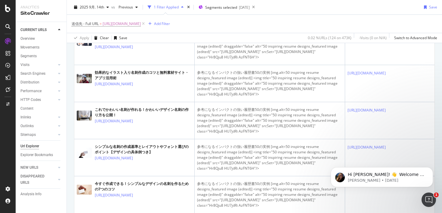
drag, startPoint x: 103, startPoint y: 120, endPoint x: 155, endPoint y: 129, distance: 53.0
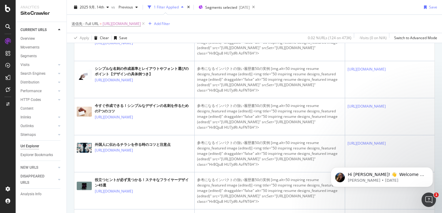
scroll to position [726, 0]
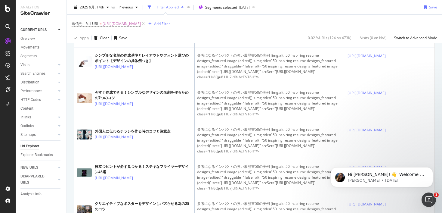
drag, startPoint x: 94, startPoint y: 129, endPoint x: 125, endPoint y: 140, distance: 32.7
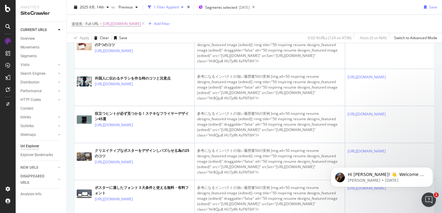
scroll to position [810, 0]
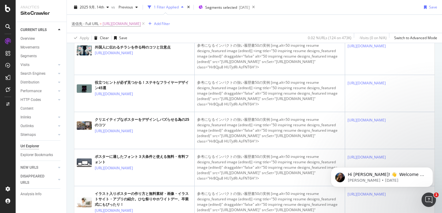
drag, startPoint x: 94, startPoint y: 99, endPoint x: 123, endPoint y: 105, distance: 29.5
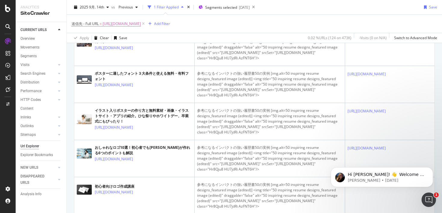
scroll to position [960, 0]
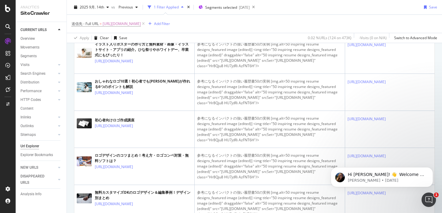
drag, startPoint x: 94, startPoint y: 55, endPoint x: 125, endPoint y: 65, distance: 33.4
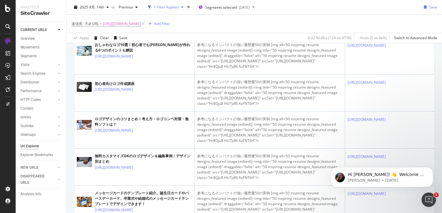
scroll to position [996, 0]
drag, startPoint x: 95, startPoint y: 72, endPoint x: 146, endPoint y: 89, distance: 54.5
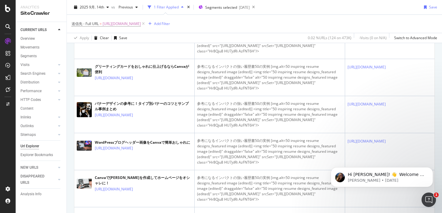
scroll to position [1204, 0]
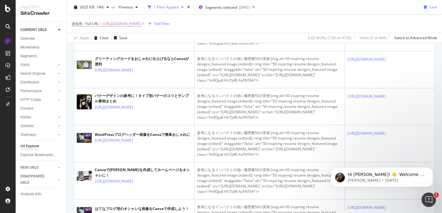
drag, startPoint x: 94, startPoint y: 135, endPoint x: 120, endPoint y: 143, distance: 27.8
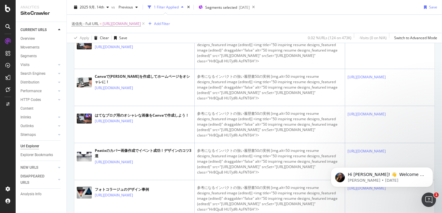
scroll to position [1383, 0]
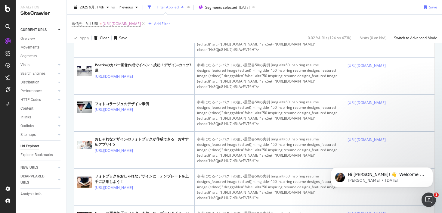
drag, startPoint x: 94, startPoint y: 112, endPoint x: 112, endPoint y: 120, distance: 19.9
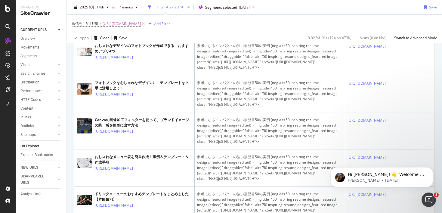
scroll to position [1503, 0]
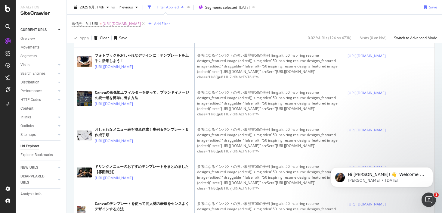
drag, startPoint x: 94, startPoint y: 103, endPoint x: 121, endPoint y: 115, distance: 30.7
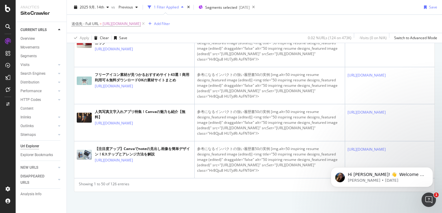
scroll to position [2382, 0]
drag, startPoint x: 97, startPoint y: 125, endPoint x: 130, endPoint y: 139, distance: 35.5
drag, startPoint x: 94, startPoint y: 125, endPoint x: 129, endPoint y: 140, distance: 38.1
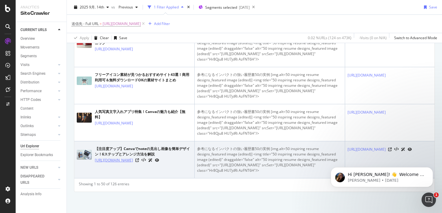
drag, startPoint x: 94, startPoint y: 144, endPoint x: 123, endPoint y: 150, distance: 29.3
click at [123, 157] on link "https://www.canva.com/ja_jp/learn/note_header/" at bounding box center [114, 160] width 38 height 6
drag, startPoint x: 92, startPoint y: 145, endPoint x: 126, endPoint y: 154, distance: 34.6
click at [126, 154] on td "【注目度アップ】Canvaでnoteの見出し画像を簡単デザイン！6ステップとアレンジ方法を解説 https://www.canva.com/ja_jp/lea…" at bounding box center [134, 159] width 120 height 37
click at [104, 146] on div "【注目度アップ】Canvaでnoteの見出し画像を簡単デザイン！6ステップとアレンジ方法を解説" at bounding box center [143, 151] width 97 height 11
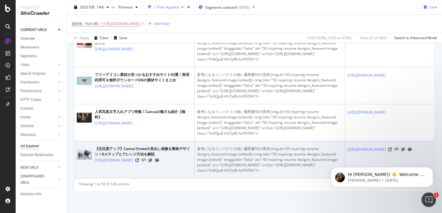
drag, startPoint x: 94, startPoint y: 142, endPoint x: 121, endPoint y: 153, distance: 29.3
click at [121, 153] on td "【注目度アップ】Canvaでnoteの見出し画像を簡単デザイン！6ステップとアレンジ方法を解説 https://www.canva.com/ja_jp/lea…" at bounding box center [134, 159] width 120 height 37
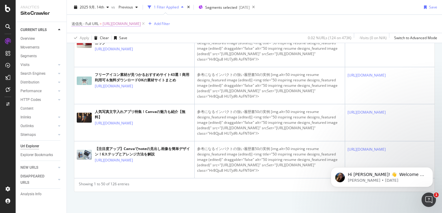
click at [141, 22] on span "https://www.canva.com/ja_jp/learn/50-inspiring-resume-designs/" at bounding box center [122, 24] width 38 height 8
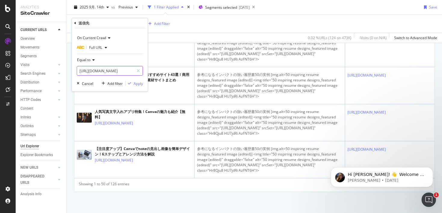
click at [103, 72] on input "https://www.canva.com/ja_jp/learn/50-inspiring-resume-designs/" at bounding box center [105, 71] width 57 height 10
paste input "hatena_canva"
type input "https://www.canva.com/ja_jp/learn/hatena_canva/"
click at [136, 82] on div "Apply" at bounding box center [138, 83] width 9 height 5
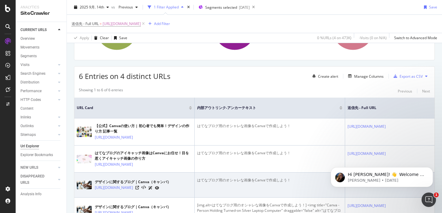
scroll to position [83, 0]
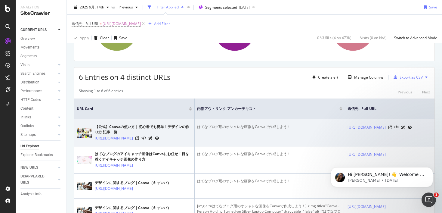
drag, startPoint x: 94, startPoint y: 138, endPoint x: 103, endPoint y: 144, distance: 10.9
click at [103, 141] on div "【公式】Canvaの使い方 | 初心者でも簡単！デザインの作り方 記事一覧 https://www.canva.com/ja_jp/learn/how-to/" at bounding box center [134, 132] width 115 height 17
drag, startPoint x: 197, startPoint y: 127, endPoint x: 329, endPoint y: 127, distance: 131.7
click at [329, 127] on div "はてなブログ用のオシャレな画像をCanvaで作成しよう！" at bounding box center [269, 126] width 145 height 5
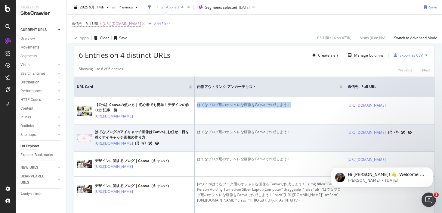
scroll to position [121, 0]
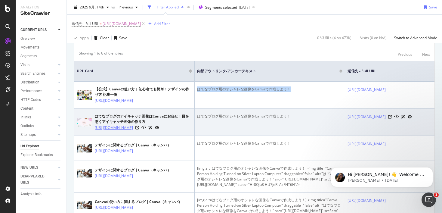
drag, startPoint x: 94, startPoint y: 132, endPoint x: 123, endPoint y: 138, distance: 29.8
click at [123, 130] on div "はてなブログのアイキャッチ画像はCanvaにお任せ！目を惹くアイキャッチ画像の作り方 https://www.canva.com/ja_jp/learn/ha…" at bounding box center [134, 121] width 115 height 17
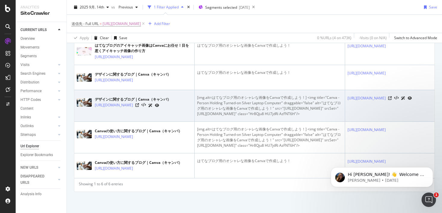
scroll to position [0, 0]
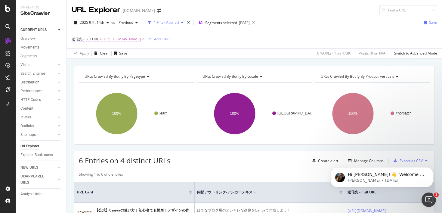
click at [141, 39] on span "https://www.canva.com/ja_jp/learn/hatena_canva/" at bounding box center [122, 39] width 38 height 8
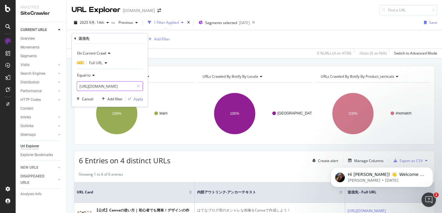
click at [116, 82] on input "https://www.canva.com/ja_jp/learn/hatena_canva/" at bounding box center [105, 86] width 57 height 10
paste input "color-tips"
type input "https://www.canva.com/ja_jp/learn/color-tips/"
click at [134, 98] on div "Apply" at bounding box center [138, 98] width 9 height 5
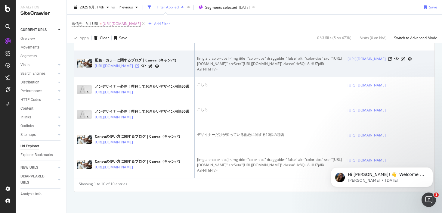
scroll to position [290, 0]
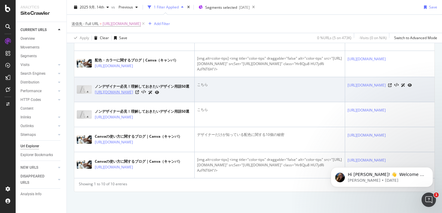
drag, startPoint x: 93, startPoint y: 100, endPoint x: 126, endPoint y: 109, distance: 33.9
click at [126, 97] on div "ノンデザイナー必見！理解しておきたいデザイン用語50選 https://www.canva.com/ja_jp/learn/graphic-design-te…" at bounding box center [134, 89] width 115 height 15
click at [113, 89] on div "ノンデザイナー必見！理解しておきたいデザイン用語50選" at bounding box center [142, 86] width 94 height 5
drag, startPoint x: 94, startPoint y: 102, endPoint x: 127, endPoint y: 107, distance: 34.0
click at [127, 97] on div "ノンデザイナー必見！理解しておきたいデザイン用語50選 https://www.canva.com/ja_jp/learn/graphic-design-te…" at bounding box center [134, 89] width 115 height 15
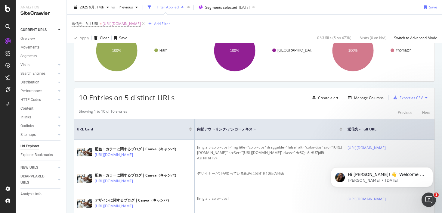
scroll to position [0, 0]
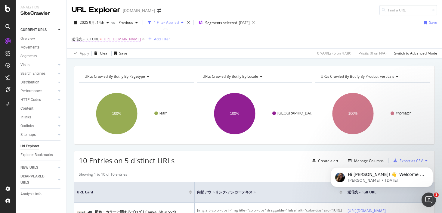
click at [141, 37] on span "https://www.canva.com/ja_jp/learn/color-tips/" at bounding box center [122, 39] width 38 height 8
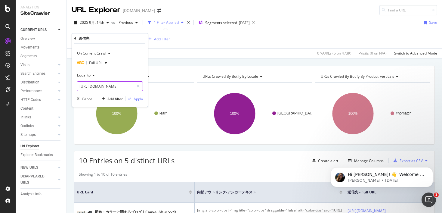
click at [113, 86] on input "https://www.canva.com/ja_jp/learn/color-tips/" at bounding box center [105, 86] width 57 height 10
paste input "business-card-app"
type input "https://www.canva.com/ja_jp/learn/business-card-app/"
click at [140, 100] on div "Apply" at bounding box center [138, 98] width 9 height 5
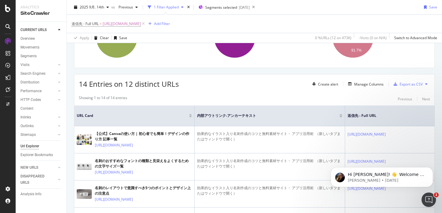
scroll to position [126, 0]
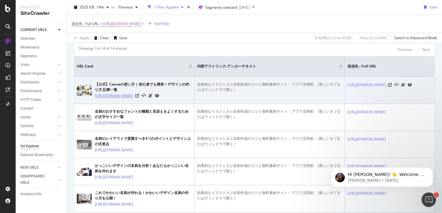
drag, startPoint x: 93, startPoint y: 94, endPoint x: 103, endPoint y: 101, distance: 12.4
click at [103, 99] on div "【公式】Canvaの使い方 | 初心者でも簡単！デザインの作り方 記事一覧 https://www.canva.com/ja_jp/learn/how-to/" at bounding box center [134, 89] width 115 height 17
click at [101, 88] on div "【公式】Canvaの使い方 | 初心者でも簡単！デザインの作り方 記事一覧" at bounding box center [143, 86] width 97 height 11
drag, startPoint x: 94, startPoint y: 96, endPoint x: 100, endPoint y: 102, distance: 8.7
click at [100, 99] on div "【公式】Canvaの使い方 | 初心者でも簡単！デザインの作り方 記事一覧 https://www.canva.com/ja_jp/learn/how-to/" at bounding box center [134, 89] width 115 height 17
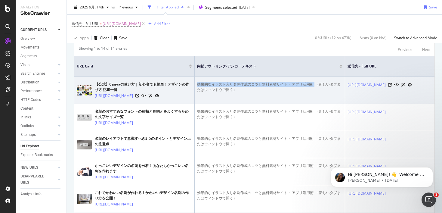
drag, startPoint x: 198, startPoint y: 84, endPoint x: 313, endPoint y: 82, distance: 114.9
click at [313, 82] on div "効果的なイラスト入り名刺作成のコツと無料素材サイト・ アプリ活用術 ⁠ （新しいタブまたはウィンドウで開く）" at bounding box center [269, 86] width 145 height 11
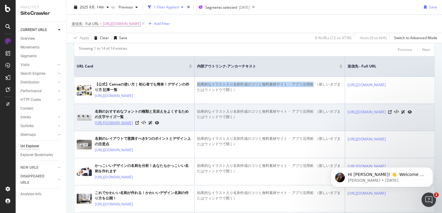
drag, startPoint x: 93, startPoint y: 129, endPoint x: 119, endPoint y: 135, distance: 26.5
click at [119, 126] on div "名刺のおすすめなフォントの種類と見栄えをよくするための文字サイズ一覧 https://www.canva.com/ja_jp/learn/business-c…" at bounding box center [134, 117] width 115 height 17
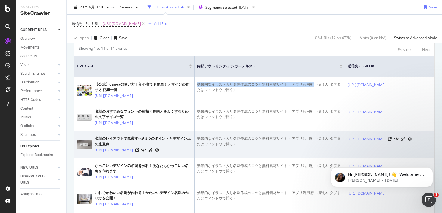
scroll to position [158, 0]
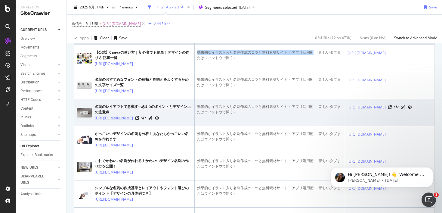
drag, startPoint x: 94, startPoint y: 130, endPoint x: 138, endPoint y: 135, distance: 43.9
click at [138, 121] on div "名刺のレイアウトで意識すべき5つのポイントとデザイン上の注意点 https://www.canva.com/ja_jp/learn/business-card…" at bounding box center [134, 112] width 115 height 17
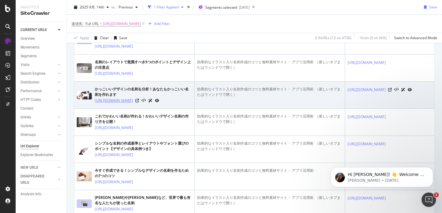
drag, startPoint x: 94, startPoint y: 117, endPoint x: 136, endPoint y: 122, distance: 42.4
click at [137, 103] on div "かっこいいデザインの名刺を分析！あなたもかっこいい名刺を作れます https://www.canva.com/ja_jp/learn/cool-busines…" at bounding box center [134, 94] width 115 height 17
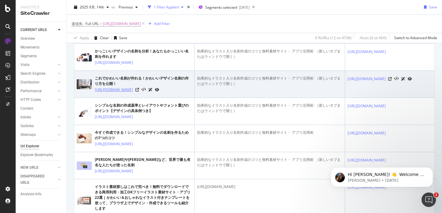
drag, startPoint x: 94, startPoint y: 112, endPoint x: 130, endPoint y: 119, distance: 36.9
click at [130, 93] on div "これでかわいい名刺が作れる！かわいいデザイン名刺の作り方を公開！ https://www.canva.com/ja_jp/learn/kawaii-busin…" at bounding box center [134, 83] width 115 height 17
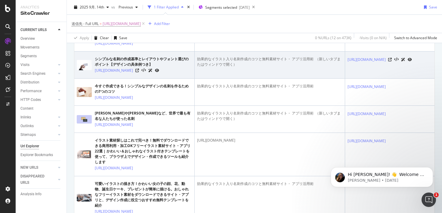
drag, startPoint x: 94, startPoint y: 99, endPoint x: 134, endPoint y: 112, distance: 42.4
click at [134, 78] on td "シンプルな名刺の作成基準とレイアウトやフォント選びのポイント【デザインの具体例つき】 https://www.canva.com/ja_jp/learn/si…" at bounding box center [134, 64] width 120 height 27
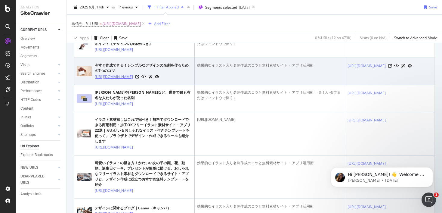
drag, startPoint x: 94, startPoint y: 111, endPoint x: 148, endPoint y: 117, distance: 54.8
click at [148, 80] on div "今すぐ作成できる！シンプルなデザインの名刺を作るための7つのコツ https://www.canva.com/ja_jp/learn/simple-busin…" at bounding box center [134, 71] width 115 height 17
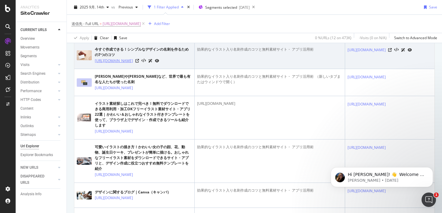
scroll to position [332, 0]
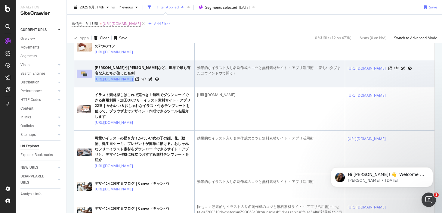
drag, startPoint x: 94, startPoint y: 118, endPoint x: 177, endPoint y: 120, distance: 82.7
click at [177, 82] on div "スティーブ・ジョブズやビル・ゲイツなど、世界で最も有名な人たちが使った名刺 https://www.canva.com/ja_jp/learn/busines…" at bounding box center [134, 73] width 115 height 17
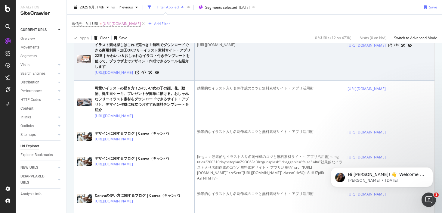
scroll to position [395, 0]
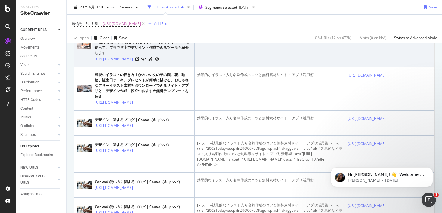
drag, startPoint x: 95, startPoint y: 105, endPoint x: 120, endPoint y: 109, distance: 25.3
click at [120, 62] on div "イラスト素材探しはこれで完ぺき！無料でダウンロードできる商用利用・加工OKフリーイラスト素材サイト・アプリ22選 | かわいい＆おしゃれなイラスト付きテンプレ…" at bounding box center [134, 45] width 115 height 33
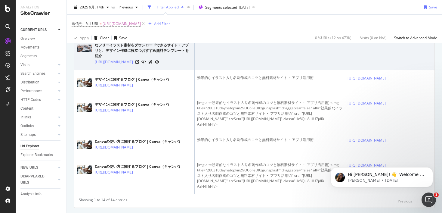
scroll to position [444, 0]
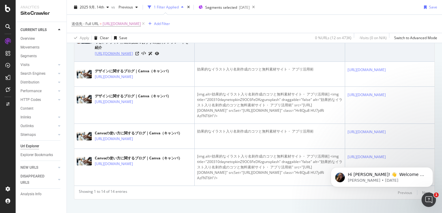
drag, startPoint x: 92, startPoint y: 105, endPoint x: 140, endPoint y: 112, distance: 48.6
click at [140, 57] on div "可愛いイラストの描き方！かわいい女の子の顔、花、動物、誕生日ケーキ、プレゼントが簡単に描ける。おしゃれなフリーイラスト素材をダウンロードできるサイト・アプリと…" at bounding box center [134, 39] width 115 height 33
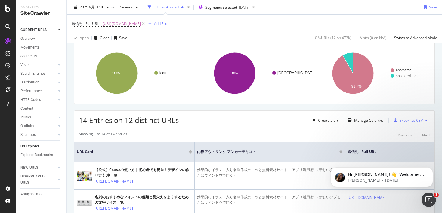
scroll to position [0, 0]
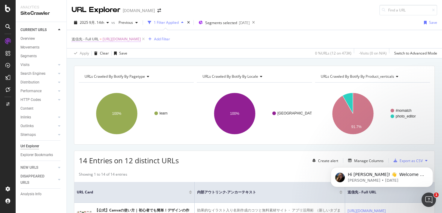
click at [138, 41] on span "https://www.canva.com/ja_jp/learn/business-card-app/" at bounding box center [122, 39] width 38 height 8
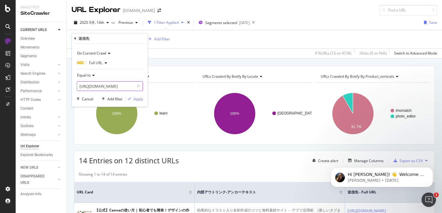
click at [115, 86] on input "https://www.canva.com/ja_jp/learn/business-card-app/" at bounding box center [105, 86] width 57 height 10
paste input "simple-business-card-7ways"
type input "https://www.canva.com/ja_jp/learn/simple-business-card-7ways/"
click at [137, 100] on div "Apply" at bounding box center [138, 98] width 9 height 5
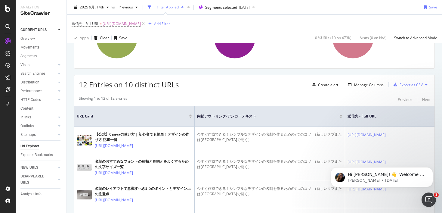
scroll to position [117, 0]
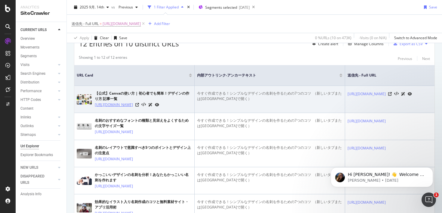
drag, startPoint x: 93, startPoint y: 106, endPoint x: 102, endPoint y: 111, distance: 10.1
click at [102, 108] on div "【公式】Canvaの使い方 | 初心者でも簡単！デザインの作り方 記事一覧 https://www.canva.com/ja_jp/learn/how-to/" at bounding box center [134, 99] width 115 height 17
drag, startPoint x: 197, startPoint y: 94, endPoint x: 309, endPoint y: 91, distance: 112.2
click at [309, 91] on div "今すぐ作成できる！シンプルなデザインの名刺を作るための7つのコツ ⁠ （新しいタブまたはウィンドウで開く）" at bounding box center [269, 96] width 145 height 11
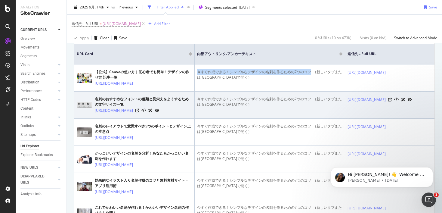
scroll to position [143, 0]
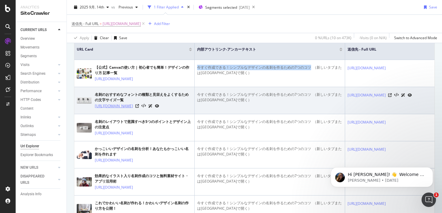
drag, startPoint x: 94, startPoint y: 112, endPoint x: 123, endPoint y: 119, distance: 29.9
click at [123, 109] on div "名刺のおすすめなフォントの種類と見栄えをよくするための文字サイズ一覧 https://www.canva.com/ja_jp/learn/business-c…" at bounding box center [134, 100] width 115 height 17
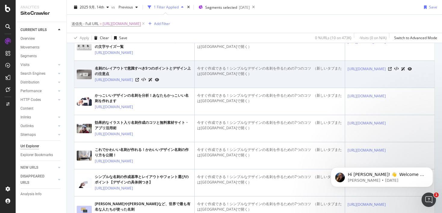
drag, startPoint x: 94, startPoint y: 90, endPoint x: 127, endPoint y: 101, distance: 34.6
click at [127, 88] on td "名刺のレイアウトで意識すべき5つのポイントとデザイン上の注意点 https://www.canva.com/ja_jp/learn/business-card…" at bounding box center [134, 74] width 120 height 27
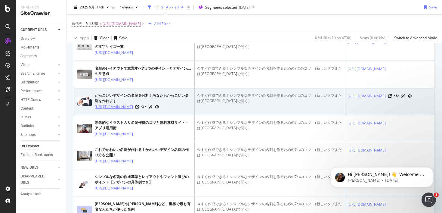
drag, startPoint x: 94, startPoint y: 124, endPoint x: 122, endPoint y: 132, distance: 29.3
click at [122, 110] on div "かっこいいデザインの名刺を分析！あなたもかっこいい名刺を作れます https://www.canva.com/ja_jp/learn/cool-busines…" at bounding box center [134, 101] width 115 height 17
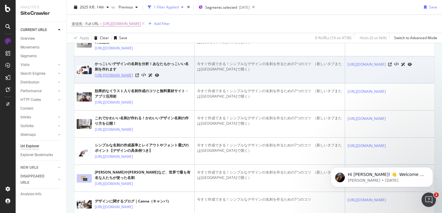
scroll to position [234, 0]
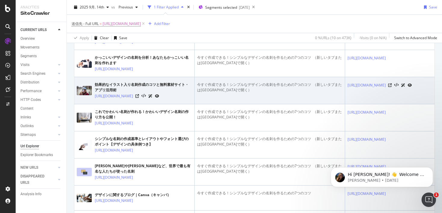
drag, startPoint x: 93, startPoint y: 118, endPoint x: 128, endPoint y: 130, distance: 37.0
click at [128, 104] on td "効果的なイラスト入り名刺作成のコツと無料素材サイト・ アプリ活用術 https://www.canva.com/ja_jp/learn/business-ca…" at bounding box center [134, 90] width 120 height 27
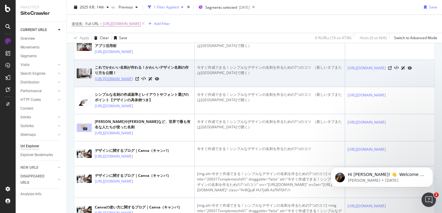
drag, startPoint x: 93, startPoint y: 108, endPoint x: 132, endPoint y: 113, distance: 39.7
click at [132, 82] on div "これでかわいい名刺が作れる！かわいいデザイン名刺の作り方を公開！ https://www.canva.com/ja_jp/learn/kawaii-busin…" at bounding box center [134, 73] width 115 height 17
click at [111, 75] on div "これでかわいい名刺が作れる！かわいいデザイン名刺の作り方を公開！" at bounding box center [143, 70] width 97 height 11
drag, startPoint x: 93, startPoint y: 108, endPoint x: 141, endPoint y: 120, distance: 49.4
click at [141, 87] on td "これでかわいい名刺が作れる！かわいいデザイン名刺の作り方を公開！ https://www.canva.com/ja_jp/learn/kawaii-busin…" at bounding box center [134, 73] width 120 height 27
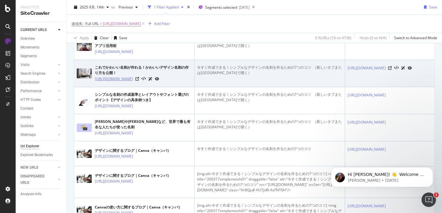
drag, startPoint x: 94, startPoint y: 106, endPoint x: 143, endPoint y: 113, distance: 49.9
click at [143, 82] on div "これでかわいい名刺が作れる！かわいいデザイン名刺の作り方を公開！ https://www.canva.com/ja_jp/learn/kawaii-busin…" at bounding box center [134, 73] width 115 height 17
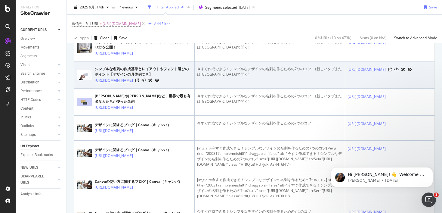
scroll to position [305, 0]
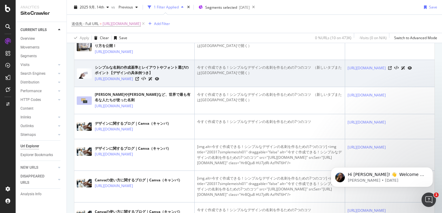
drag, startPoint x: 93, startPoint y: 114, endPoint x: 137, endPoint y: 125, distance: 45.3
click at [137, 87] on td "シンプルな名刺の作成基準とレイアウトやフォント選びのポイント【デザインの具体例つき】 https://www.canva.com/ja_jp/learn/si…" at bounding box center [134, 73] width 120 height 27
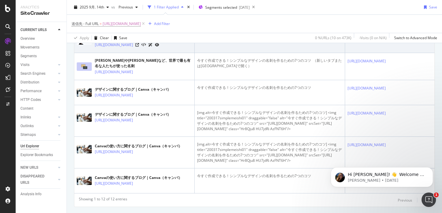
scroll to position [351, 0]
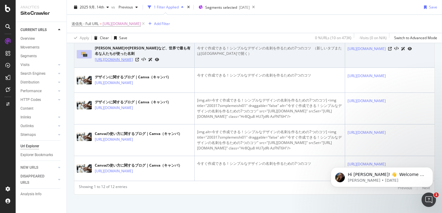
drag, startPoint x: 93, startPoint y: 99, endPoint x: 153, endPoint y: 108, distance: 60.9
click at [153, 63] on div "スティーブ・ジョブズやビル・ゲイツなど、世界で最も有名な人たちが使った名刺 https://www.canva.com/ja_jp/learn/busines…" at bounding box center [134, 53] width 115 height 17
